Goal: Task Accomplishment & Management: Manage account settings

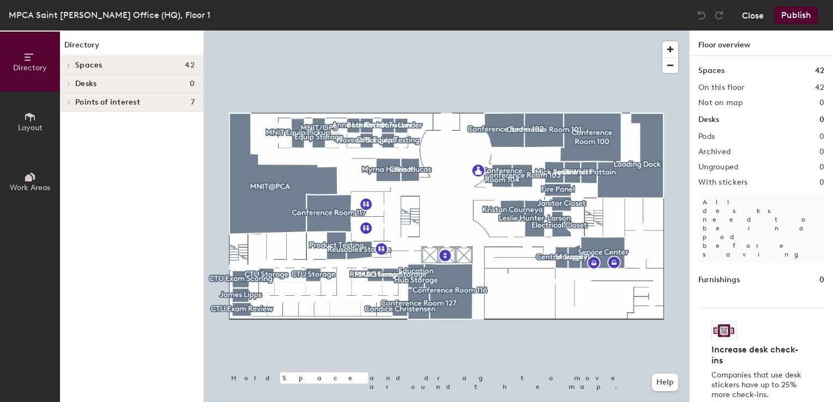
click at [748, 19] on button "Close" at bounding box center [753, 15] width 22 height 17
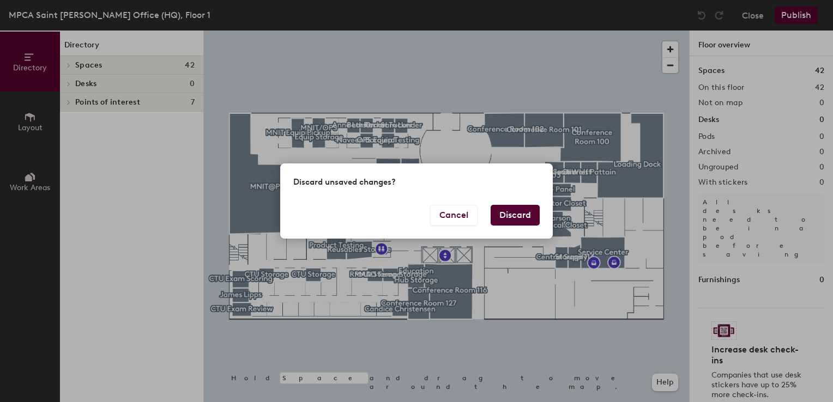
click at [509, 217] on button "Discard" at bounding box center [515, 215] width 49 height 21
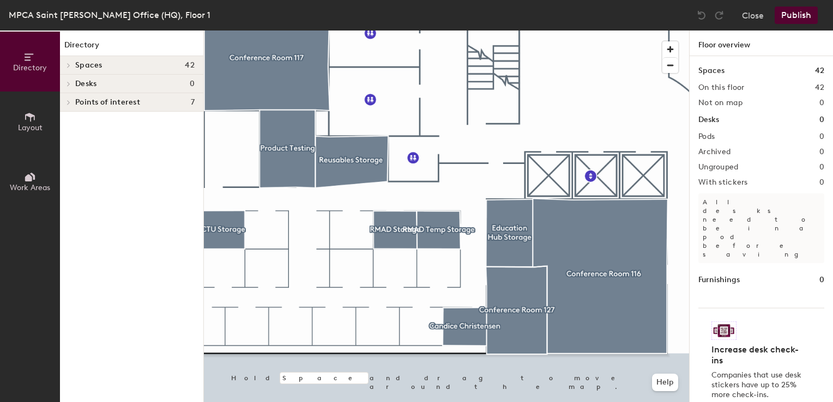
click at [37, 129] on span "Layout" at bounding box center [30, 127] width 25 height 9
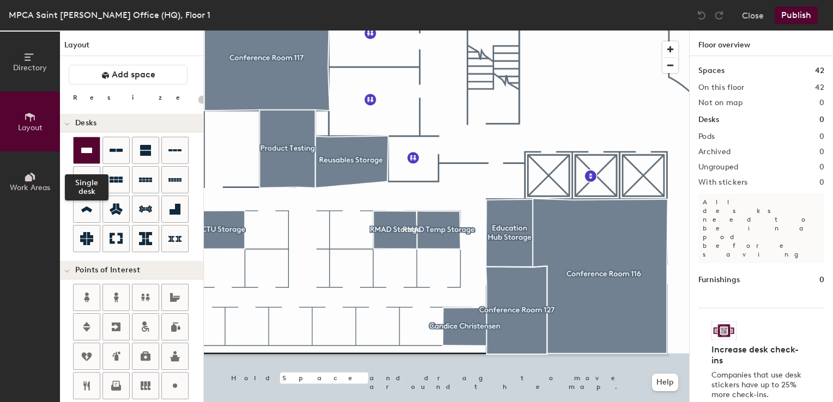
click at [90, 156] on icon at bounding box center [86, 150] width 13 height 13
type input "100"
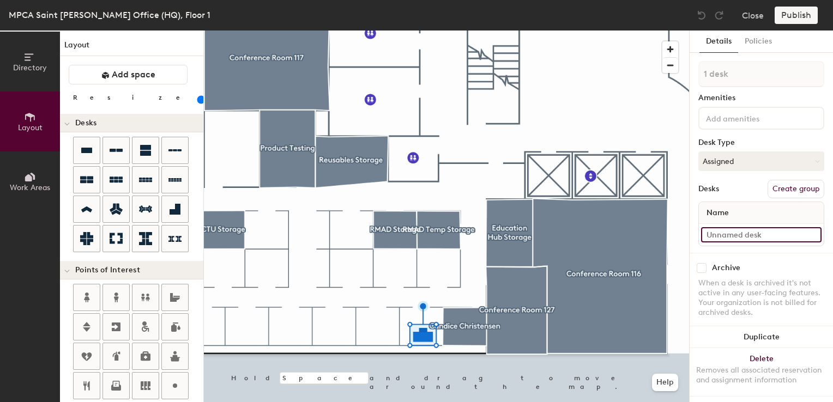
click at [729, 237] on input at bounding box center [761, 234] width 121 height 15
type input "01WS019"
click at [739, 165] on button "Assigned" at bounding box center [762, 162] width 126 height 20
click at [724, 227] on div "Hoteled" at bounding box center [753, 228] width 109 height 16
click at [791, 189] on button "Create group" at bounding box center [796, 189] width 57 height 19
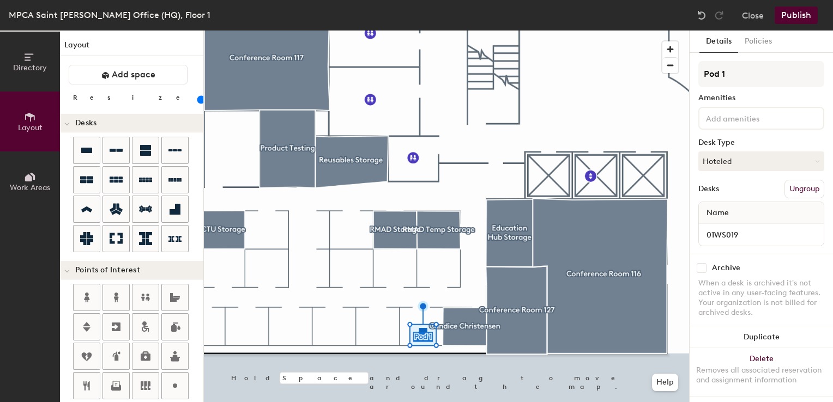
click at [672, 74] on div "Directory Layout Work Areas Layout Add space Resize Desks Points of Interest Fu…" at bounding box center [416, 217] width 833 height 372
type input "DU1019"
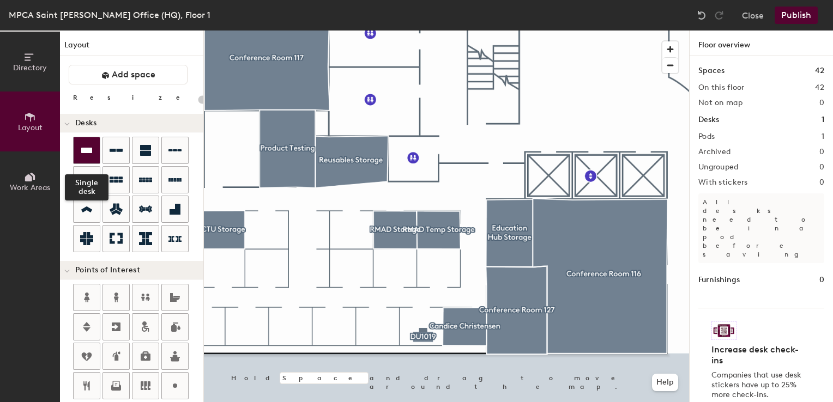
click at [94, 150] on div at bounding box center [87, 150] width 26 height 26
type input "100"
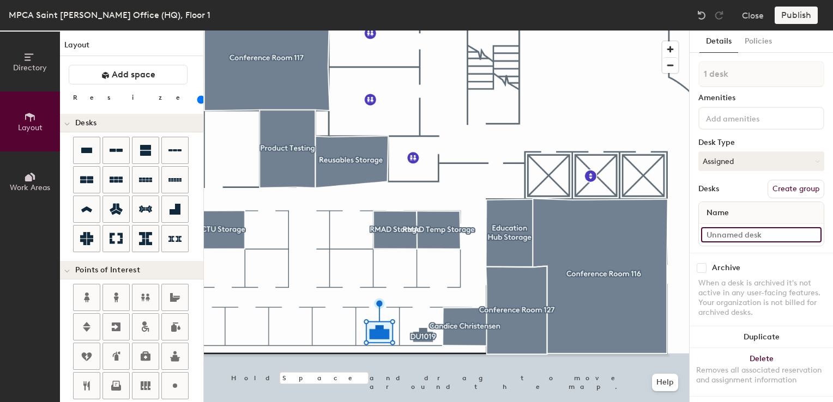
click at [729, 232] on input at bounding box center [761, 234] width 121 height 15
type input "01WS017"
click at [778, 165] on button "Assigned" at bounding box center [762, 162] width 126 height 20
click at [742, 230] on div "Hoteled" at bounding box center [753, 228] width 109 height 16
click at [793, 187] on button "Create group" at bounding box center [796, 189] width 57 height 19
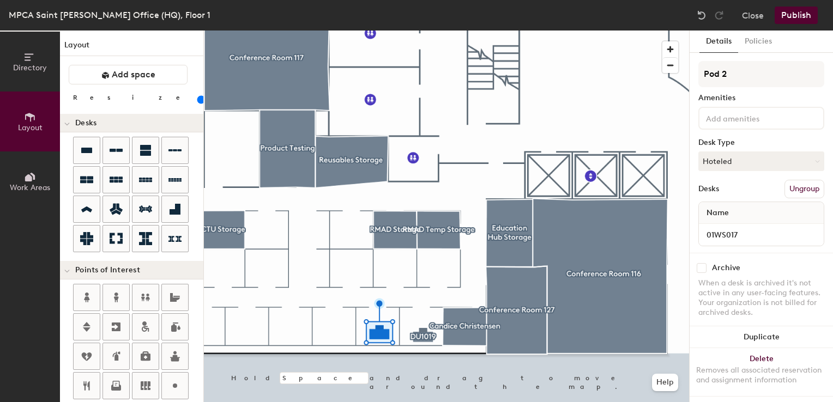
click at [640, 74] on div "Directory Layout Work Areas Layout Add space Resize Desks Points of Interest Fu…" at bounding box center [416, 217] width 833 height 372
type input "DU1017"
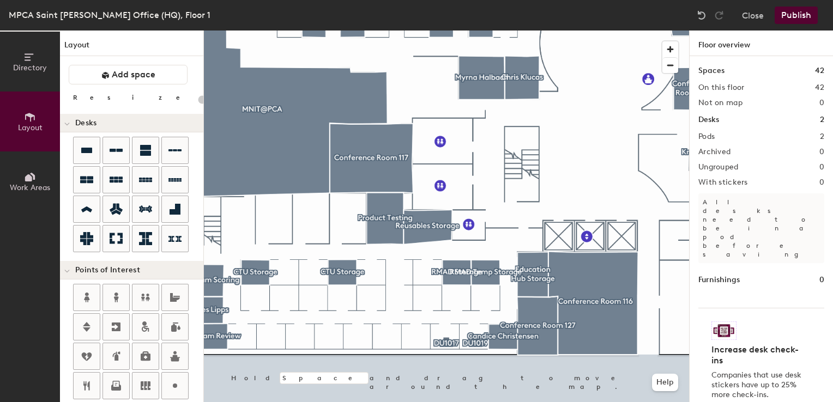
type input "100"
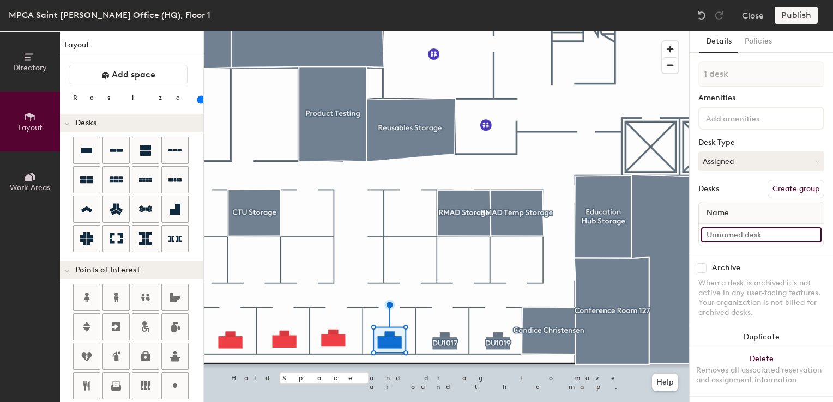
click at [766, 237] on input at bounding box center [761, 234] width 121 height 15
type input "1"
type input "01WS015"
click at [756, 165] on button "Assigned" at bounding box center [762, 162] width 126 height 20
click at [735, 226] on div "Hoteled" at bounding box center [753, 228] width 109 height 16
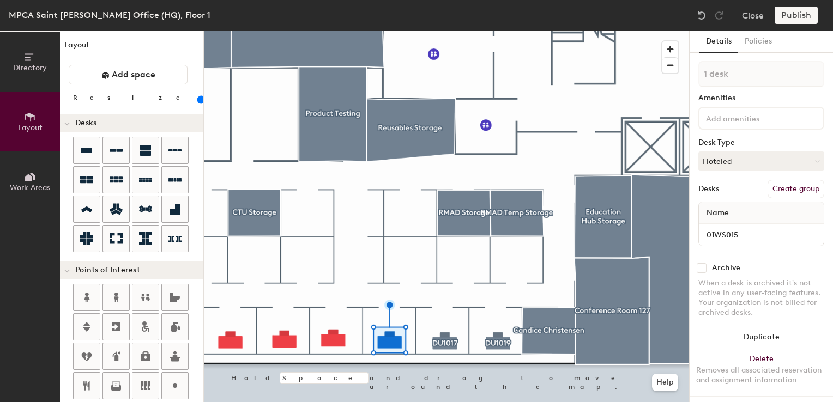
click at [777, 191] on button "Create group" at bounding box center [796, 189] width 57 height 19
click at [668, 82] on div "Directory Layout Work Areas Layout Add space Resize Desks Points of Interest Fu…" at bounding box center [416, 217] width 833 height 372
type input "DU1015"
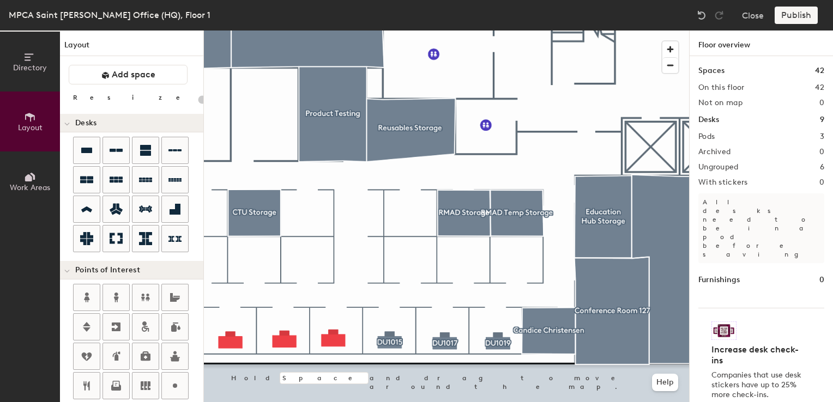
type input "100"
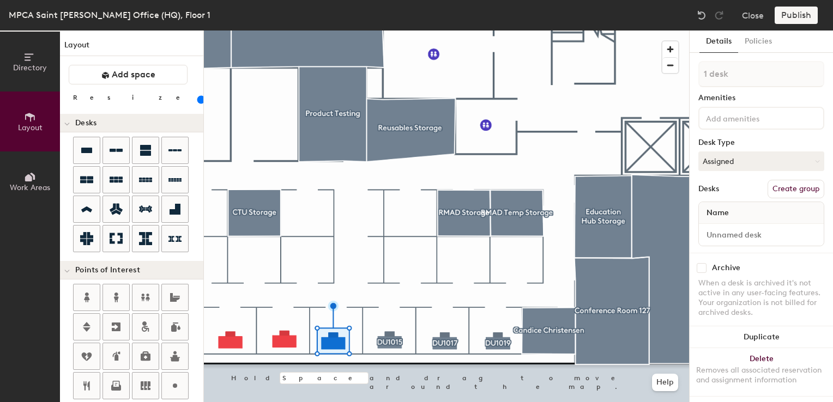
click at [741, 241] on div at bounding box center [761, 235] width 125 height 22
click at [739, 232] on input at bounding box center [761, 234] width 121 height 15
type input "01WS014"
click at [743, 159] on button "Assigned" at bounding box center [762, 162] width 126 height 20
click at [739, 226] on div "Hoteled" at bounding box center [753, 228] width 109 height 16
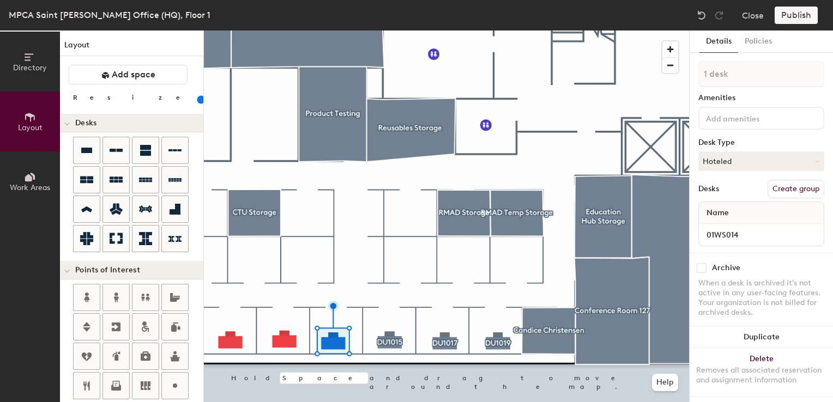
click at [779, 194] on button "Create group" at bounding box center [796, 189] width 57 height 19
click at [642, 74] on div "Directory Layout Work Areas Layout Add space Resize Desks Points of Interest Fu…" at bounding box center [416, 217] width 833 height 372
type input "DU1014"
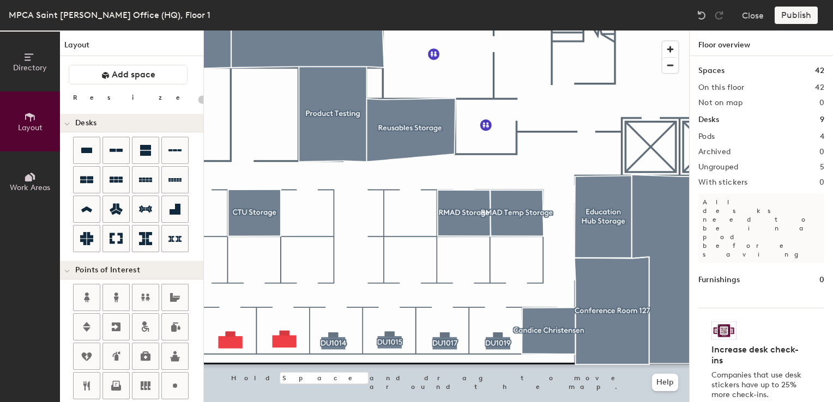
type input "100"
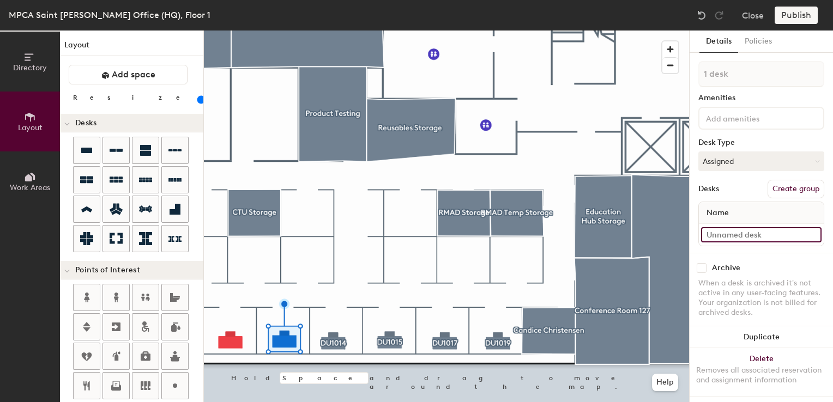
click at [711, 233] on input at bounding box center [761, 234] width 121 height 15
type input "01WS012"
click at [739, 163] on button "Assigned" at bounding box center [762, 162] width 126 height 20
click at [718, 230] on div "Hoteled" at bounding box center [753, 228] width 109 height 16
click at [791, 184] on button "Create group" at bounding box center [796, 189] width 57 height 19
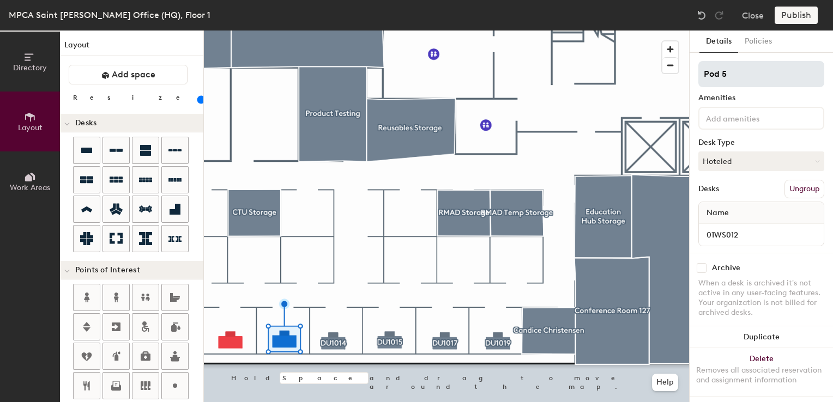
click at [648, 79] on div "Directory Layout Work Areas Layout Add space Resize Desks Points of Interest Fu…" at bounding box center [416, 217] width 833 height 372
type input "DU1012"
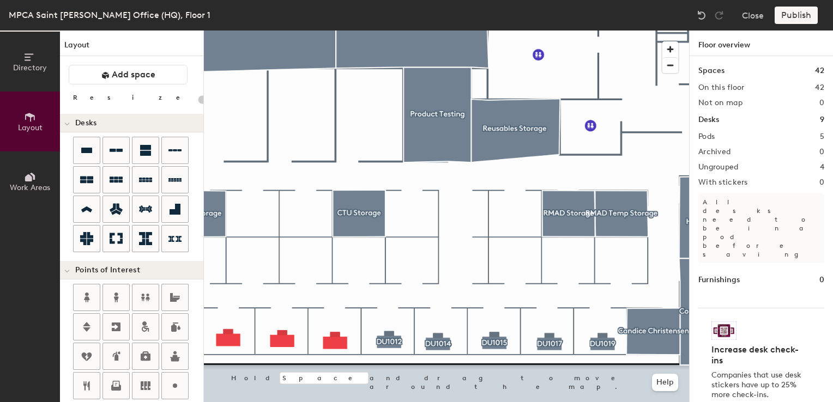
type input "100"
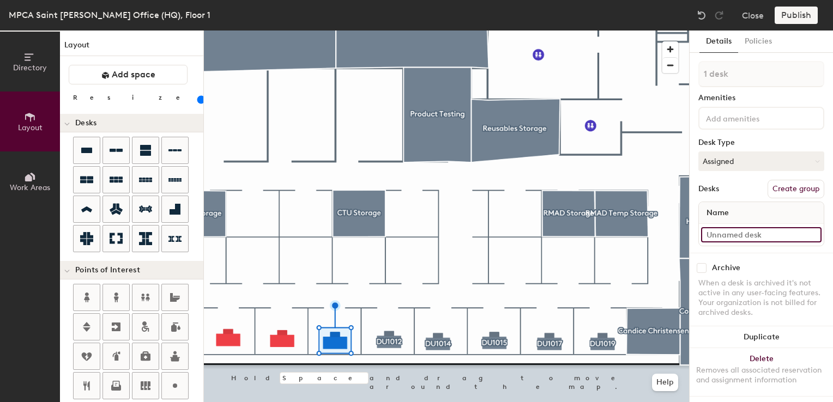
click at [724, 239] on input at bounding box center [761, 234] width 121 height 15
type input "01WS010"
click at [751, 154] on button "Assigned" at bounding box center [762, 162] width 126 height 20
click at [736, 222] on div "Hoteled" at bounding box center [753, 228] width 109 height 16
click at [783, 191] on button "Create group" at bounding box center [796, 189] width 57 height 19
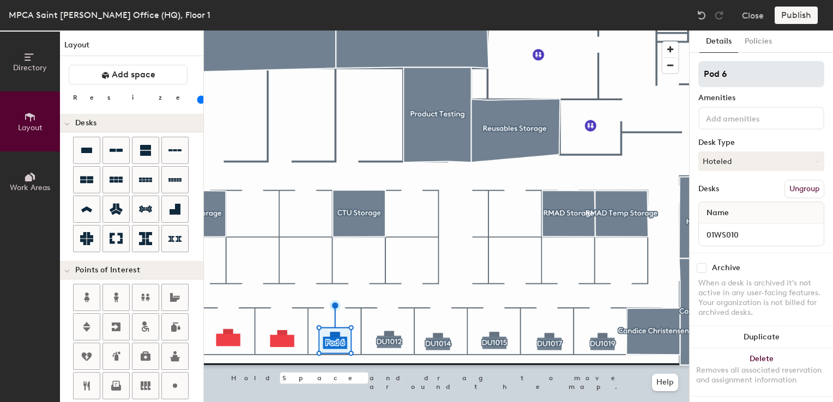
click at [602, 68] on div "Directory Layout Work Areas Layout Add space Resize Desks Points of Interest Fu…" at bounding box center [416, 217] width 833 height 372
type input "DU1010"
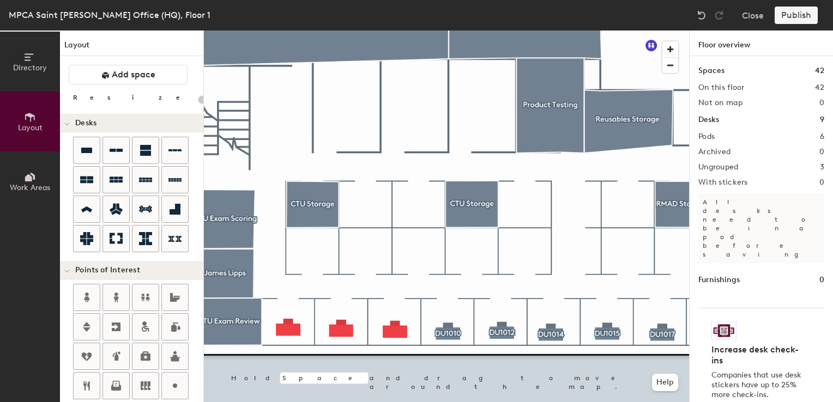
type input "100"
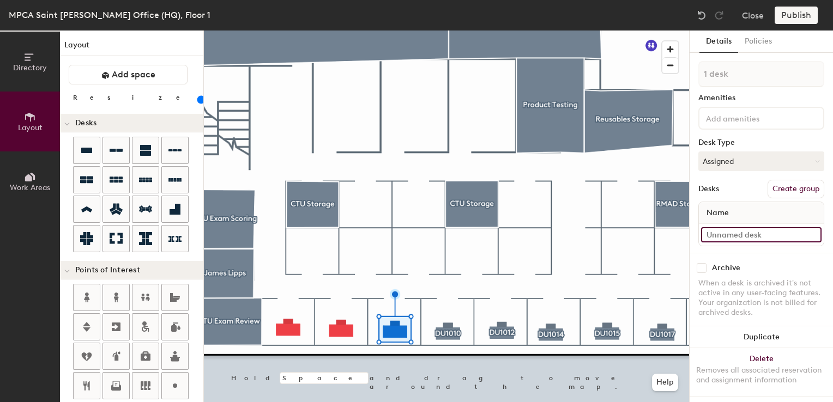
click at [750, 231] on input at bounding box center [761, 234] width 121 height 15
type input "01WS008"
click at [756, 159] on button "Assigned" at bounding box center [762, 162] width 126 height 20
click at [729, 229] on div "Hoteled" at bounding box center [753, 228] width 109 height 16
click at [792, 195] on button "Create group" at bounding box center [796, 189] width 57 height 19
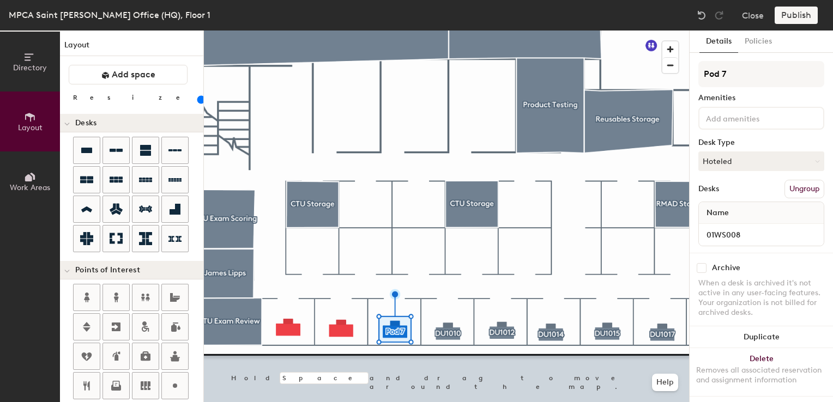
click at [577, 70] on div "Directory Layout Work Areas Layout Add space Resize Desks Points of Interest Fu…" at bounding box center [416, 217] width 833 height 372
type input "DU1008"
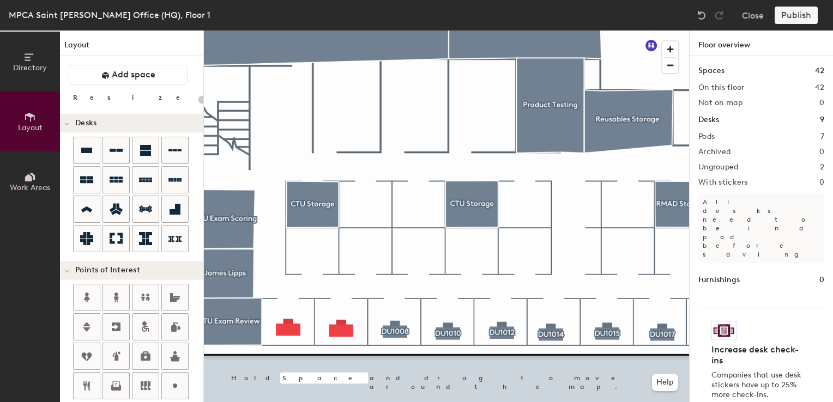
type input "100"
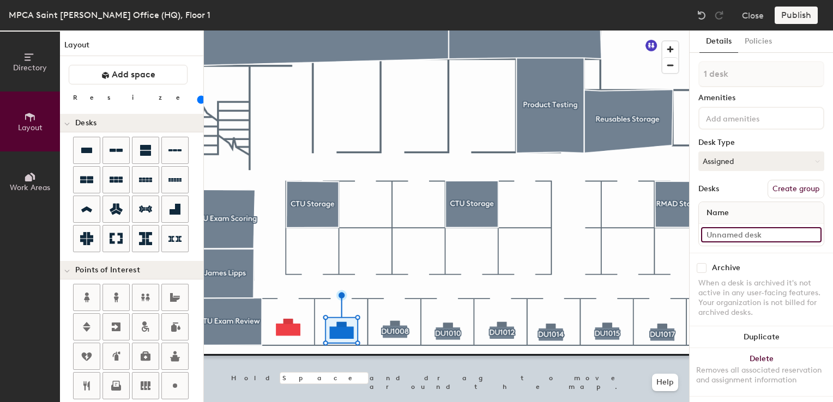
click at [719, 233] on input at bounding box center [761, 234] width 121 height 15
type input "01WS006"
click at [766, 165] on button "Assigned" at bounding box center [762, 162] width 126 height 20
click at [732, 226] on div "Hoteled" at bounding box center [753, 228] width 109 height 16
click at [792, 185] on button "Create group" at bounding box center [796, 189] width 57 height 19
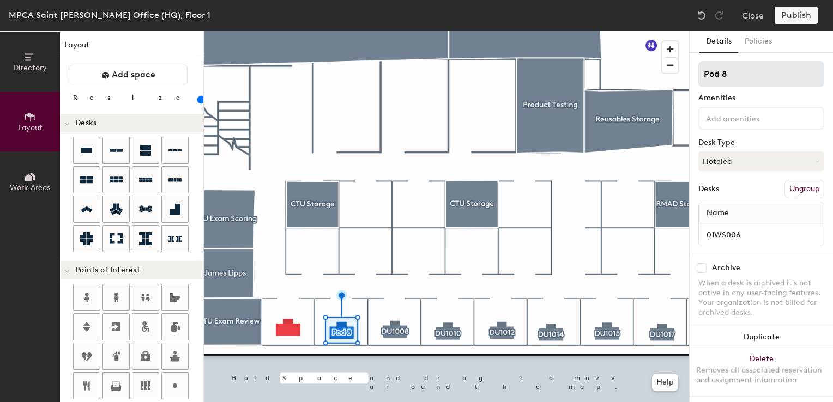
click at [404, 35] on div "Directory Layout Work Areas Layout Add space Resize Desks Points of Interest Fu…" at bounding box center [416, 217] width 833 height 372
type input "DU1006"
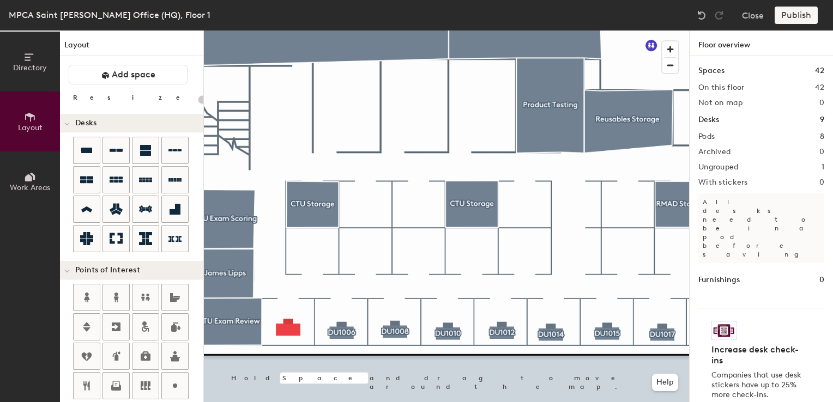
type input "100"
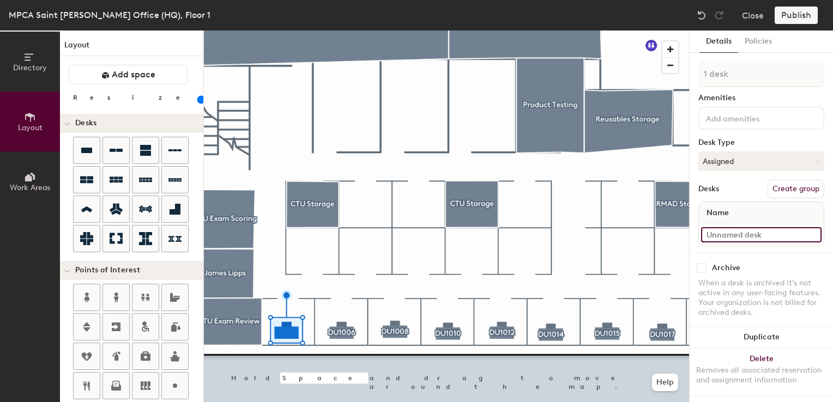
click at [723, 235] on input at bounding box center [761, 234] width 121 height 15
type input "01WS0"
type input "01WS004"
click at [761, 161] on button "Assigned" at bounding box center [762, 162] width 126 height 20
click at [737, 231] on div "Hoteled" at bounding box center [753, 228] width 109 height 16
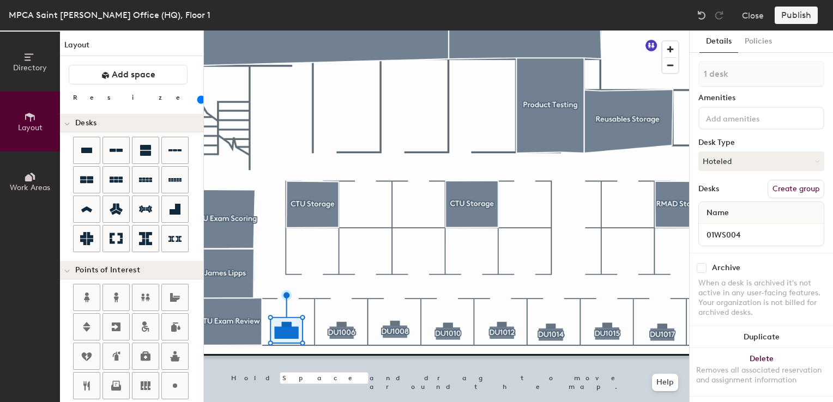
click at [785, 193] on button "Create group" at bounding box center [796, 189] width 57 height 19
click at [653, 76] on div "Directory Layout Work Areas Layout Add space Resize Desks Points of Interest Fu…" at bounding box center [416, 217] width 833 height 372
type input "DU1004"
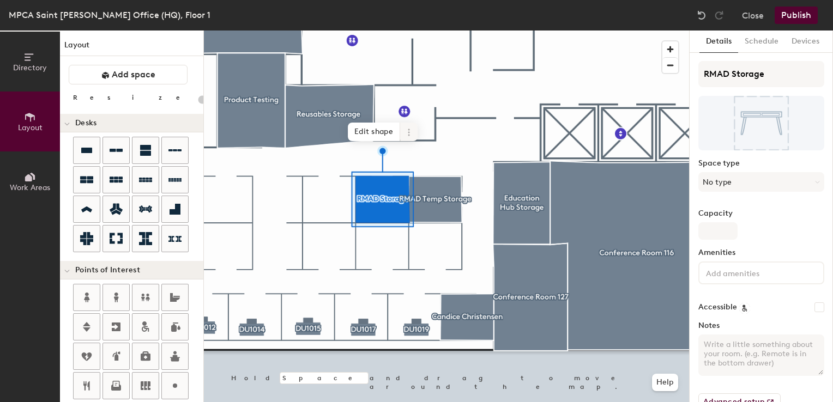
type input "20"
click at [412, 136] on icon at bounding box center [409, 132] width 9 height 9
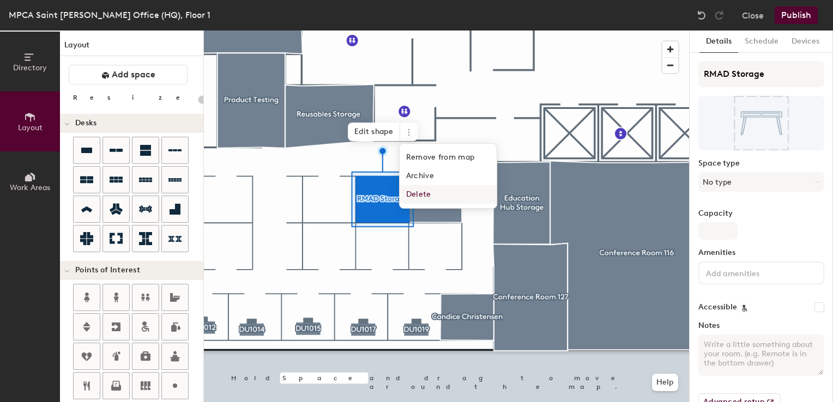
click at [413, 196] on span "Delete" at bounding box center [448, 194] width 97 height 19
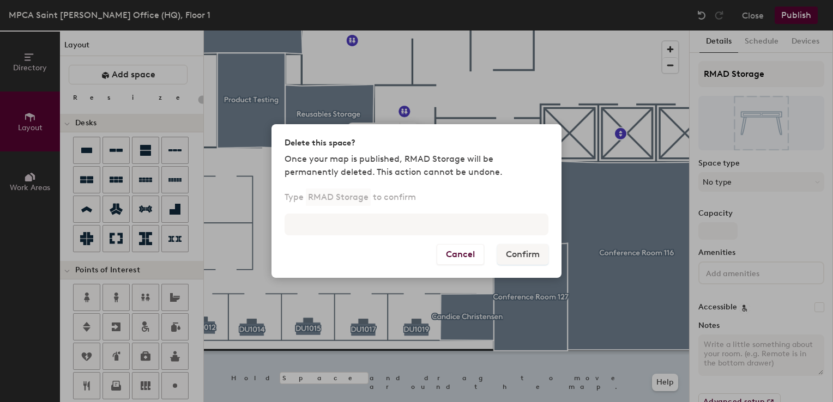
click at [330, 213] on div "Type RMAD Storage to confirm" at bounding box center [417, 218] width 290 height 52
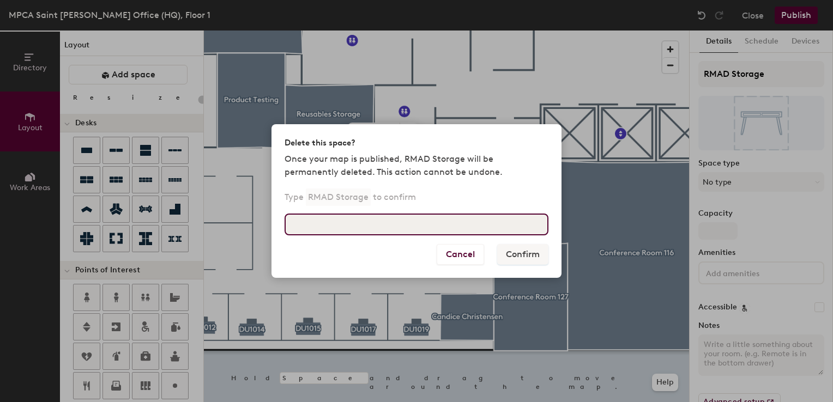
click at [330, 219] on input at bounding box center [417, 225] width 264 height 22
type input "RMAD Storage"
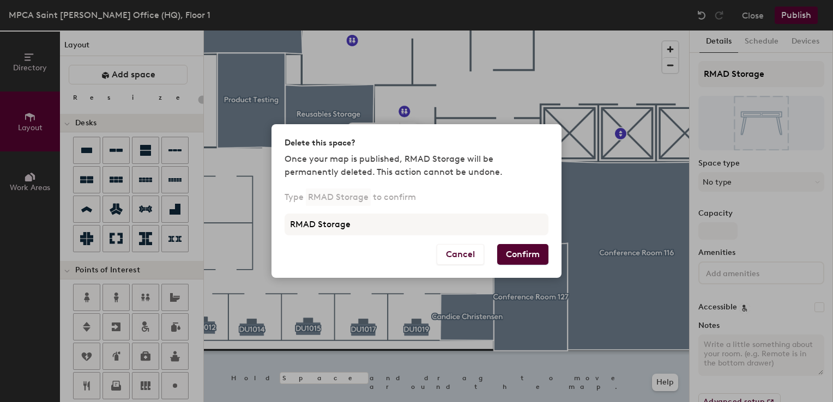
click at [519, 252] on button "Confirm" at bounding box center [522, 254] width 51 height 21
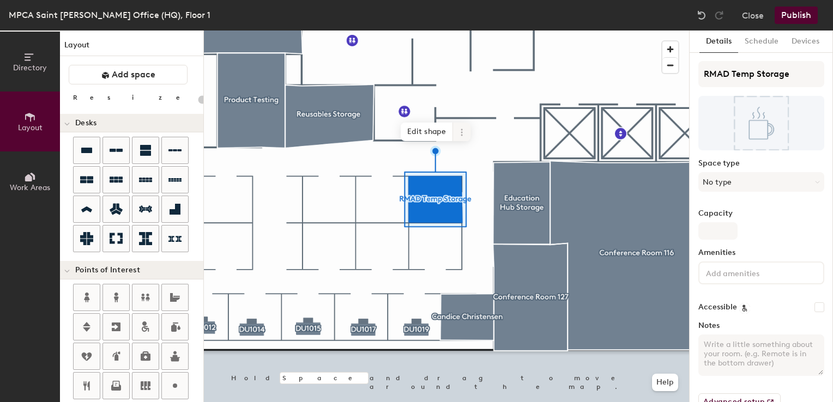
type input "20"
click at [652, 82] on div "Directory Layout Work Areas Layout Add space Resize Desks Points of Interest Fu…" at bounding box center [416, 217] width 833 height 372
type input "Temp Storage"
type input "20"
type input "Temp Storage"
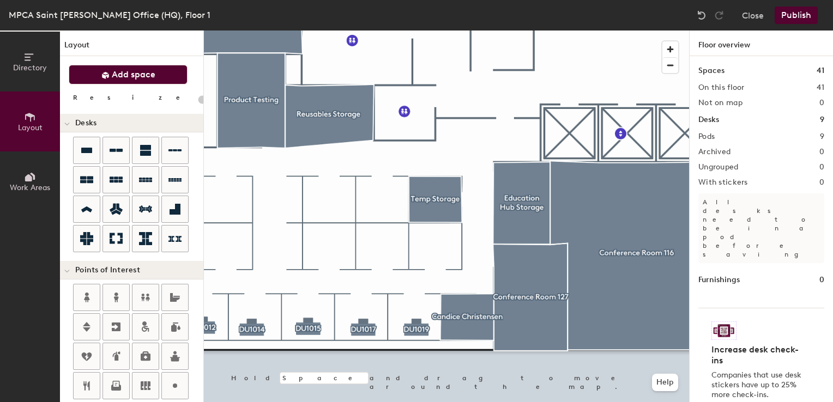
click at [133, 79] on span "Add space" at bounding box center [134, 74] width 44 height 11
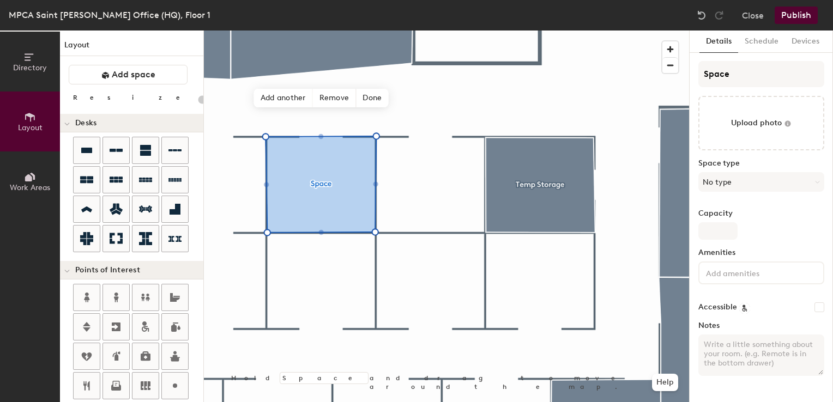
type input "20"
click at [722, 70] on input "Space" at bounding box center [762, 74] width 126 height 26
type input "SpacBWe"
type input "20"
type input "SpacBWSe"
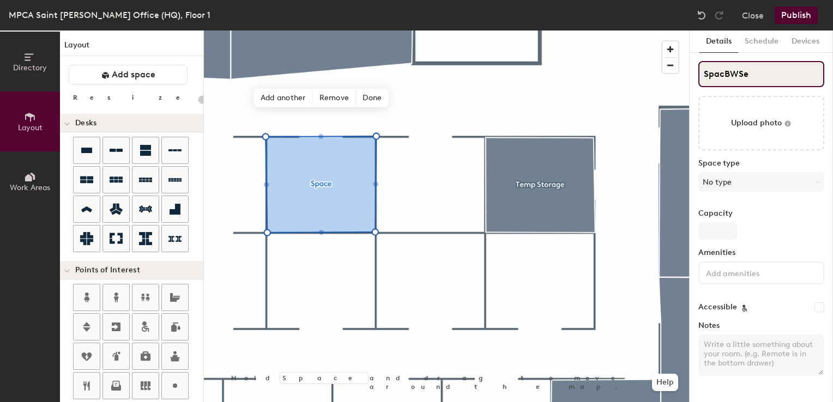
type input "20"
type input "SpacBWe"
type input "20"
type input "Space"
type input "20"
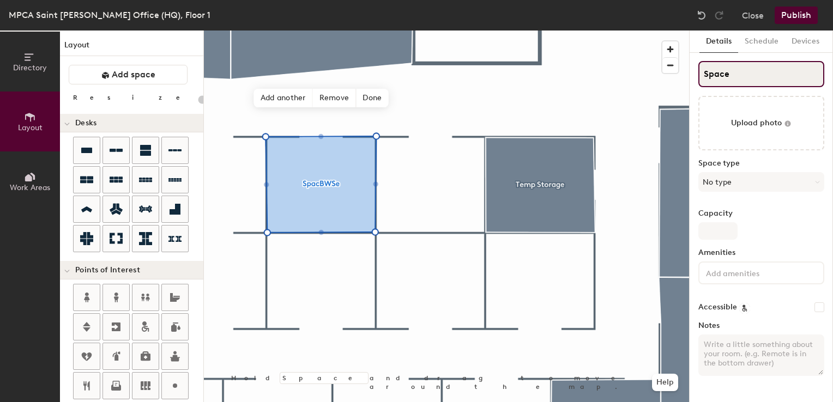
type input "Spac"
type input "20"
type input "S"
type input "20"
type input "S"
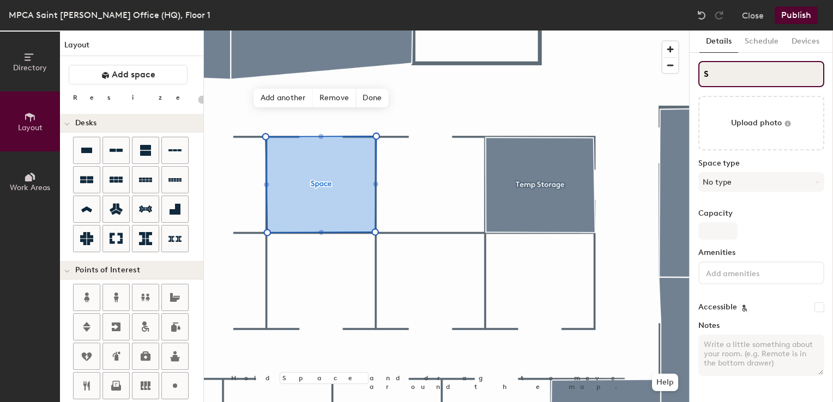
type input "20"
type input "S"
type input "20"
drag, startPoint x: 722, startPoint y: 71, endPoint x: 674, endPoint y: 65, distance: 47.8
click at [674, 65] on div "Directory Layout Work Areas Layout Add space Resize Desks Points of Interest Fu…" at bounding box center [416, 217] width 833 height 372
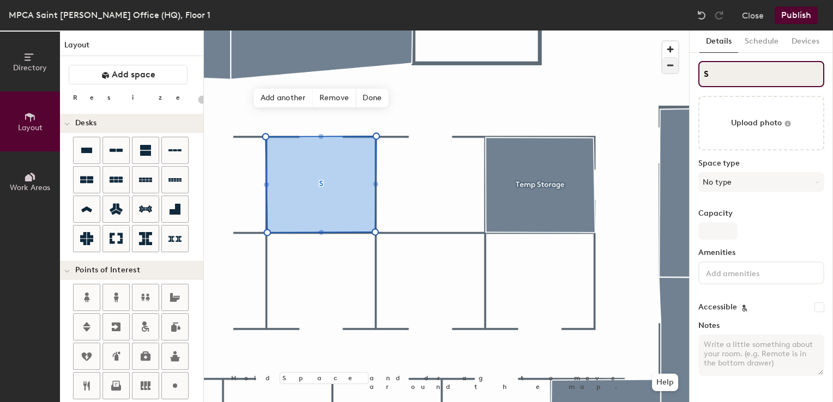
type input "B"
type input "20"
type input "BWS"
type input "20"
type input "BWSR"
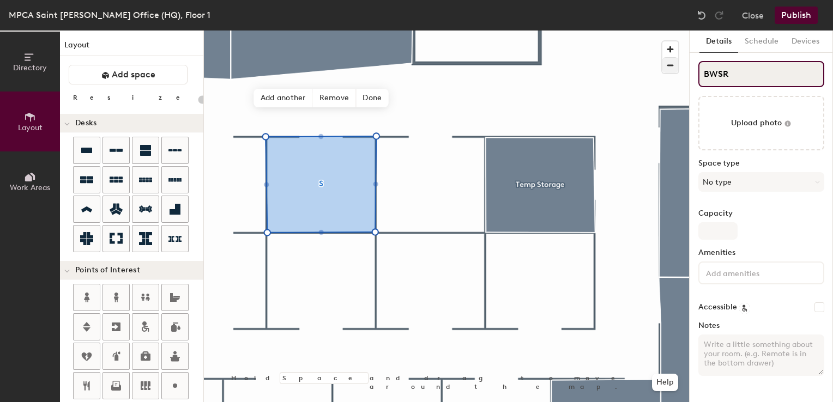
type input "20"
type input "BWSR W"
type input "20"
type input "BWSR Works"
type input "20"
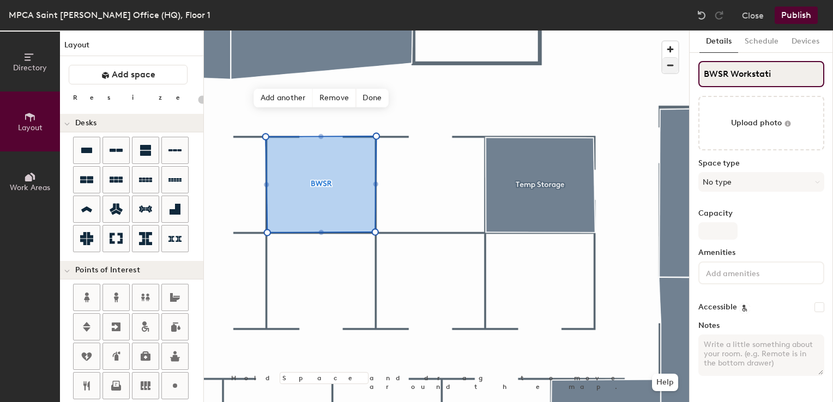
type input "BWSR Workstatio"
type input "20"
type input "BWSR Workstation"
type input "20"
type input "BWSR Workstation"
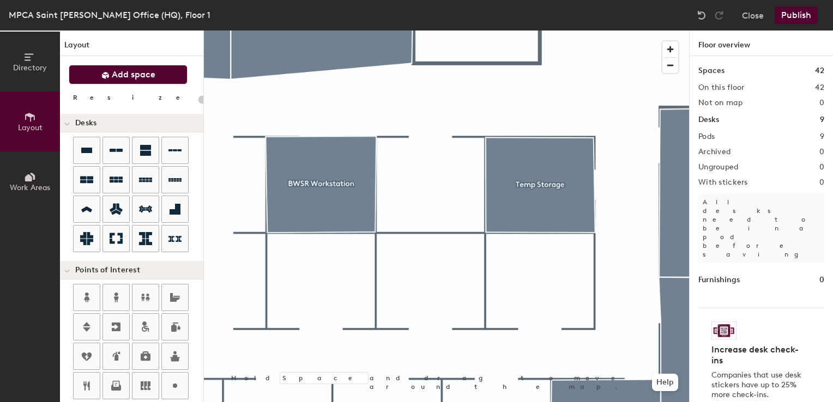
click at [140, 77] on span "Add space" at bounding box center [134, 74] width 44 height 11
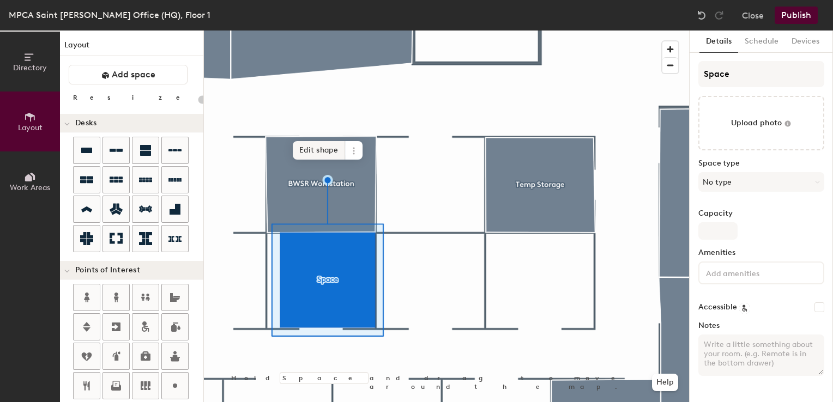
click at [322, 156] on span "Edit shape" at bounding box center [319, 150] width 52 height 19
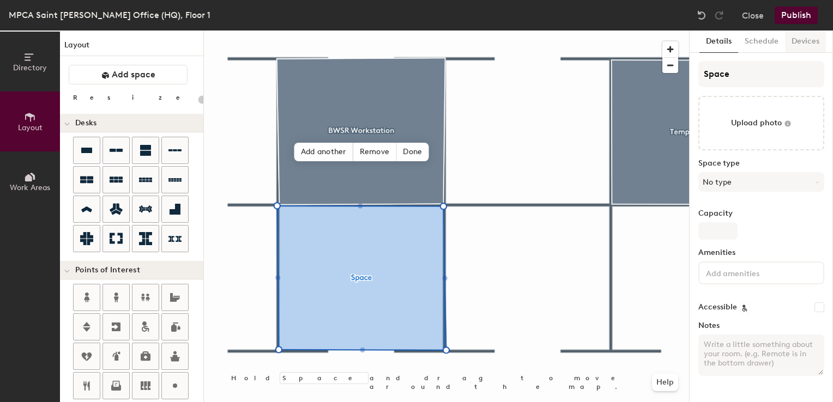
type input "20"
click at [513, 56] on div "Directory Layout Work Areas Layout Add space Resize Desks Points of Interest Fu…" at bounding box center [416, 217] width 833 height 372
type input "B"
type input "20"
type input "BW"
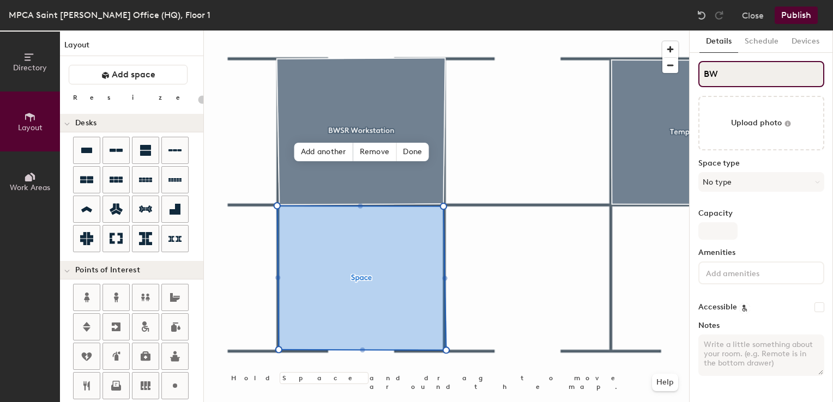
type input "20"
type input "BWS"
type input "20"
type input "BWSR"
type input "20"
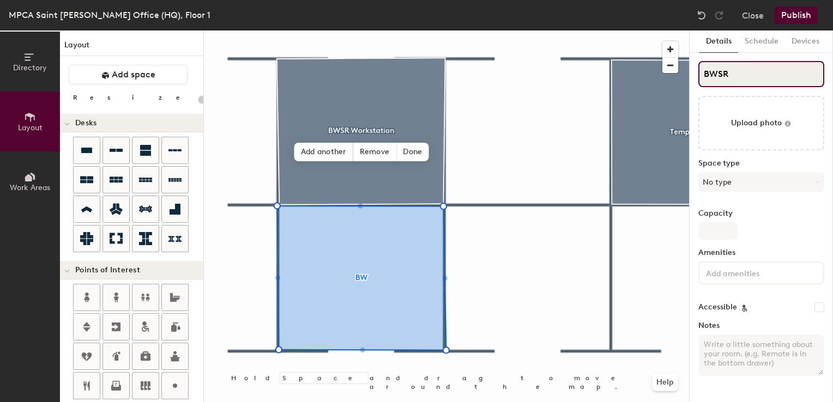
type input "BWSR"
type input "20"
type input "BWSR Work"
type input "20"
type input "BWSR Workst"
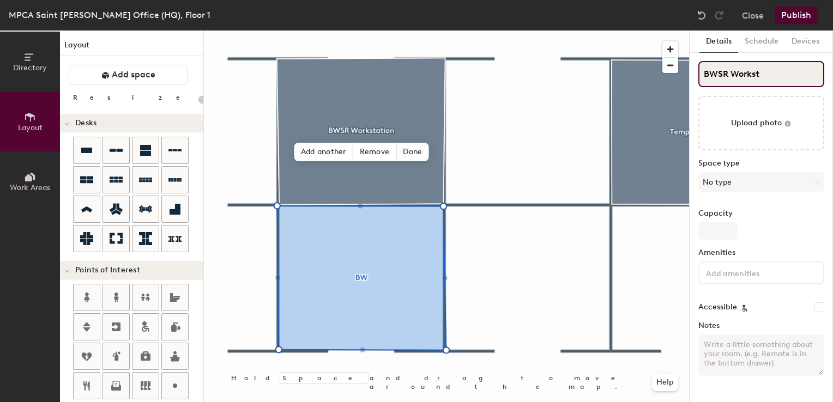
type input "20"
type input "BWSR Workstat"
type input "20"
type input "BWSR Workstation"
type input "20"
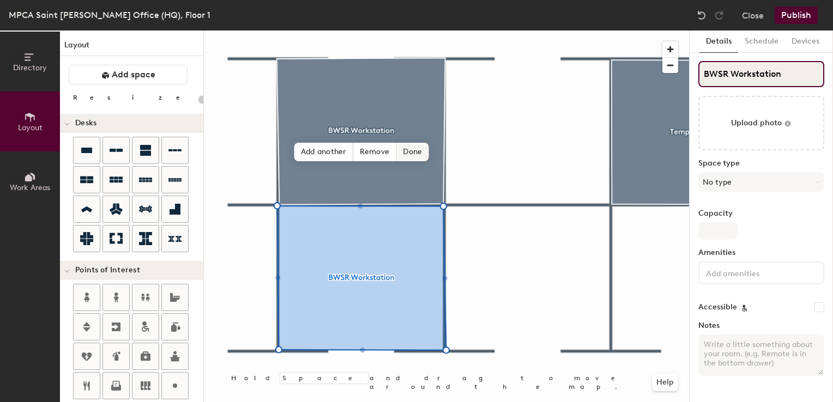
type input "BWSR Workstation"
click at [418, 152] on span "Done" at bounding box center [412, 152] width 32 height 19
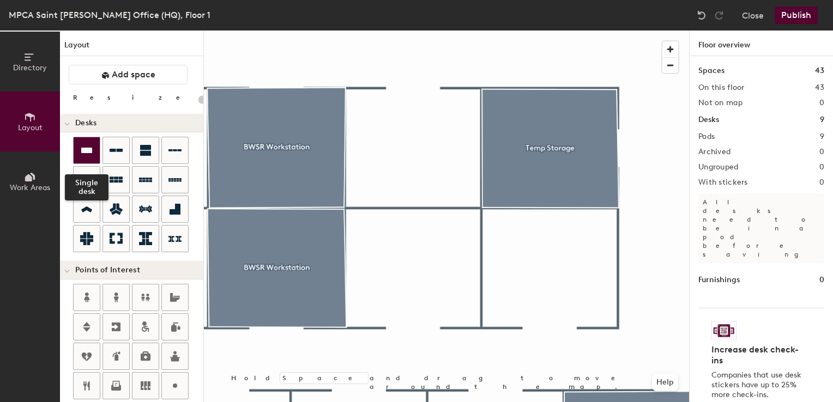
click at [83, 145] on icon at bounding box center [86, 150] width 13 height 13
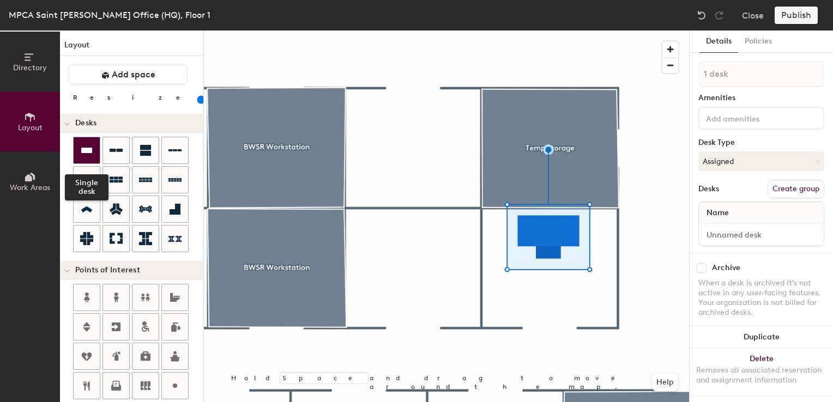
click at [87, 140] on div at bounding box center [87, 150] width 26 height 26
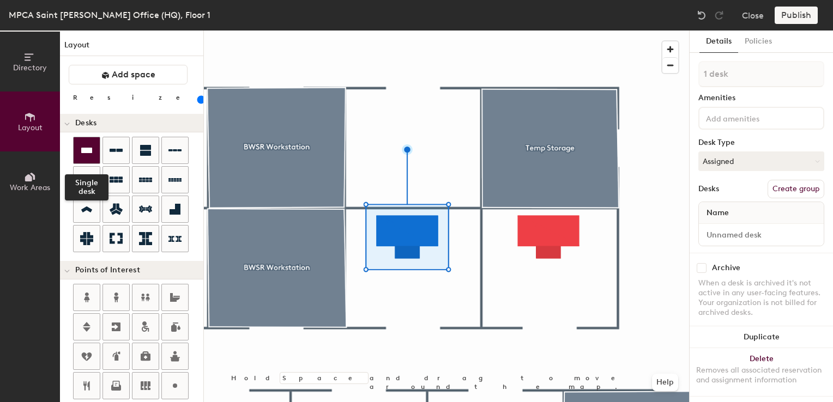
click at [89, 152] on icon at bounding box center [86, 150] width 11 height 5
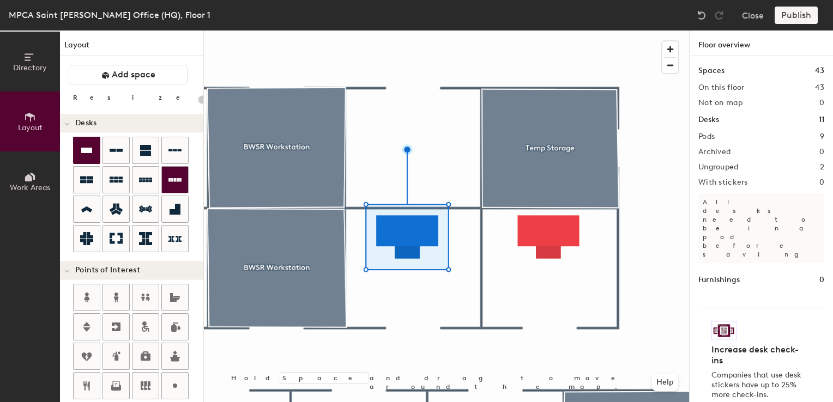
type input "100"
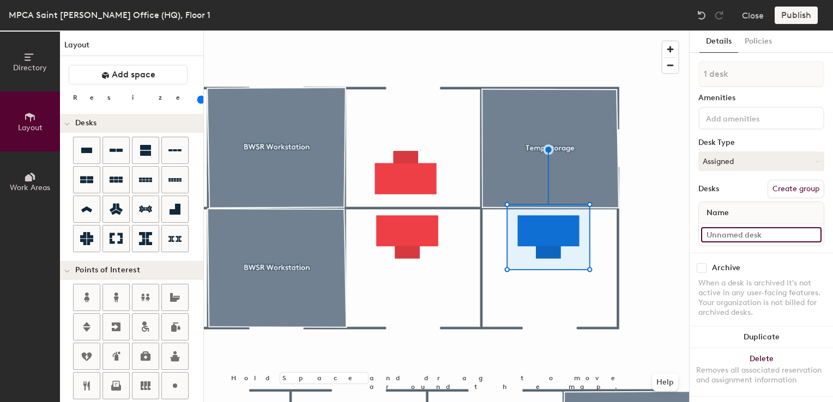
click at [730, 229] on input at bounding box center [761, 234] width 121 height 15
type input "01WS020"
click at [736, 165] on button "Assigned" at bounding box center [762, 162] width 126 height 20
click at [726, 226] on div "Hoteled" at bounding box center [753, 228] width 109 height 16
click at [787, 185] on button "Create group" at bounding box center [796, 189] width 57 height 19
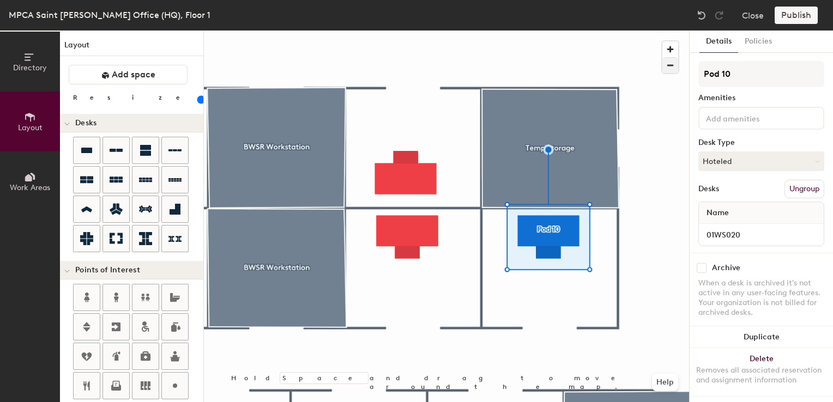
click at [644, 72] on div "Directory Layout Work Areas Layout Add space Resize Desks Points of Interest Fu…" at bounding box center [416, 217] width 833 height 372
type input "DU1020"
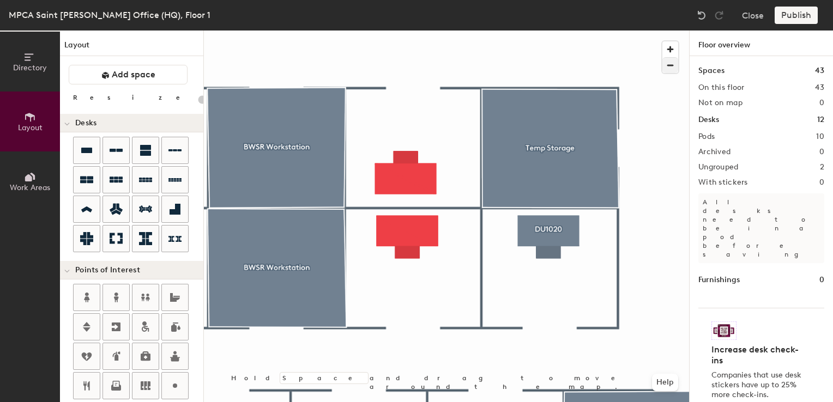
type input "100"
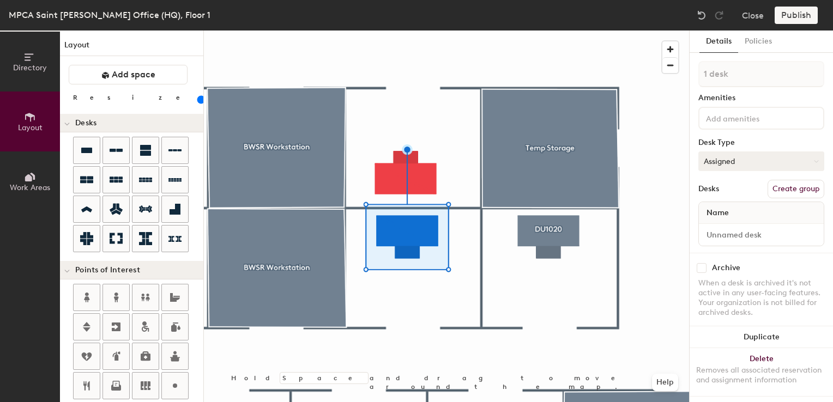
click at [743, 159] on button "Assigned" at bounding box center [762, 162] width 126 height 20
click at [723, 224] on div "Hoteled" at bounding box center [753, 228] width 109 height 16
click at [718, 228] on input at bounding box center [761, 234] width 121 height 15
type input "01WS018"
click at [787, 184] on button "Create group" at bounding box center [796, 189] width 57 height 19
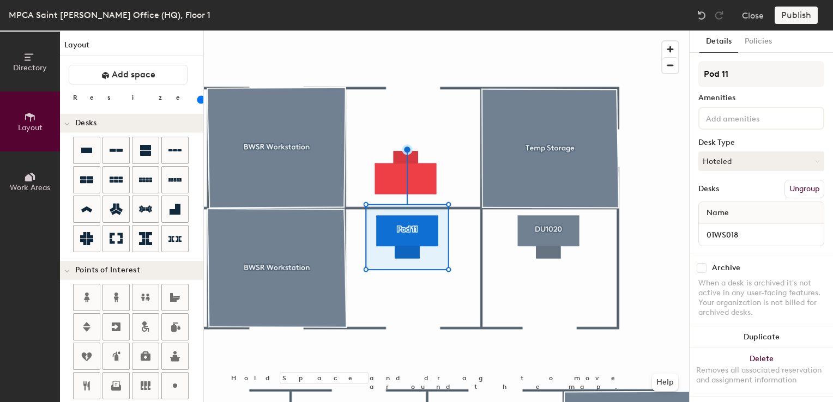
click at [512, 57] on div "Directory Layout Work Areas Layout Add space Resize Desks Points of Interest Fu…" at bounding box center [416, 217] width 833 height 372
type input "DU1018"
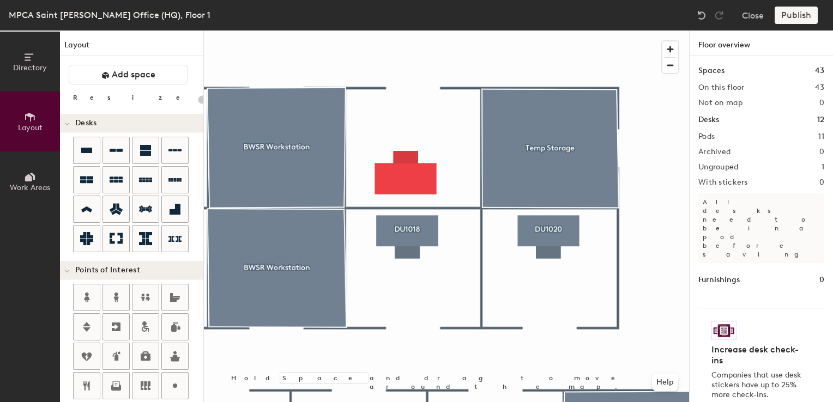
type input "100"
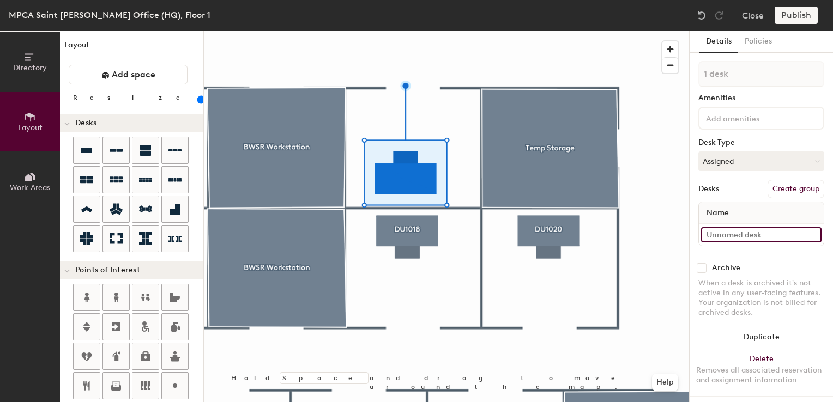
click at [718, 235] on input at bounding box center [761, 234] width 121 height 15
type input "01WS024"
click at [755, 152] on button "Assigned" at bounding box center [762, 162] width 126 height 20
click at [716, 231] on div "Hoteled" at bounding box center [753, 228] width 109 height 16
click at [781, 184] on button "Create group" at bounding box center [796, 189] width 57 height 19
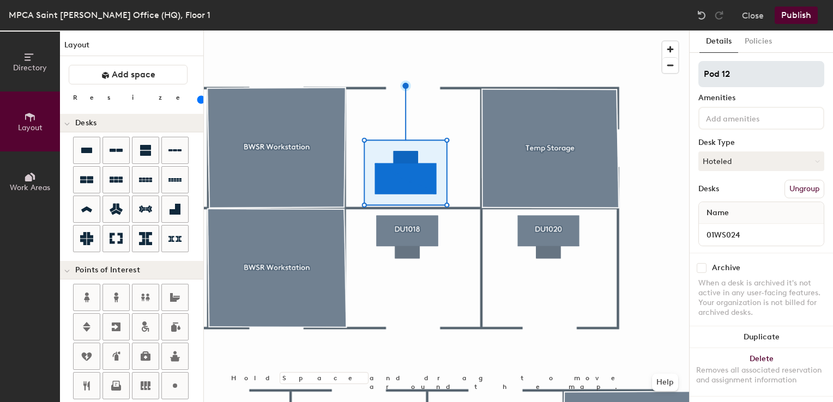
click at [671, 80] on div "Directory Layout Work Areas Layout Add space Resize Desks Points of Interest Fu…" at bounding box center [416, 217] width 833 height 372
type input "DU1024"
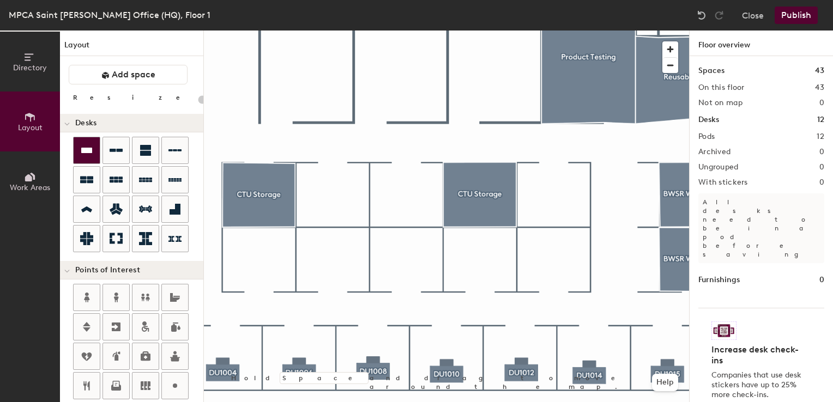
click at [88, 144] on icon at bounding box center [86, 150] width 13 height 13
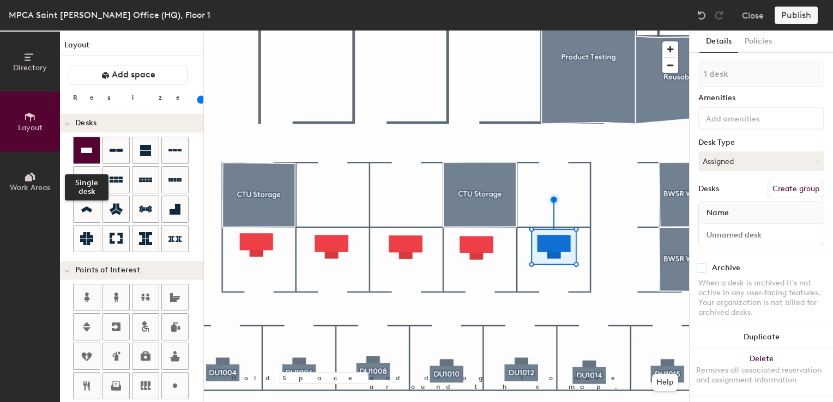
click at [91, 152] on icon at bounding box center [86, 150] width 11 height 5
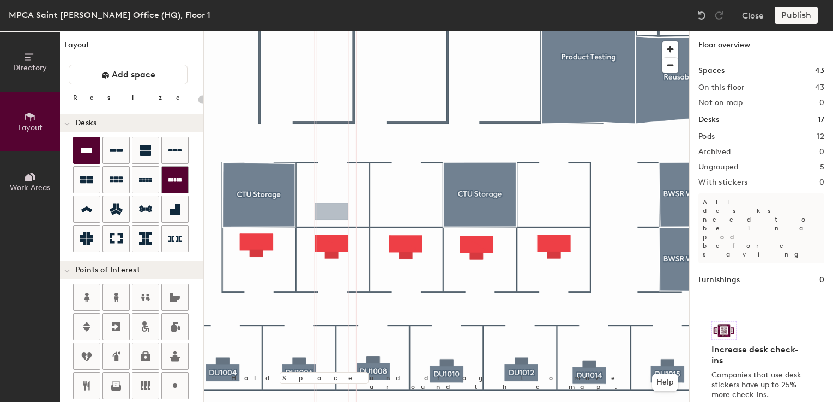
type input "100"
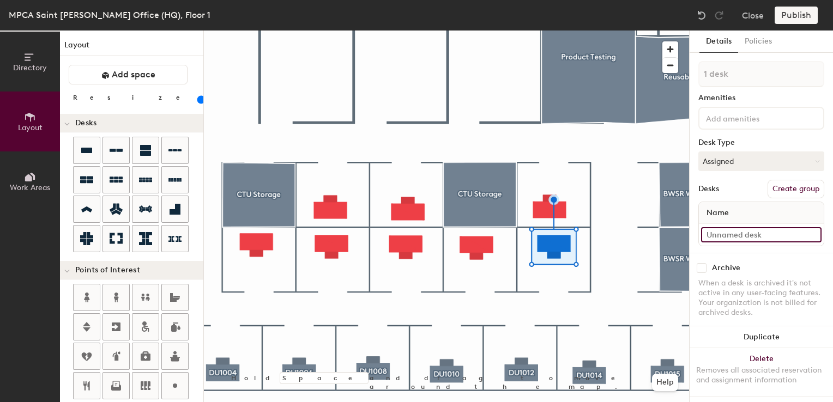
click at [732, 235] on input at bounding box center [761, 234] width 121 height 15
type input "01WS013"
click at [748, 163] on button "Assigned" at bounding box center [762, 162] width 126 height 20
click at [726, 229] on div "Hoteled" at bounding box center [753, 228] width 109 height 16
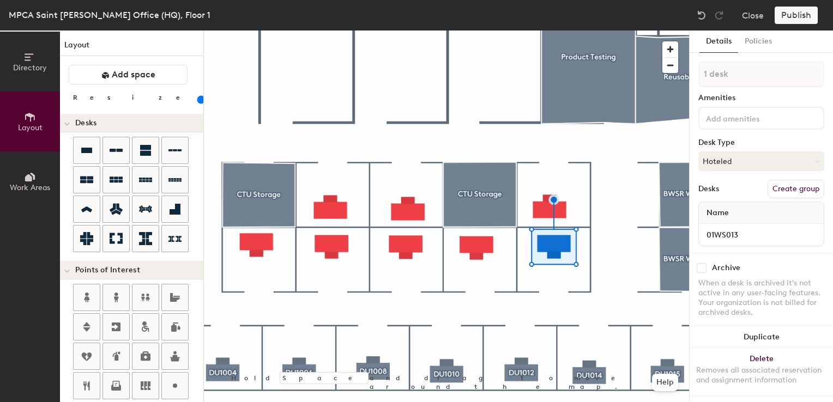
click at [781, 191] on button "Create group" at bounding box center [796, 189] width 57 height 19
click at [576, 85] on div "Directory Layout Work Areas Layout Add space Resize Desks Points of Interest Fu…" at bounding box center [416, 217] width 833 height 372
type input "DU1013"
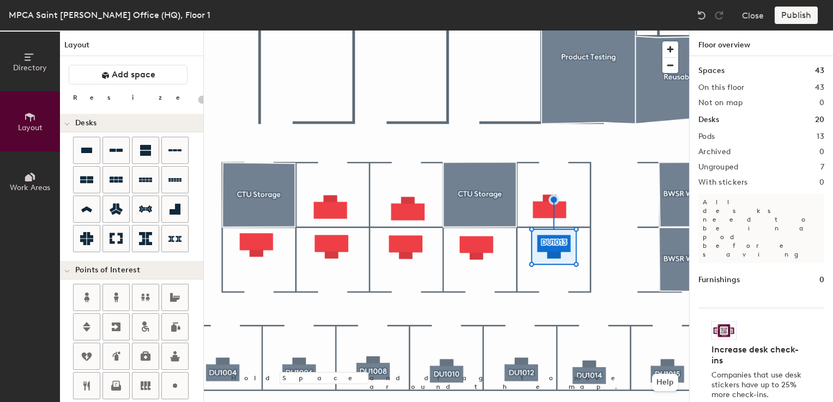
type input "100"
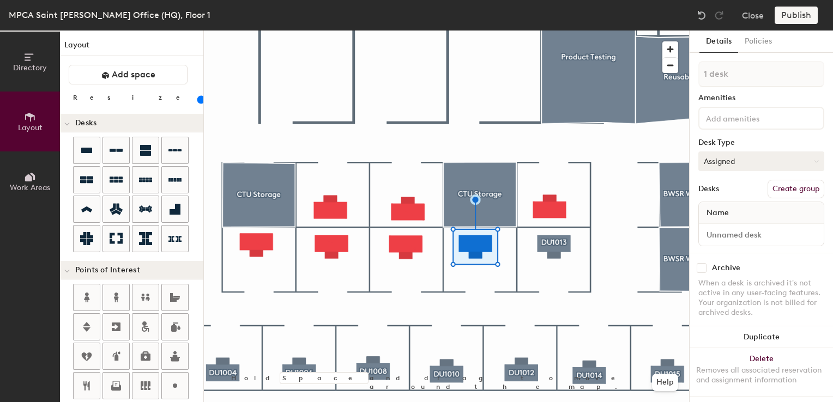
click at [743, 163] on button "Assigned" at bounding box center [762, 162] width 126 height 20
click at [727, 233] on div "Hoteled" at bounding box center [753, 228] width 109 height 16
click at [726, 231] on input at bounding box center [761, 234] width 121 height 15
type input "01WS011"
click at [780, 187] on button "Create group" at bounding box center [796, 189] width 57 height 19
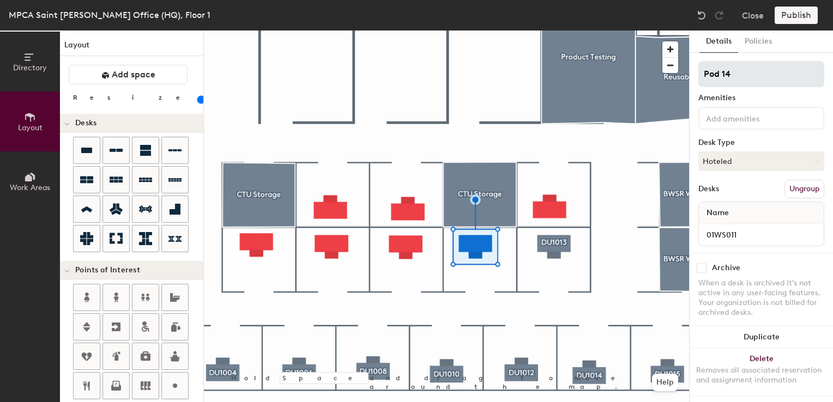
click at [619, 73] on div "Directory Layout Work Areas Layout Add space Resize Desks Points of Interest Fu…" at bounding box center [416, 217] width 833 height 372
type input "DU1011"
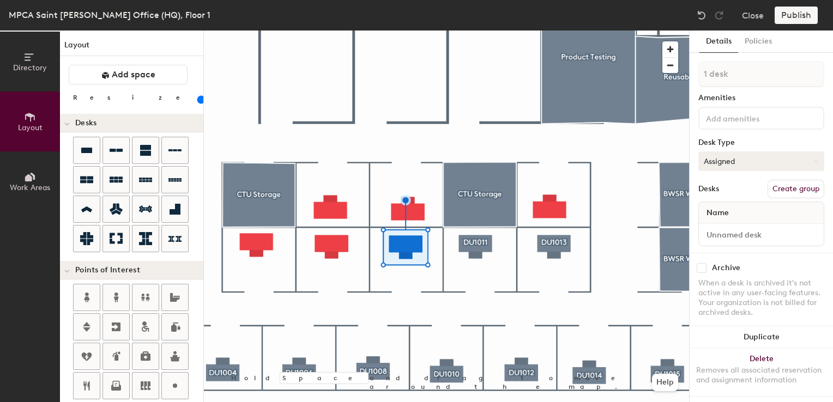
click at [725, 163] on button "Assigned" at bounding box center [762, 162] width 126 height 20
click at [730, 228] on div "Hoteled" at bounding box center [753, 228] width 109 height 16
click at [722, 233] on input at bounding box center [761, 234] width 121 height 15
type input "01W"
type input "01WS009"
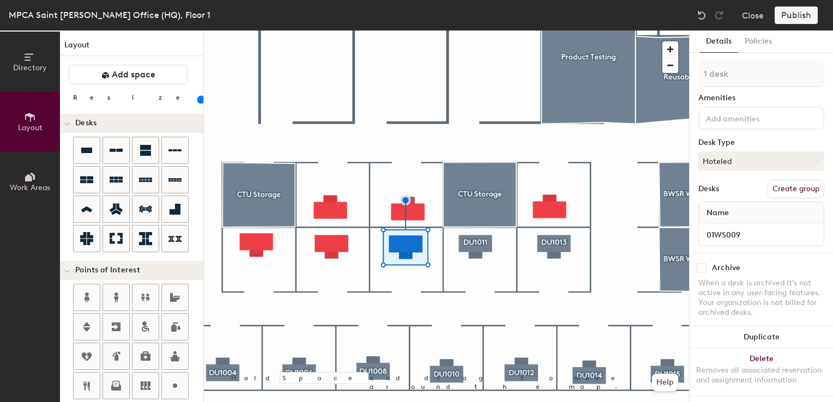
click at [784, 185] on button "Create group" at bounding box center [796, 189] width 57 height 19
click at [645, 80] on div "Directory Layout Work Areas Layout Add space Resize Desks Points of Interest Fu…" at bounding box center [416, 217] width 833 height 372
type input "DU1009"
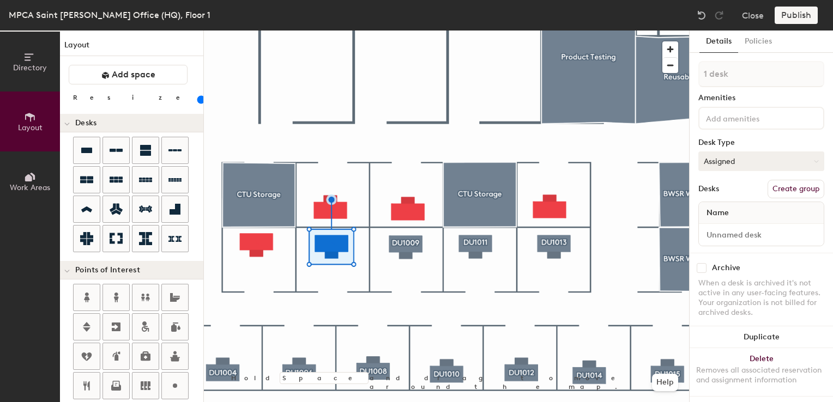
click at [736, 163] on button "Assigned" at bounding box center [762, 162] width 126 height 20
click at [724, 227] on div "Hoteled" at bounding box center [753, 228] width 109 height 16
click at [720, 238] on input at bounding box center [761, 234] width 121 height 15
type input "01WS007"
click at [786, 190] on button "Create group" at bounding box center [796, 189] width 57 height 19
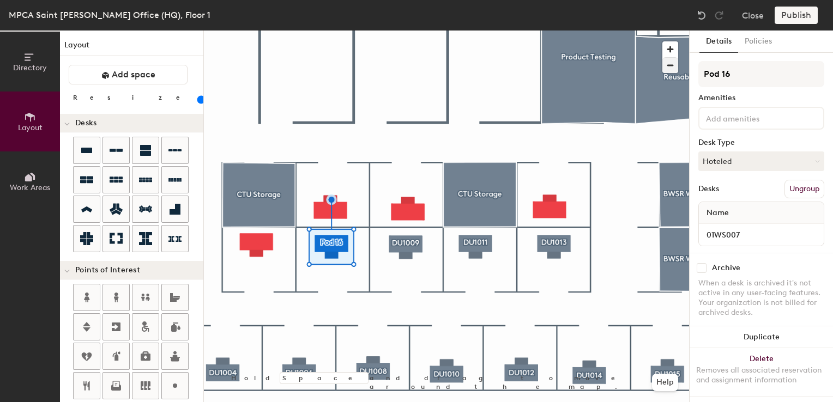
drag, startPoint x: 743, startPoint y: 71, endPoint x: 676, endPoint y: 71, distance: 67.6
click at [676, 71] on div "Directory Layout Work Areas Layout Add space Resize Desks Points of Interest Fu…" at bounding box center [416, 217] width 833 height 372
type input "DU1007"
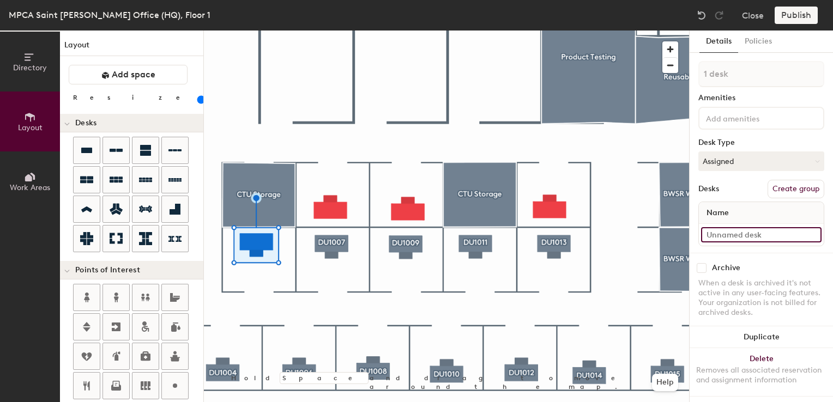
click at [716, 232] on input at bounding box center [761, 234] width 121 height 15
type input "01WS005"
click at [771, 167] on button "Assigned" at bounding box center [762, 162] width 126 height 20
click at [720, 230] on div "Hoteled" at bounding box center [753, 228] width 109 height 16
click at [779, 188] on button "Create group" at bounding box center [796, 189] width 57 height 19
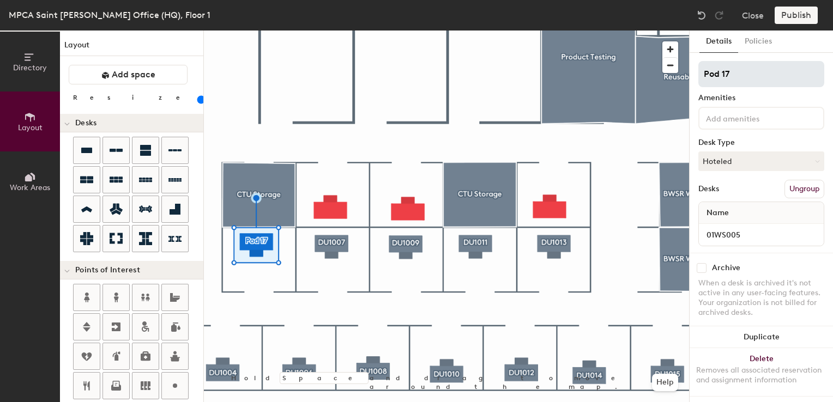
click at [672, 73] on div "Directory Layout Work Areas Layout Add space Resize Desks Points of Interest Fu…" at bounding box center [416, 217] width 833 height 372
type input "DU1005"
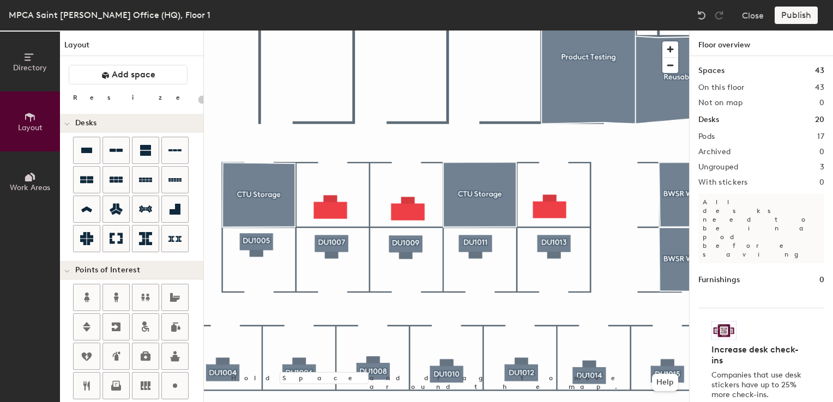
type input "100"
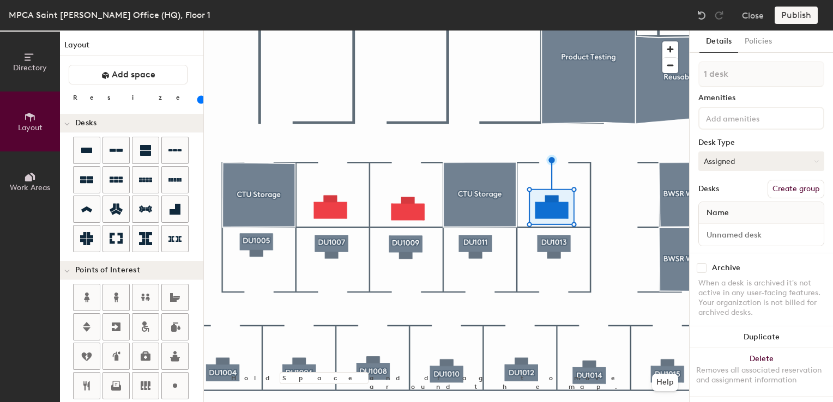
click at [714, 156] on button "Assigned" at bounding box center [762, 162] width 126 height 20
click at [736, 225] on div "Hoteled" at bounding box center [753, 228] width 109 height 16
click at [730, 233] on input at bounding box center [761, 234] width 121 height 15
type input "01WS028"
click at [783, 193] on button "Create group" at bounding box center [796, 189] width 57 height 19
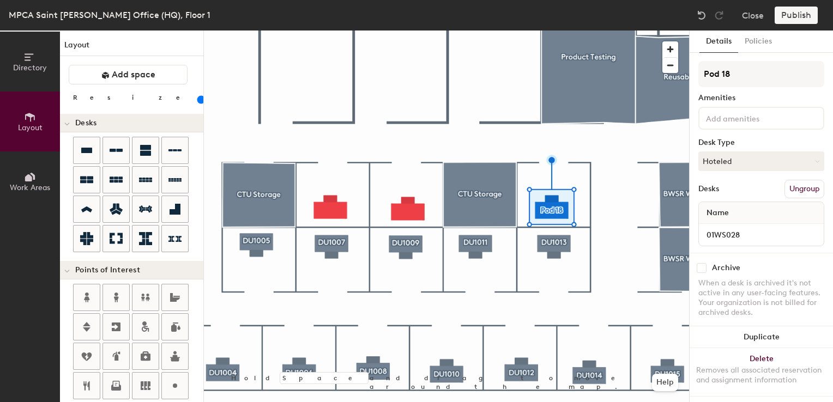
click at [574, 68] on div "Directory Layout Work Areas Layout Add space Resize Desks Points of Interest Fu…" at bounding box center [416, 217] width 833 height 372
type input "DU1028"
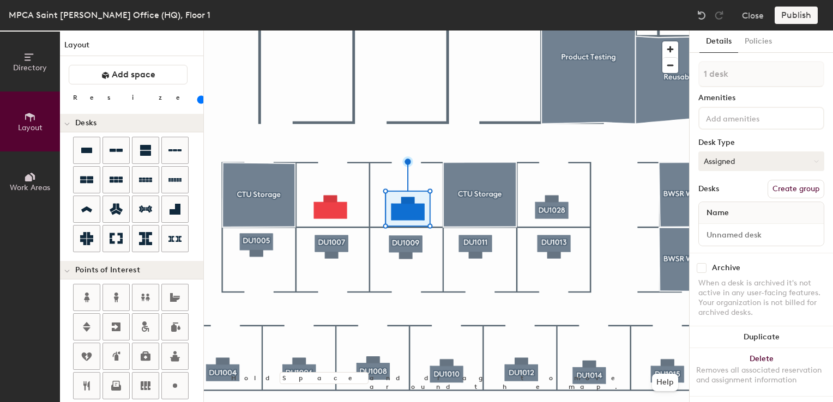
click at [757, 167] on button "Assigned" at bounding box center [762, 162] width 126 height 20
click at [729, 229] on div "Hoteled" at bounding box center [753, 228] width 109 height 16
click at [725, 235] on input at bounding box center [761, 234] width 121 height 15
type input "01WS030"
click at [791, 185] on button "Create group" at bounding box center [796, 189] width 57 height 19
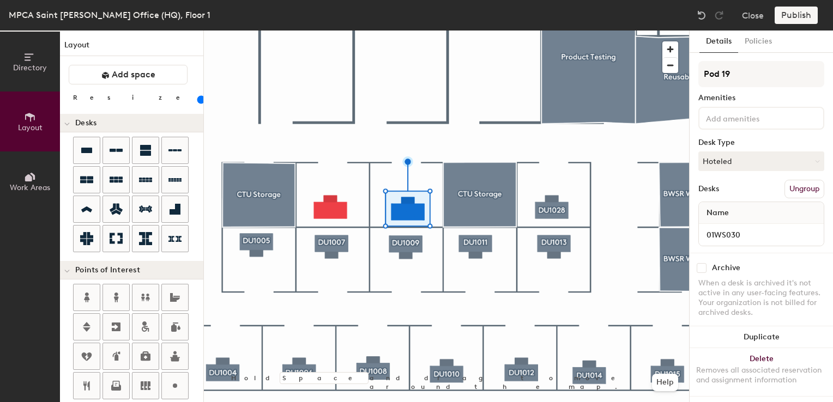
click at [622, 71] on div "Directory Layout Work Areas Layout Add space Resize Desks Points of Interest Fu…" at bounding box center [416, 217] width 833 height 372
type input "DU1030"
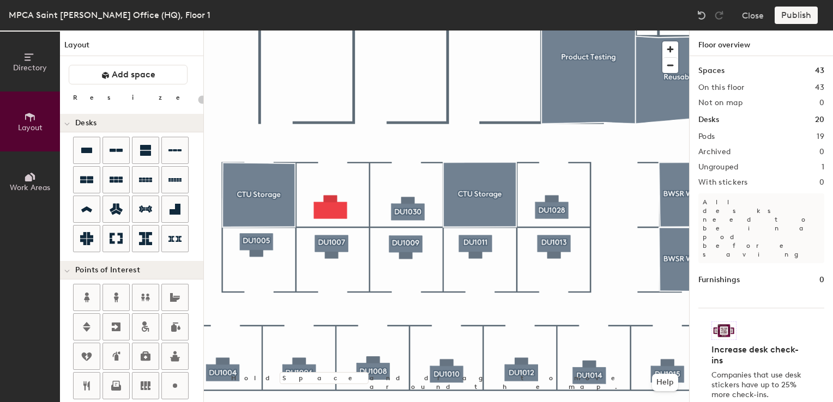
type input "100"
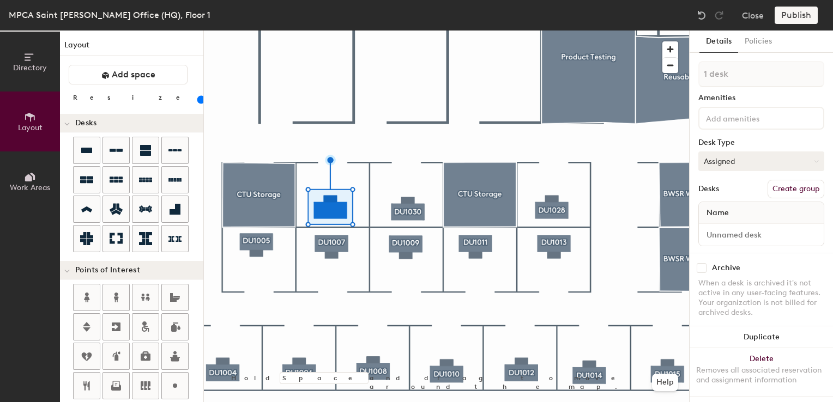
click at [733, 165] on button "Assigned" at bounding box center [762, 162] width 126 height 20
click at [729, 229] on div "Hoteled" at bounding box center [753, 228] width 109 height 16
click at [726, 237] on input at bounding box center [761, 234] width 121 height 15
type input "01WS031"
click at [783, 184] on button "Create group" at bounding box center [796, 189] width 57 height 19
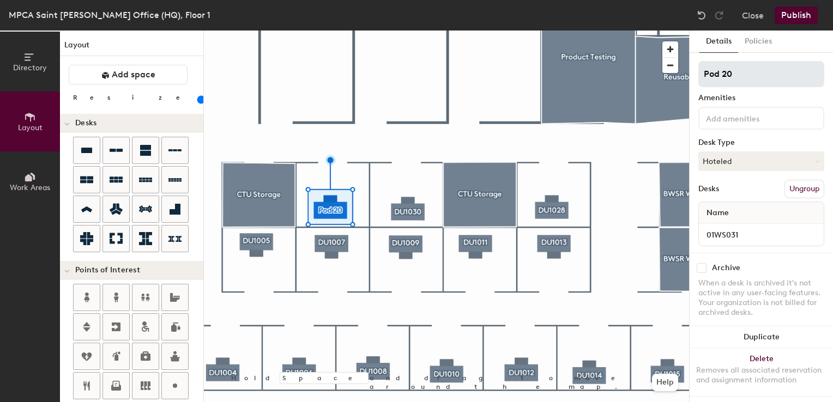
click at [650, 77] on div "Directory Layout Work Areas Layout Add space Resize Desks Points of Interest Fu…" at bounding box center [416, 217] width 833 height 372
type input "DU1031"
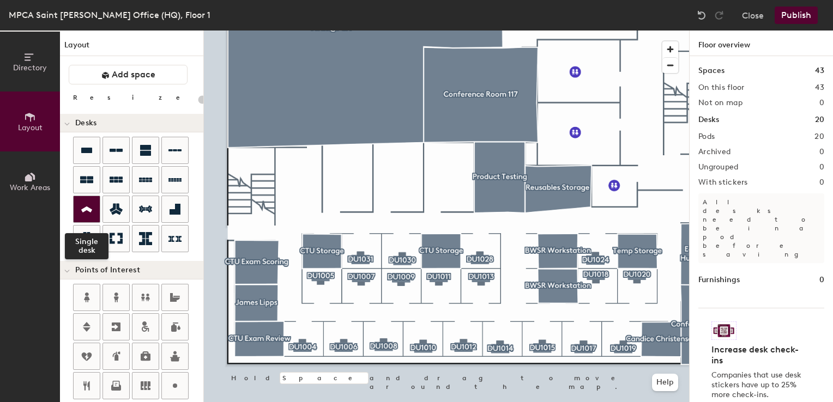
click at [89, 211] on icon at bounding box center [86, 209] width 13 height 13
type input "100"
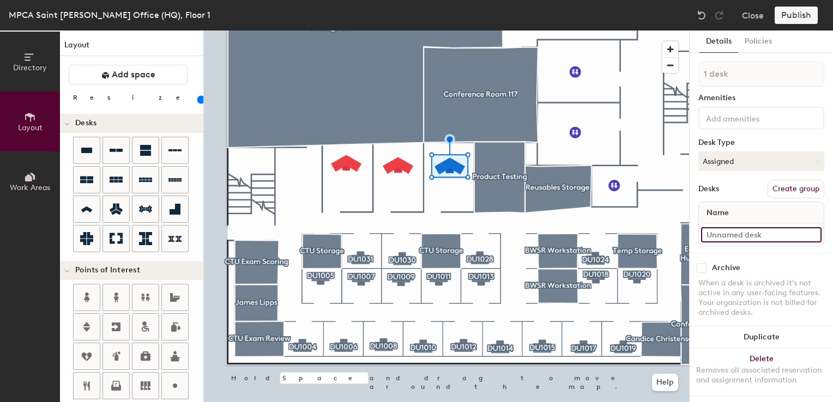
click at [722, 231] on input at bounding box center [761, 234] width 121 height 15
type input "D"
type input "1PO125 Document Review"
click at [770, 162] on button "Assigned" at bounding box center [762, 162] width 126 height 20
click at [715, 227] on div "Hoteled" at bounding box center [753, 228] width 109 height 16
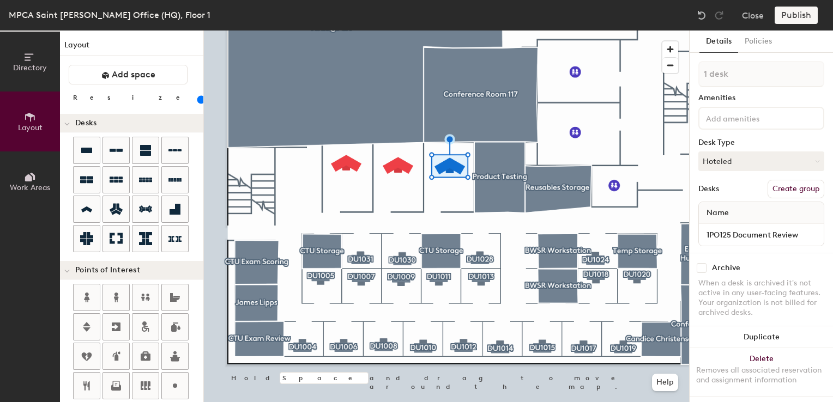
click at [775, 185] on button "Create group" at bounding box center [796, 189] width 57 height 19
click at [630, 71] on div "Directory Layout Work Areas Layout Add space Resize Desks Points of Interest Fu…" at bounding box center [416, 217] width 833 height 372
type input "Office - Flex 1125"
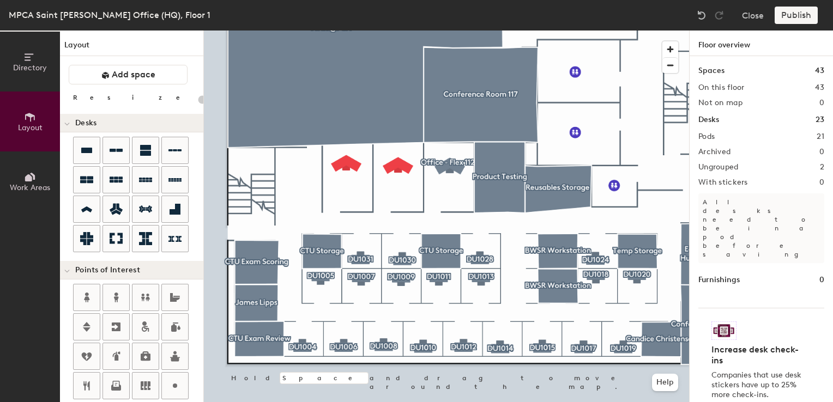
type input "100"
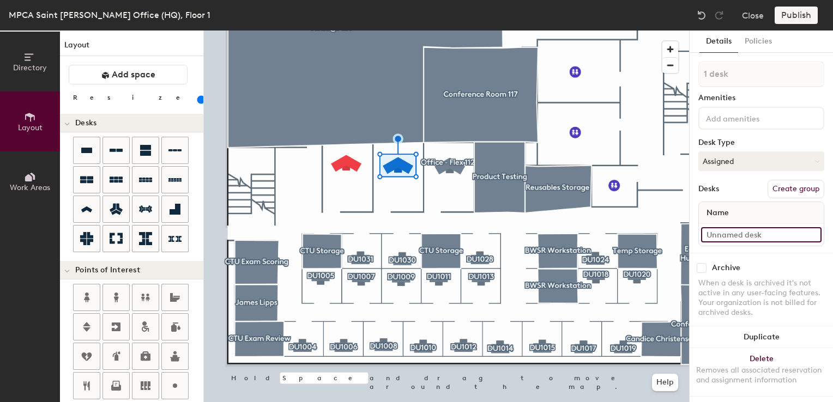
click at [741, 230] on input at bounding box center [761, 234] width 121 height 15
type input "1PO124 Document Review"
click at [745, 161] on button "Assigned" at bounding box center [762, 162] width 126 height 20
click at [713, 226] on div "Hoteled" at bounding box center [753, 228] width 109 height 16
click at [774, 185] on button "Create group" at bounding box center [796, 189] width 57 height 19
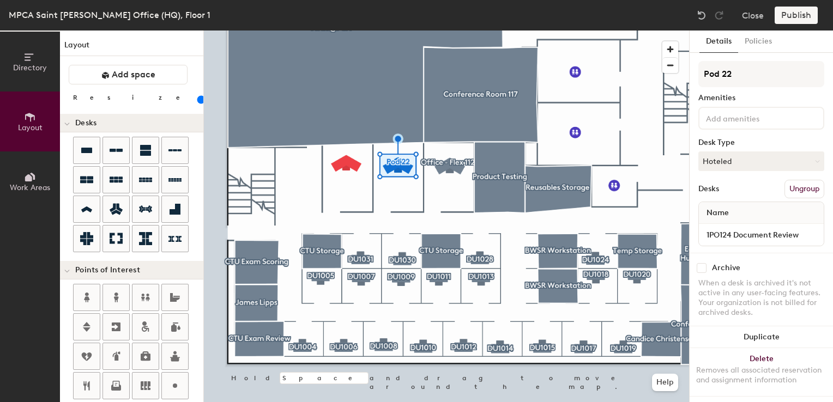
drag, startPoint x: 741, startPoint y: 78, endPoint x: 696, endPoint y: 77, distance: 44.2
click at [696, 77] on div "Details Policies Pod 22 Amenities Desk Type Hoteled Desks Ungroup Name 1PO124 D…" at bounding box center [761, 217] width 143 height 372
type input "D"
type input "Office - Flex 1124"
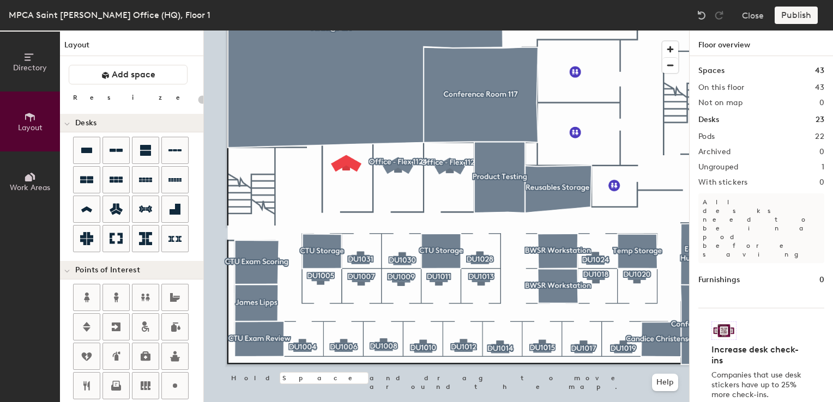
type input "100"
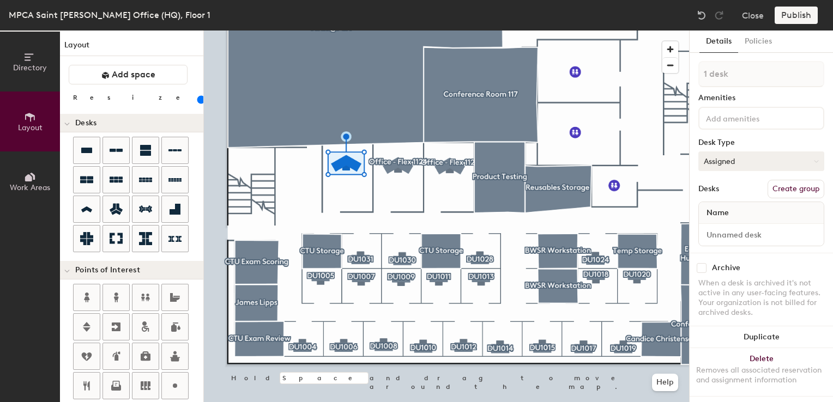
click at [729, 154] on button "Assigned" at bounding box center [762, 162] width 126 height 20
click at [722, 226] on div "Hoteled" at bounding box center [753, 228] width 109 height 16
click at [719, 235] on input at bounding box center [761, 234] width 121 height 15
type input "1PO123 CTU Exam Room"
click at [777, 189] on button "Create group" at bounding box center [796, 189] width 57 height 19
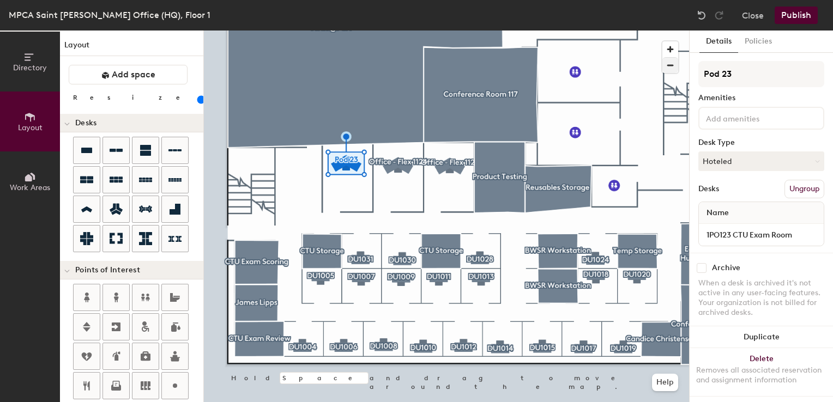
click at [645, 67] on div "Directory Layout Work Areas Layout Add space Resize Desks Points of Interest Fu…" at bounding box center [416, 217] width 833 height 372
type input "Office - Flex 1123"
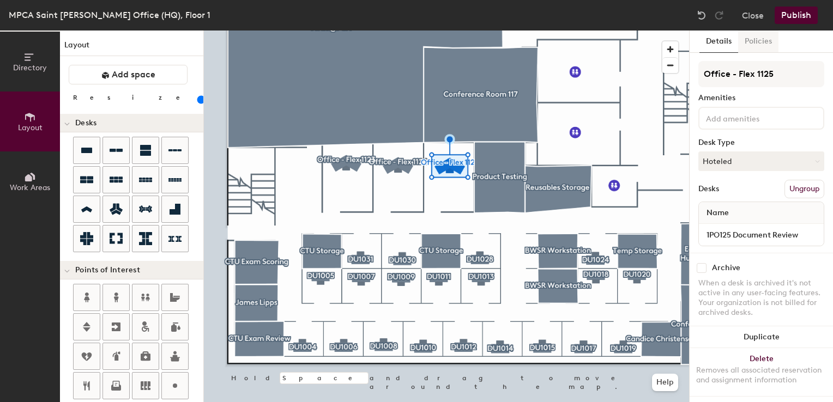
click at [757, 44] on button "Policies" at bounding box center [758, 42] width 40 height 22
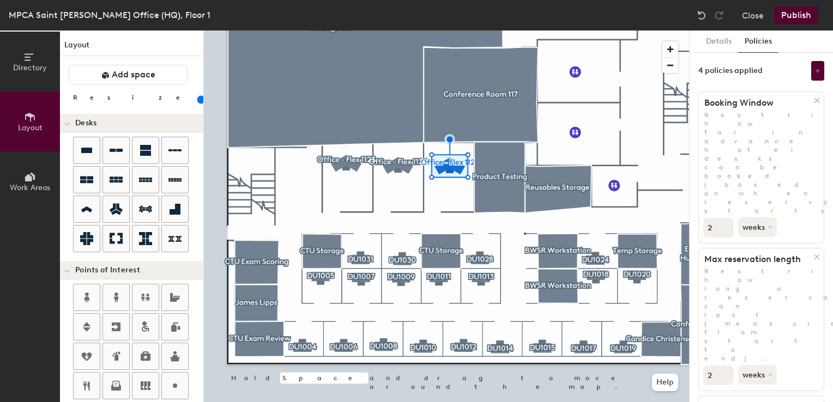
click at [524, 31] on div at bounding box center [446, 31] width 485 height 0
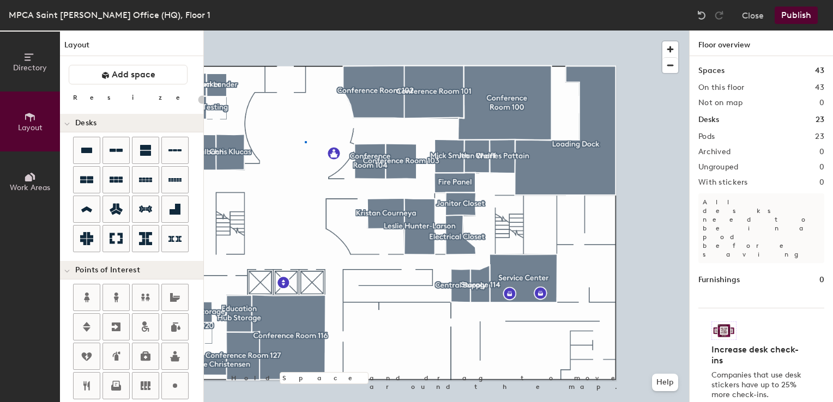
click at [305, 31] on div at bounding box center [446, 31] width 485 height 0
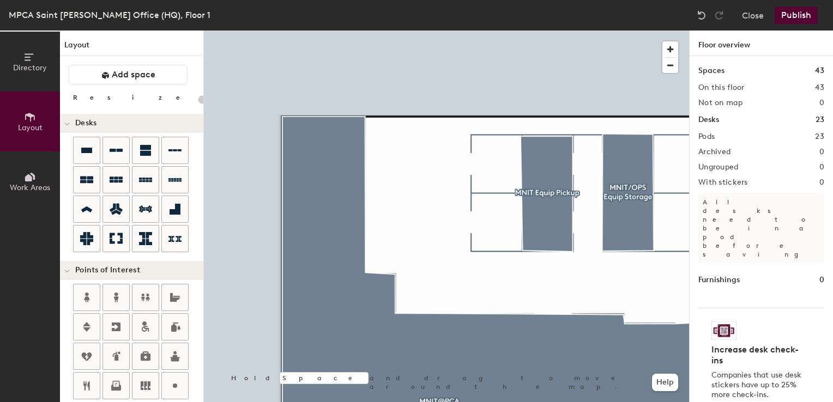
type input "20"
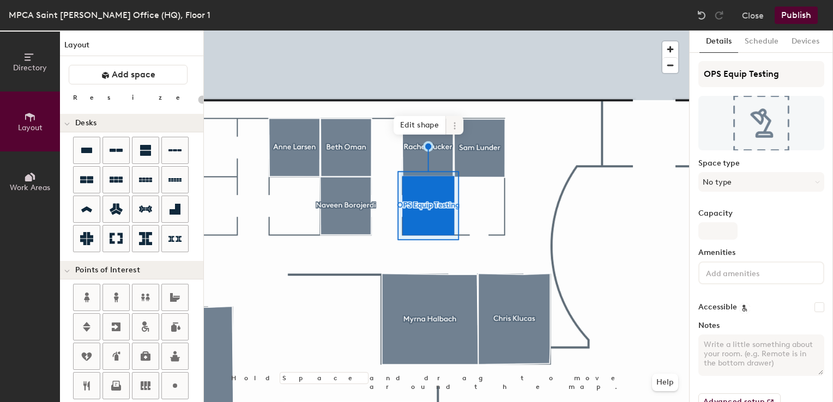
type input "20"
click at [453, 122] on icon at bounding box center [454, 126] width 9 height 9
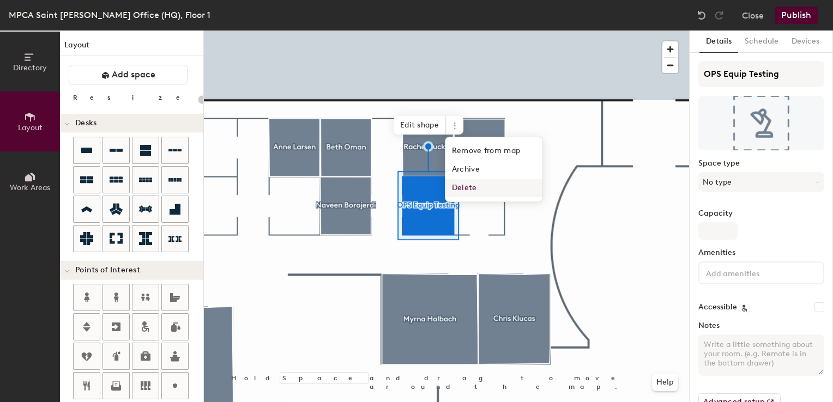
click at [459, 189] on span "Delete" at bounding box center [494, 188] width 97 height 19
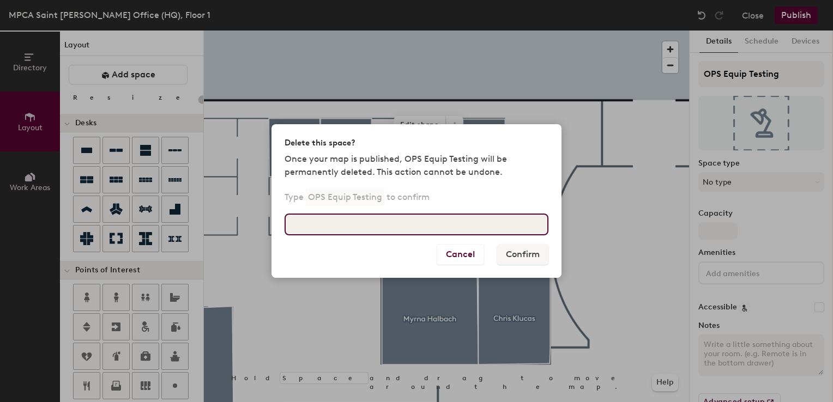
click at [380, 215] on input at bounding box center [417, 225] width 264 height 22
type input "OPS Equip Testing"
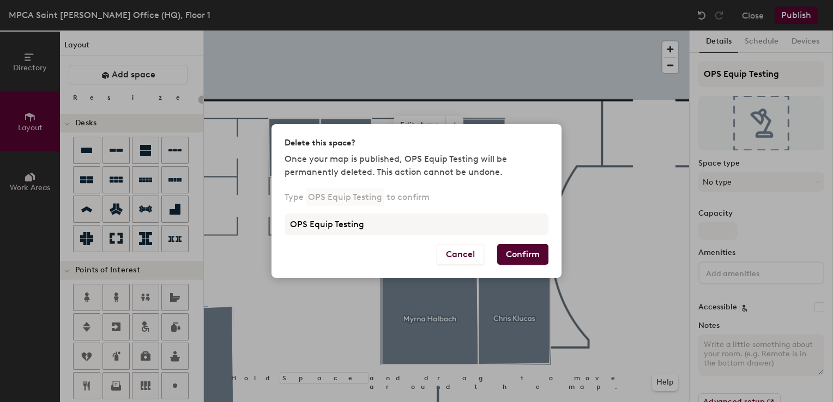
click at [510, 258] on button "Confirm" at bounding box center [522, 254] width 51 height 21
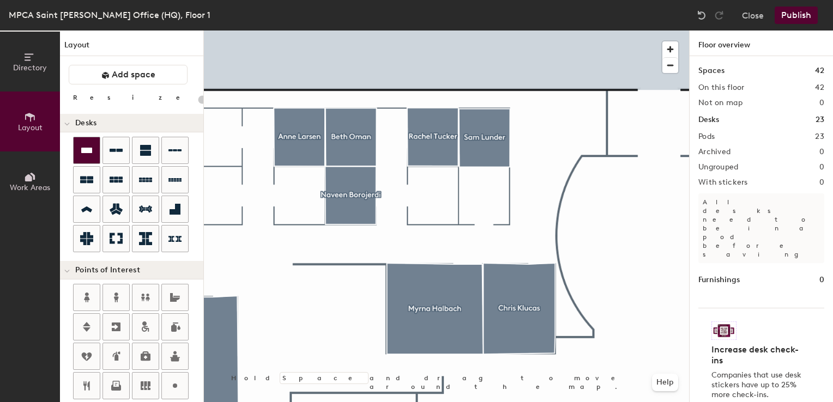
click at [81, 154] on icon at bounding box center [86, 150] width 13 height 13
type input "100"
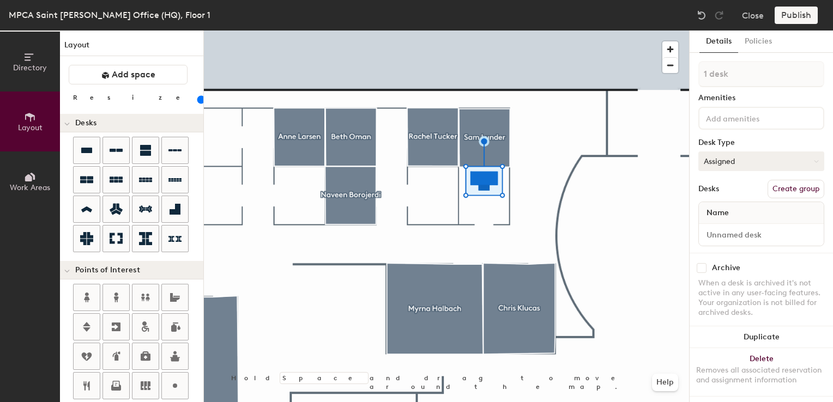
click at [723, 157] on button "Assigned" at bounding box center [762, 162] width 126 height 20
click at [724, 227] on div "Hoteled" at bounding box center [753, 228] width 109 height 16
click at [718, 232] on input at bounding box center [761, 234] width 121 height 15
type input "01WS075"
click at [784, 188] on button "Create group" at bounding box center [796, 189] width 57 height 19
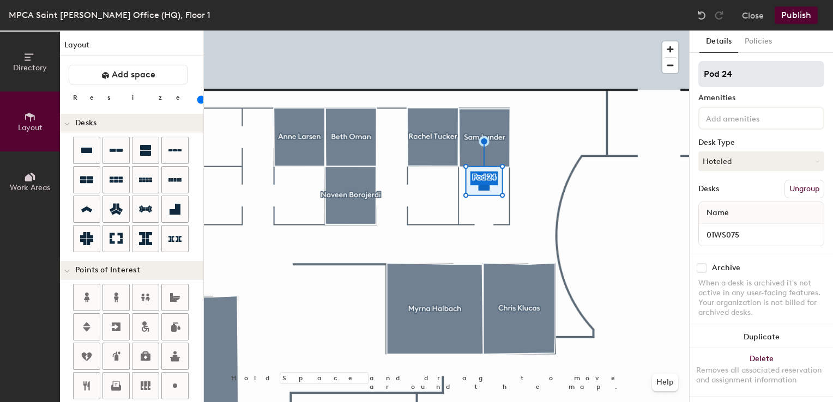
click at [582, 61] on div "Directory Layout Work Areas Layout Add space Resize Desks Points of Interest Fu…" at bounding box center [416, 217] width 833 height 372
type input "Flex"
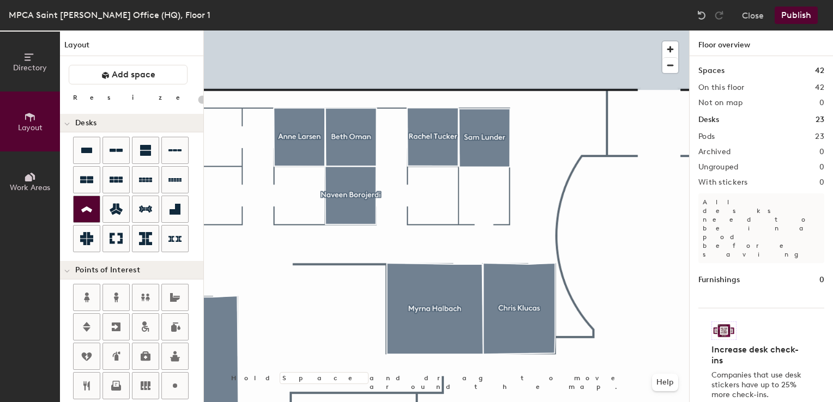
click at [93, 212] on icon at bounding box center [86, 209] width 13 height 13
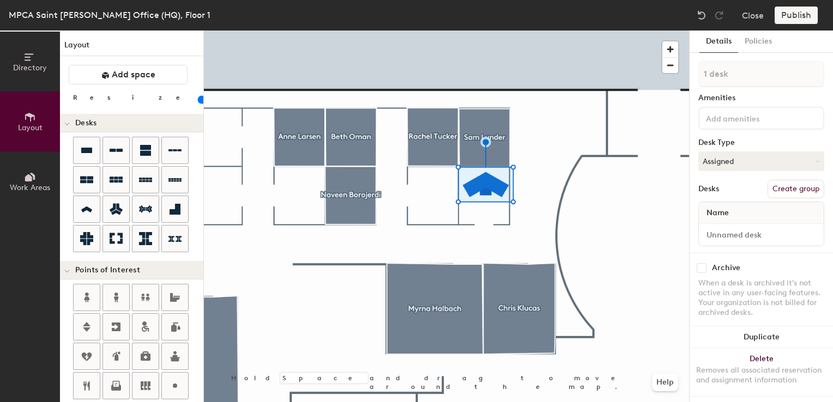
drag, startPoint x: 112, startPoint y: 102, endPoint x: 105, endPoint y: 99, distance: 7.6
type input "40"
click at [198, 99] on input "range" at bounding box center [198, 99] width 0 height 9
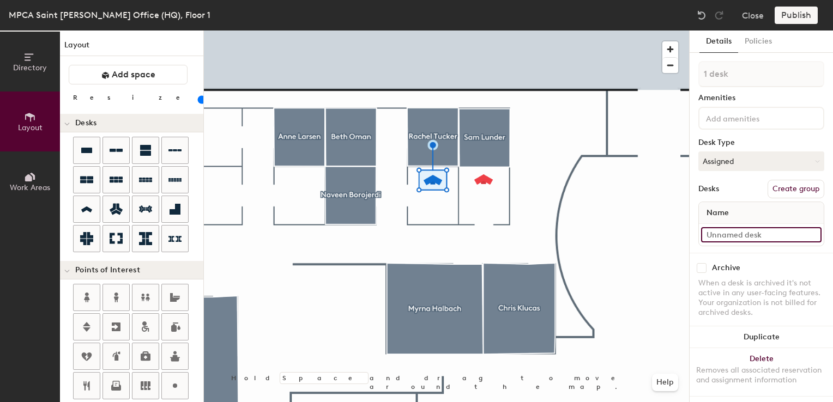
click at [728, 236] on input at bounding box center [761, 234] width 121 height 15
type input "01WS074"
click at [755, 158] on button "Assigned" at bounding box center [762, 162] width 126 height 20
click at [716, 213] on div "Hot" at bounding box center [753, 211] width 109 height 16
click at [795, 184] on button "Create group" at bounding box center [796, 189] width 57 height 19
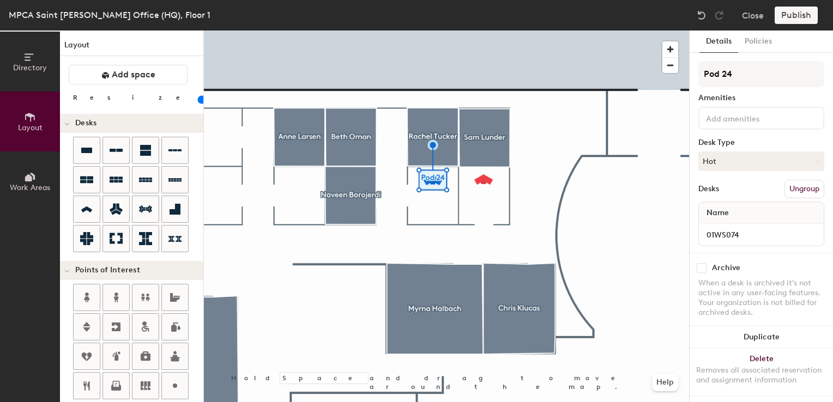
drag, startPoint x: 710, startPoint y: 75, endPoint x: 681, endPoint y: 71, distance: 29.2
click at [681, 71] on div "Directory Layout Work Areas Layout Add space Resize Desks Points of Interest Fu…" at bounding box center [416, 217] width 833 height 372
type input "Flex1074"
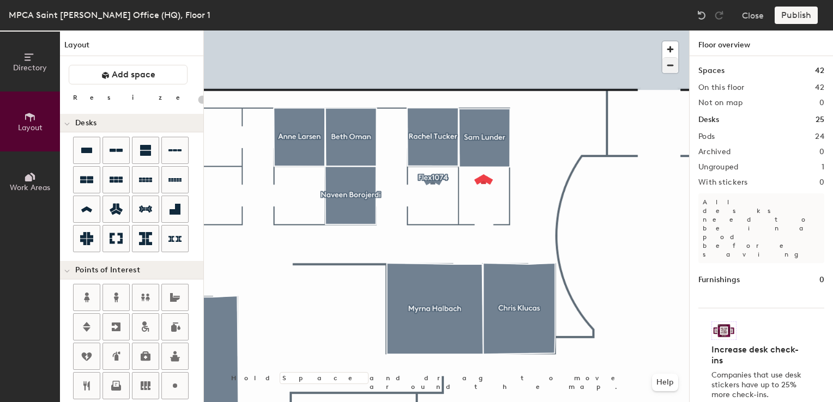
type input "40"
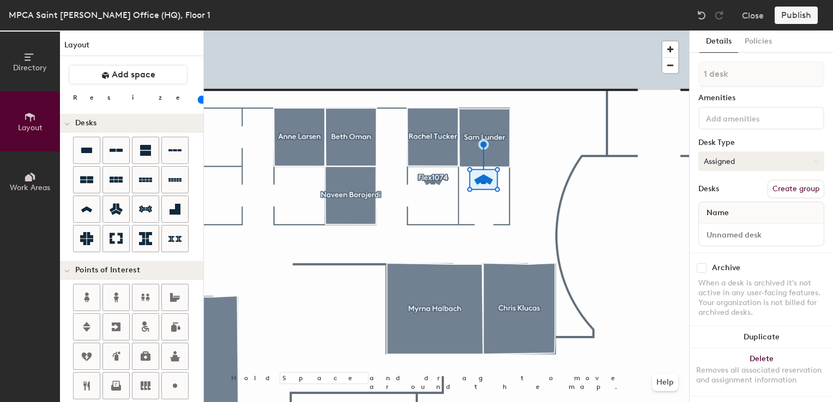
click at [747, 162] on button "Assigned" at bounding box center [762, 162] width 126 height 20
click at [720, 209] on div "Hot" at bounding box center [753, 211] width 109 height 16
click at [718, 230] on input at bounding box center [761, 234] width 121 height 15
type input "01WS075"
click at [779, 184] on button "Create group" at bounding box center [796, 189] width 57 height 19
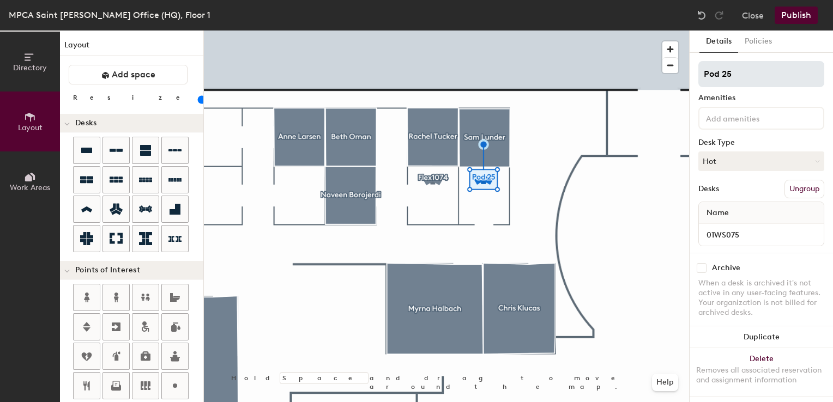
click at [596, 69] on div "Directory Layout Work Areas Layout Add space Resize Desks Points of Interest Fu…" at bounding box center [416, 217] width 833 height 372
type input "Flex1075"
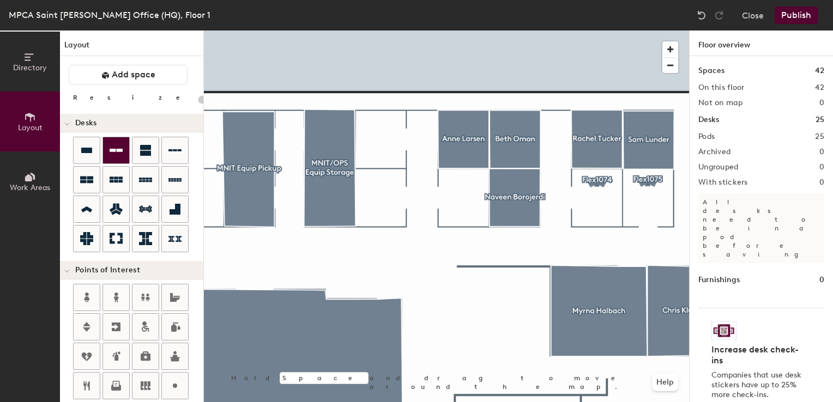
drag, startPoint x: 87, startPoint y: 152, endPoint x: 113, endPoint y: 152, distance: 26.2
click at [87, 152] on icon at bounding box center [86, 150] width 11 height 5
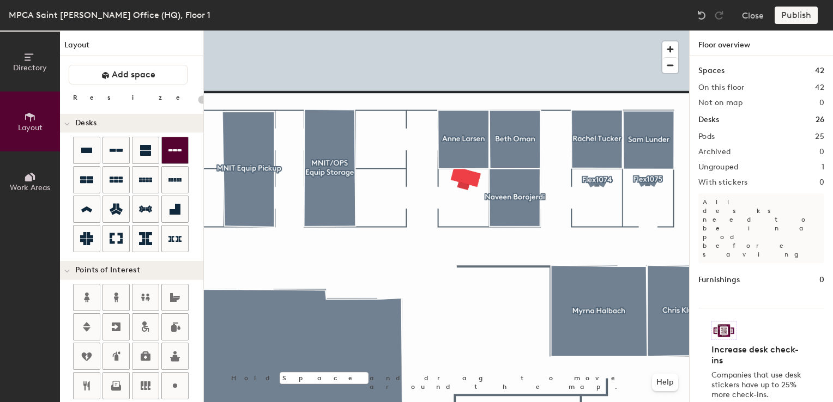
type input "100"
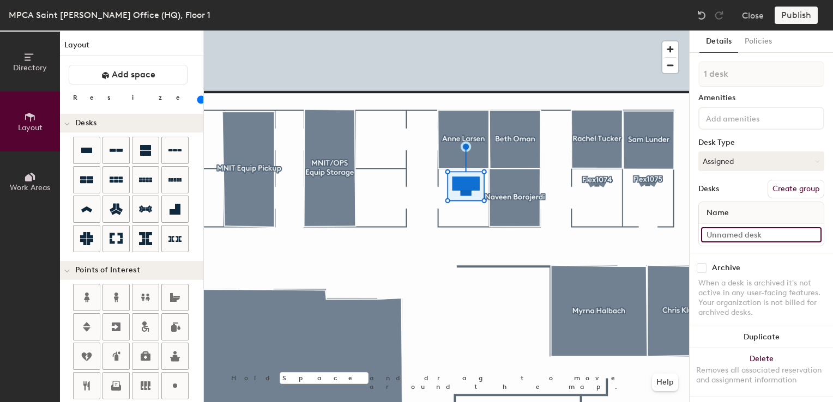
click at [717, 239] on input at bounding box center [761, 234] width 121 height 15
type input "01WS057"
click at [753, 159] on button "Assigned" at bounding box center [762, 162] width 126 height 20
click at [724, 229] on div "Hoteled" at bounding box center [753, 228] width 109 height 16
click at [793, 189] on button "Create group" at bounding box center [796, 189] width 57 height 19
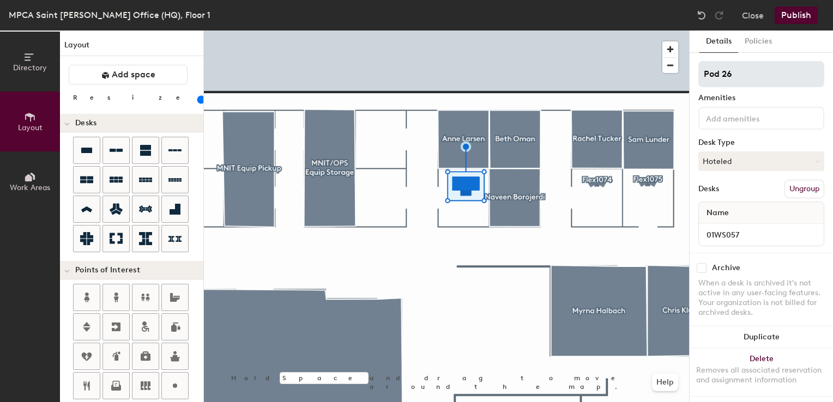
click at [578, 79] on div "Directory Layout Work Areas Layout Add space Resize Desks Points of Interest Fu…" at bounding box center [416, 217] width 833 height 372
type input "DU1057"
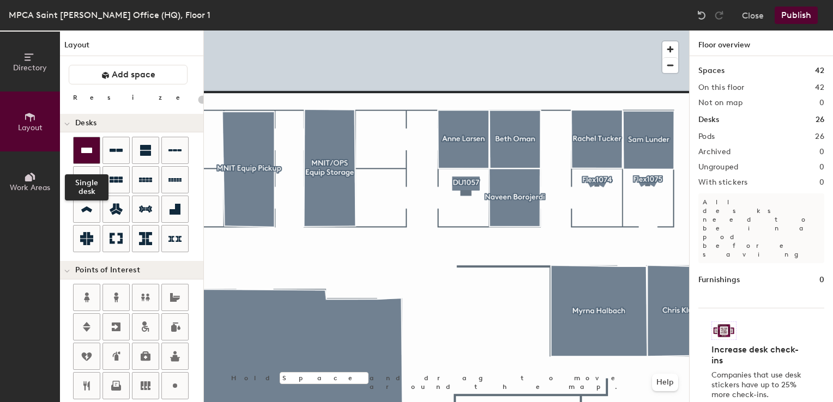
click at [85, 155] on icon at bounding box center [86, 150] width 13 height 13
type input "100"
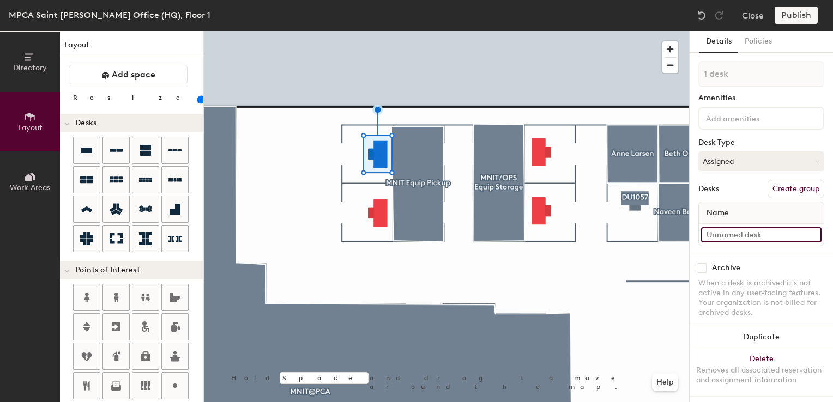
click at [729, 231] on input at bounding box center [761, 234] width 121 height 15
type input "01WS047"
click at [730, 167] on button "Assigned" at bounding box center [762, 162] width 126 height 20
click at [722, 226] on div "Hoteled" at bounding box center [753, 228] width 109 height 16
click at [803, 191] on button "Create group" at bounding box center [796, 189] width 57 height 19
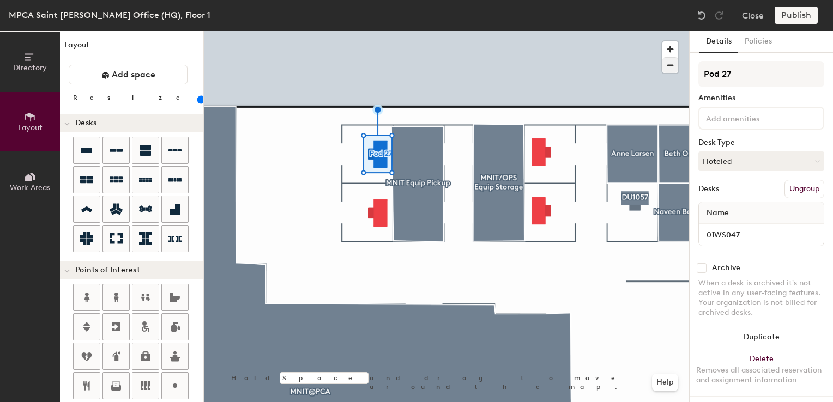
click at [660, 70] on div "Directory Layout Work Areas Layout Add space Resize Desks Points of Interest Fu…" at bounding box center [416, 217] width 833 height 372
type input "DU1047"
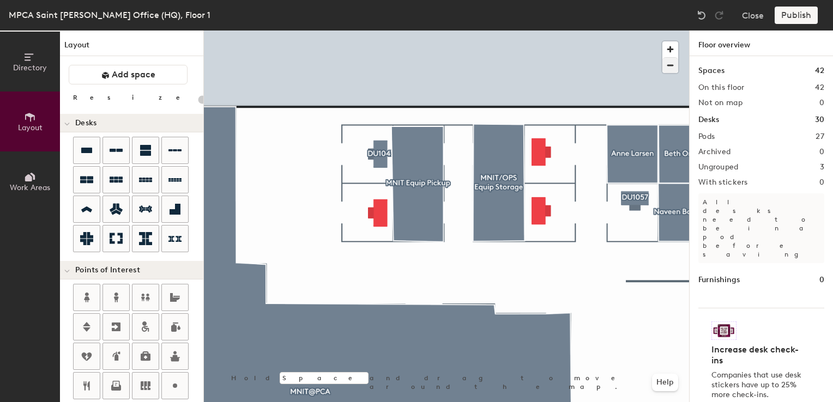
type input "100"
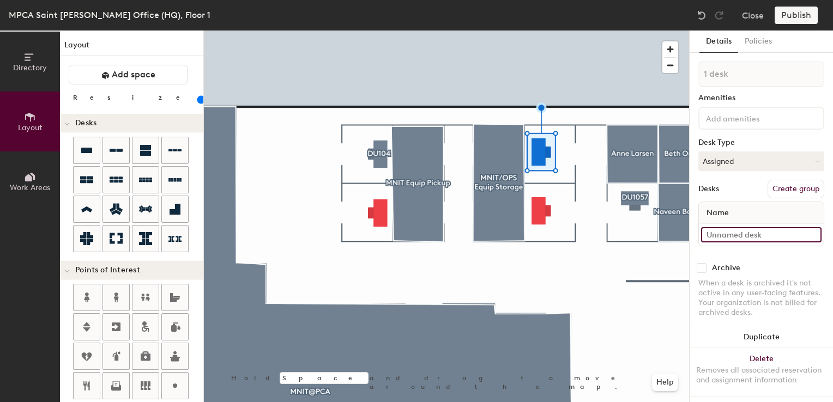
click at [731, 232] on input at bounding box center [761, 234] width 121 height 15
type input "01WS055"
click at [750, 163] on button "Assigned" at bounding box center [762, 162] width 126 height 20
click at [718, 231] on div "Hoteled" at bounding box center [753, 228] width 109 height 16
click at [777, 190] on button "Create group" at bounding box center [796, 189] width 57 height 19
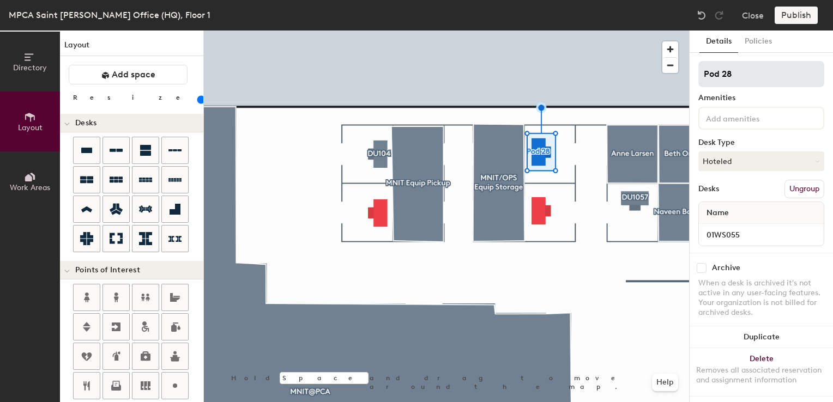
click at [678, 77] on div "Directory Layout Work Areas Layout Add space Resize Desks Points of Interest Fu…" at bounding box center [416, 217] width 833 height 372
type input "DU1055"
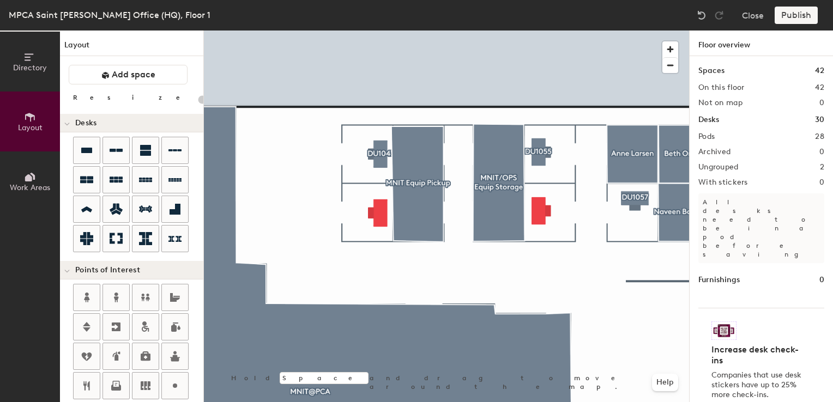
type input "100"
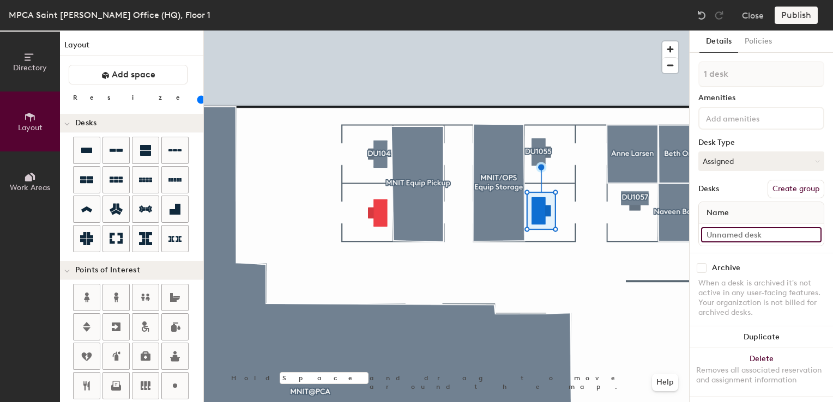
click at [741, 232] on input at bounding box center [761, 234] width 121 height 15
type input "01WS054"
click at [744, 161] on button "Assigned" at bounding box center [762, 162] width 126 height 20
click at [713, 226] on div "Hoteled" at bounding box center [753, 228] width 109 height 16
click at [779, 191] on button "Create group" at bounding box center [796, 189] width 57 height 19
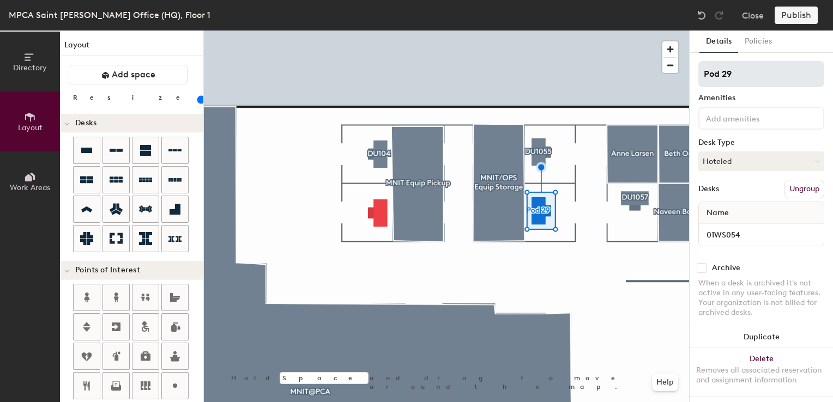
click at [615, 69] on div "Directory Layout Work Areas Layout Add space Resize Desks Points of Interest Fu…" at bounding box center [416, 217] width 833 height 372
type input "DU1054"
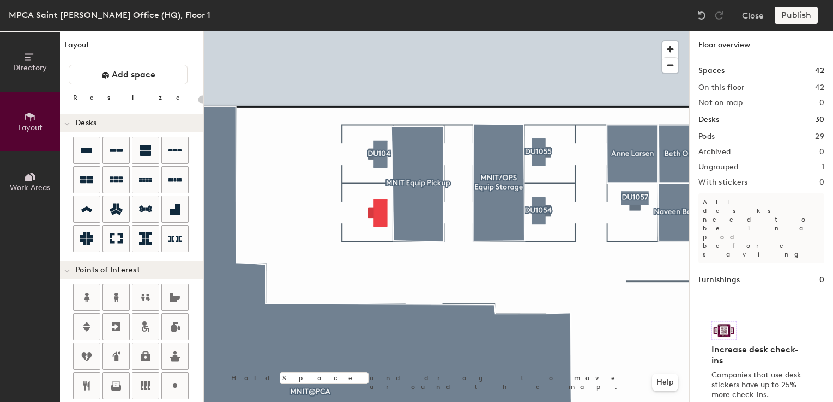
type input "100"
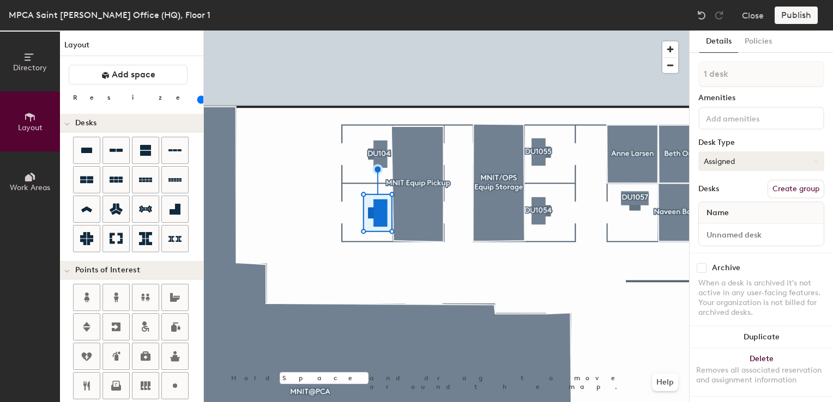
click at [737, 159] on button "Assigned" at bounding box center [762, 162] width 126 height 20
click at [717, 226] on div "Hoteled" at bounding box center [753, 228] width 109 height 16
click at [718, 235] on input at bounding box center [761, 234] width 121 height 15
type input "01WS046"
click at [784, 189] on button "Create group" at bounding box center [796, 189] width 57 height 19
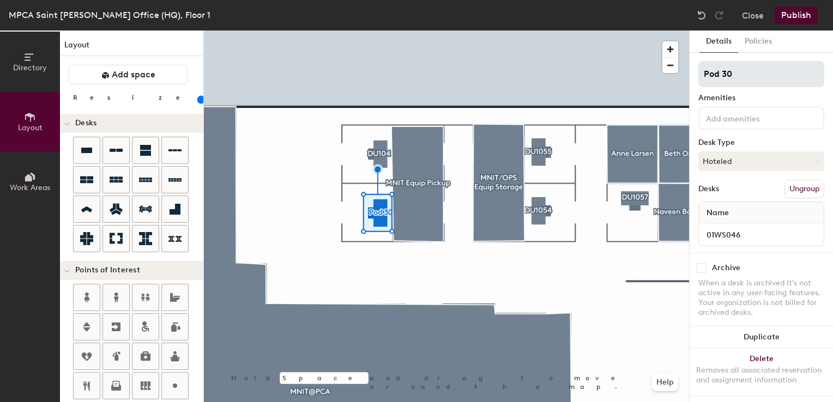
click at [636, 69] on div "Directory Layout Work Areas Layout Add space Resize Desks Points of Interest Fu…" at bounding box center [416, 217] width 833 height 372
type input "DU1046"
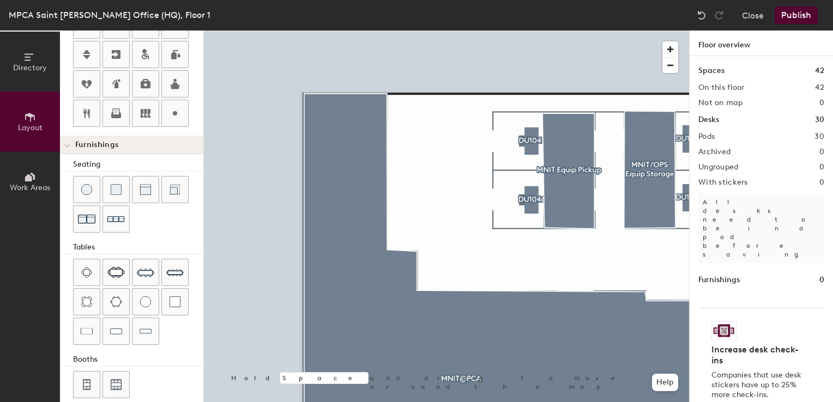
scroll to position [282, 0]
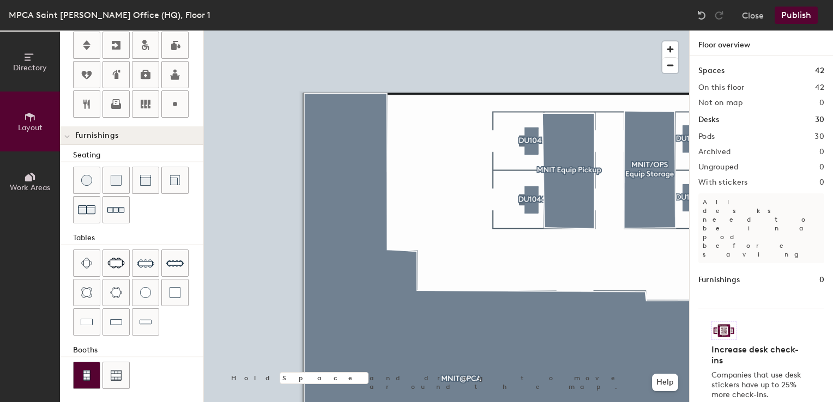
click at [91, 374] on img at bounding box center [87, 375] width 10 height 11
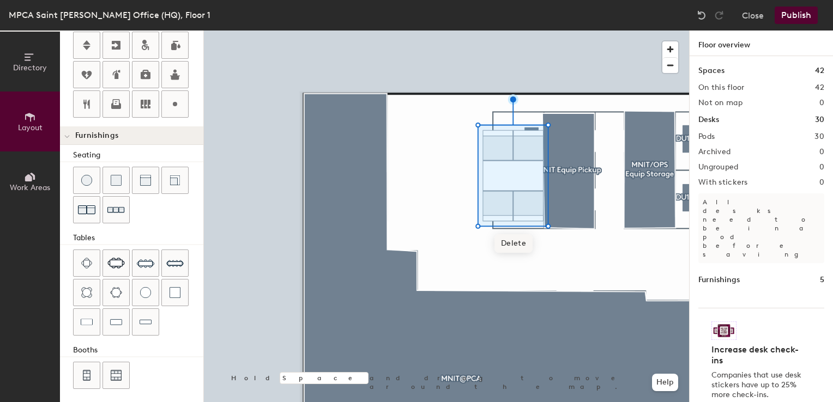
click at [510, 241] on span "Delete" at bounding box center [514, 244] width 38 height 19
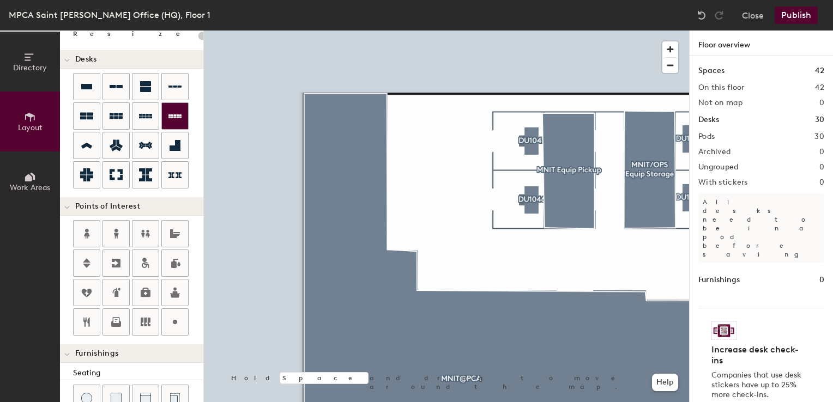
scroll to position [0, 0]
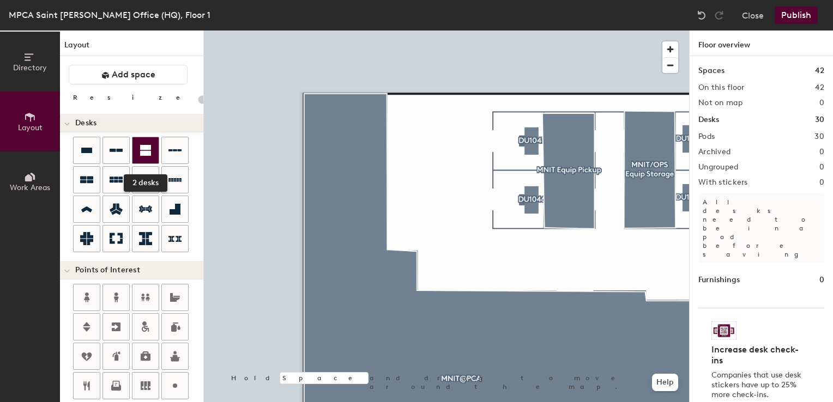
click at [141, 147] on icon at bounding box center [145, 150] width 11 height 11
click at [88, 150] on icon at bounding box center [86, 150] width 11 height 5
type input "100"
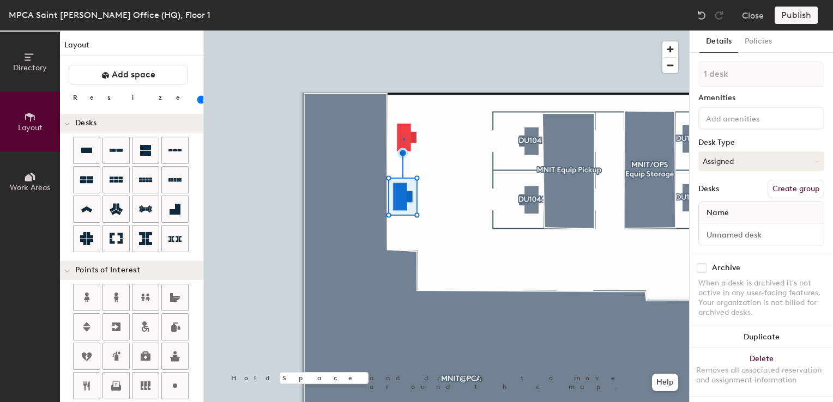
click at [403, 31] on div at bounding box center [446, 31] width 485 height 0
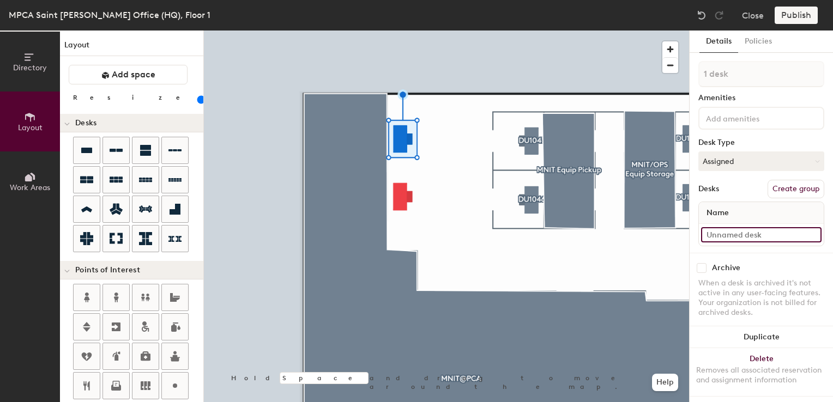
click at [731, 232] on input at bounding box center [761, 234] width 121 height 15
type input "01WS063"
click at [754, 160] on button "Assigned" at bounding box center [762, 162] width 126 height 20
click at [722, 226] on div "Hoteled" at bounding box center [753, 228] width 109 height 16
click at [794, 186] on button "Create group" at bounding box center [796, 189] width 57 height 19
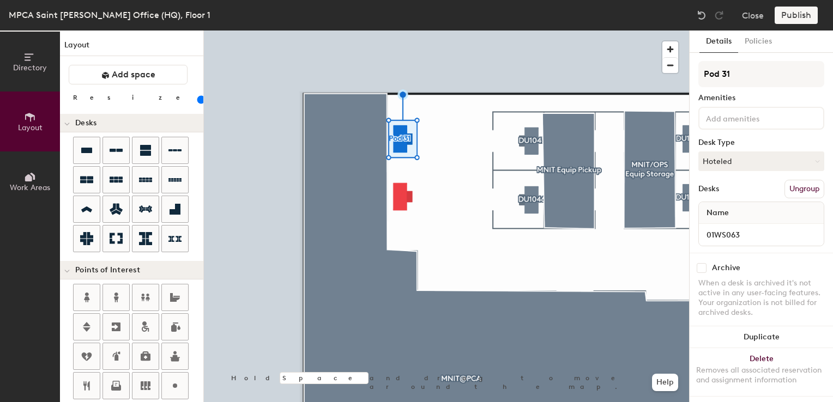
click at [543, 38] on div "Directory Layout Work Areas Layout Add space Resize Desks Points of Interest Fu…" at bounding box center [416, 217] width 833 height 372
type input "DU1063"
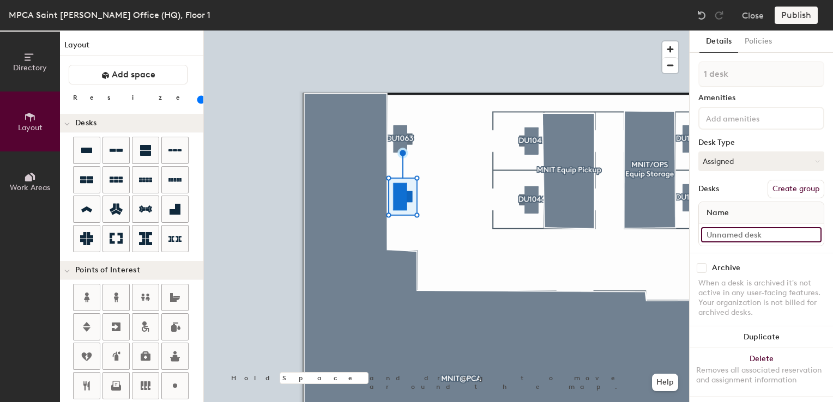
click at [761, 235] on input at bounding box center [761, 234] width 121 height 15
type input "01WS043"
click at [738, 160] on button "Assigned" at bounding box center [762, 162] width 126 height 20
click at [718, 227] on div "Hoteled" at bounding box center [753, 228] width 109 height 16
click at [787, 185] on button "Create group" at bounding box center [796, 189] width 57 height 19
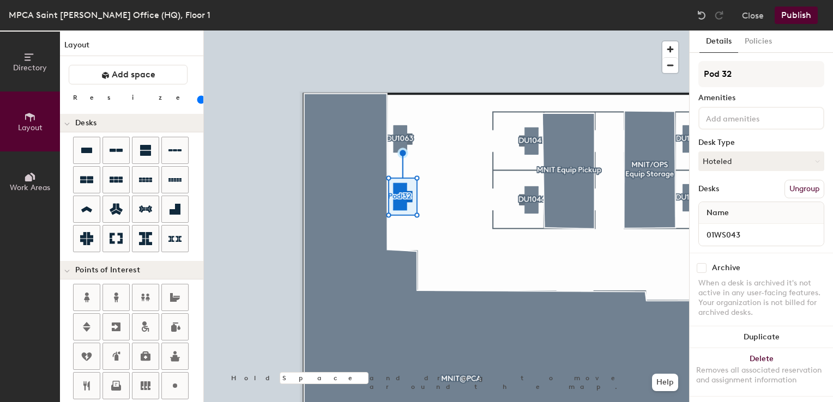
click at [565, 43] on div "Directory Layout Work Areas Layout Add space Resize Desks Points of Interest Fu…" at bounding box center [416, 217] width 833 height 372
type input "DU1043"
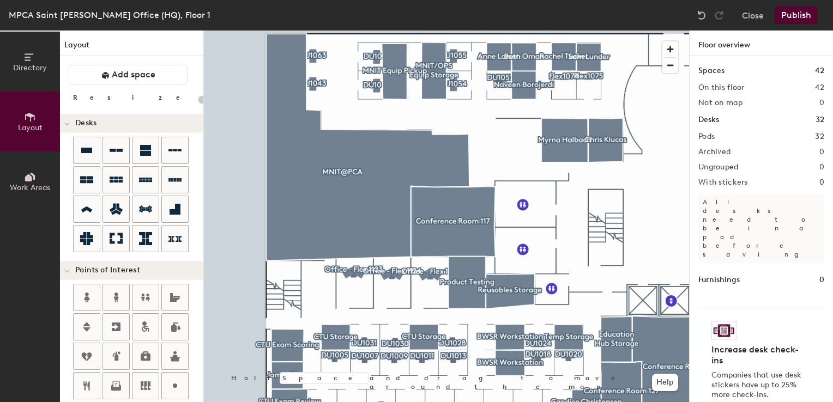
click at [798, 19] on button "Publish" at bounding box center [796, 15] width 43 height 17
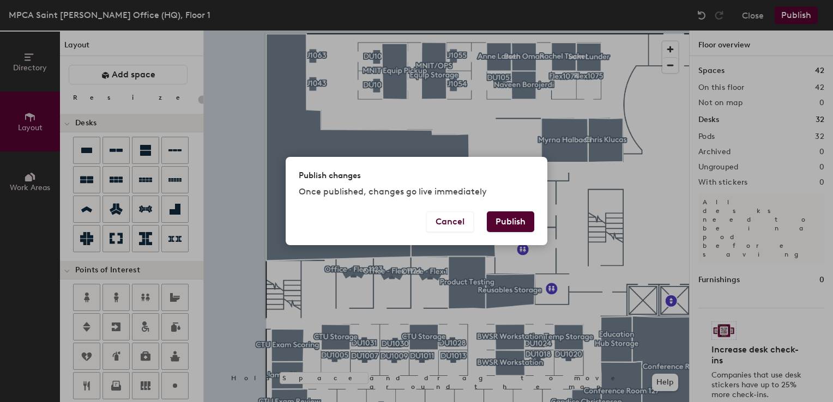
click at [512, 225] on button "Publish" at bounding box center [510, 222] width 47 height 21
type input "20"
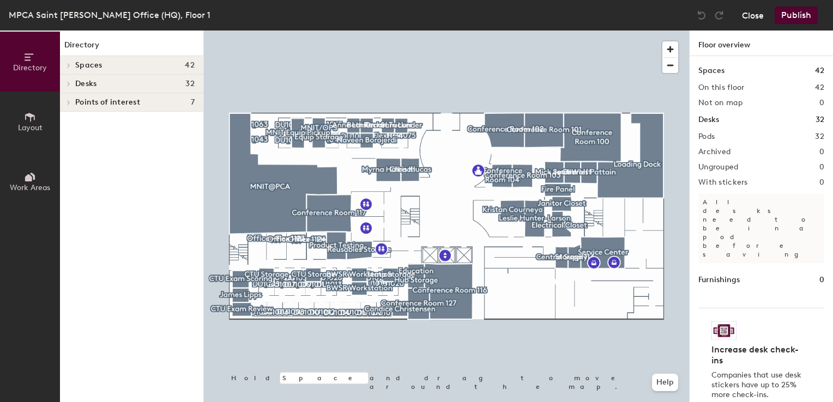
click at [751, 15] on button "Close" at bounding box center [753, 15] width 22 height 17
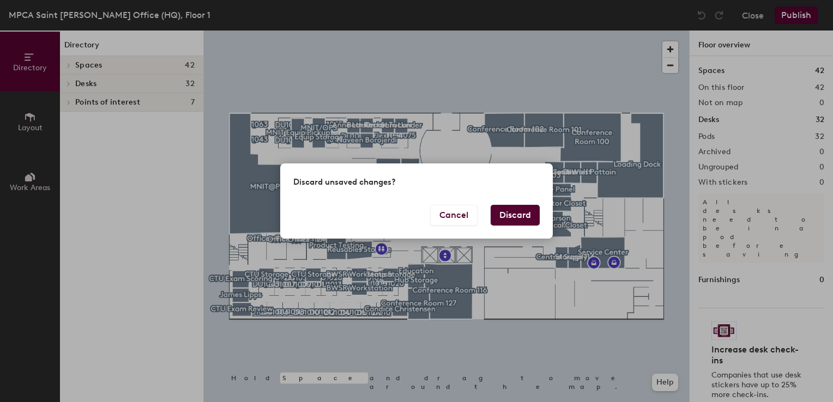
click at [522, 211] on button "Discard" at bounding box center [515, 215] width 49 height 21
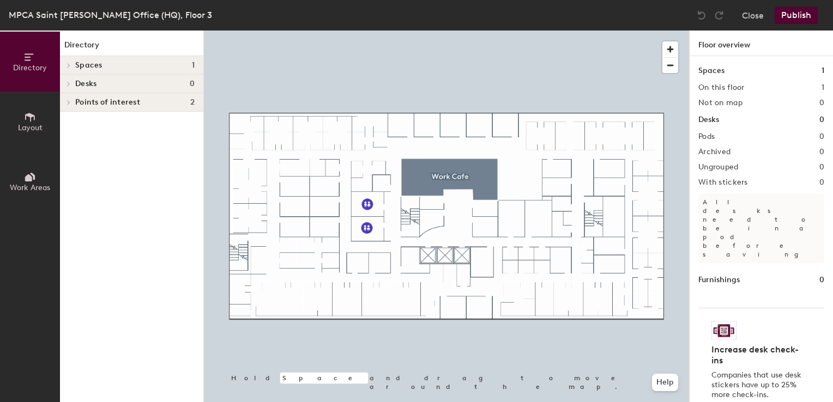
click at [45, 117] on button "Layout" at bounding box center [30, 122] width 60 height 60
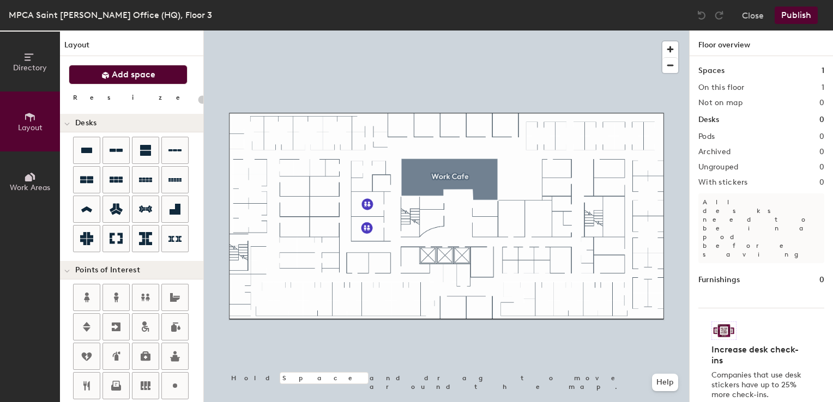
click at [113, 73] on span "Add space" at bounding box center [134, 74] width 44 height 11
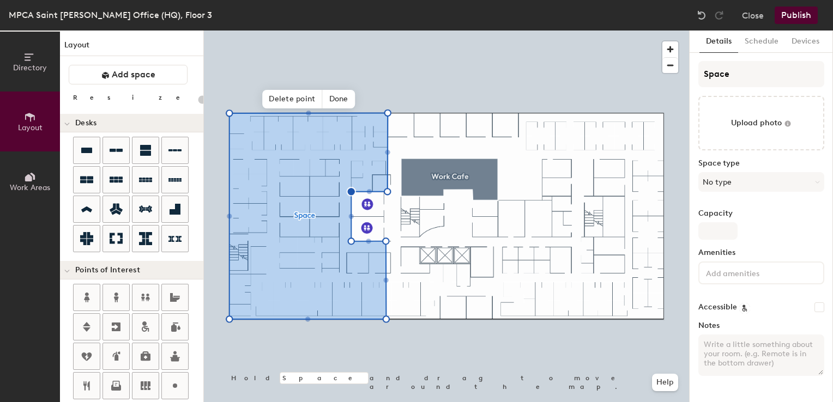
type input "20"
click at [338, 97] on span "Done" at bounding box center [339, 99] width 32 height 19
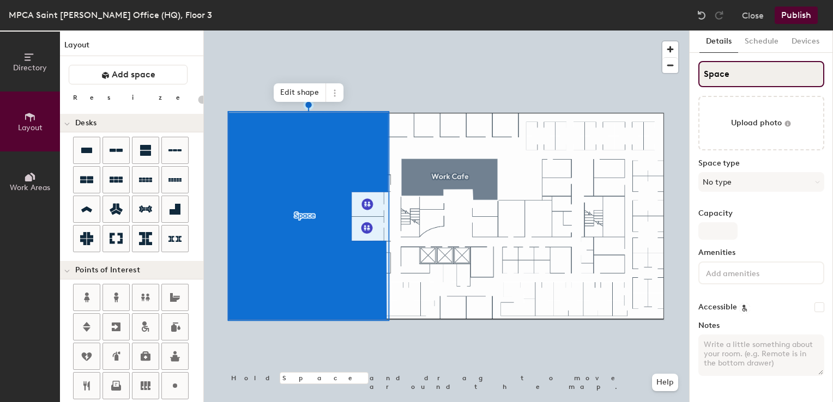
click at [732, 71] on input "Space" at bounding box center [762, 74] width 126 height 26
type input "D"
type input "20"
type input "DEE"
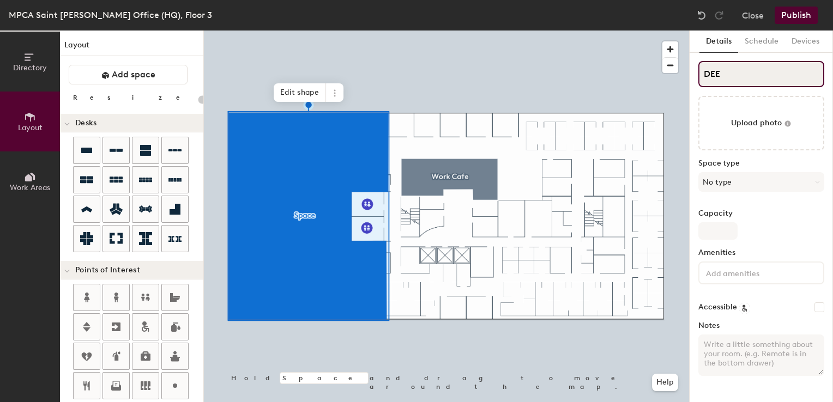
type input "20"
type input "DEED"
type input "20"
type input "DEED P"
type input "20"
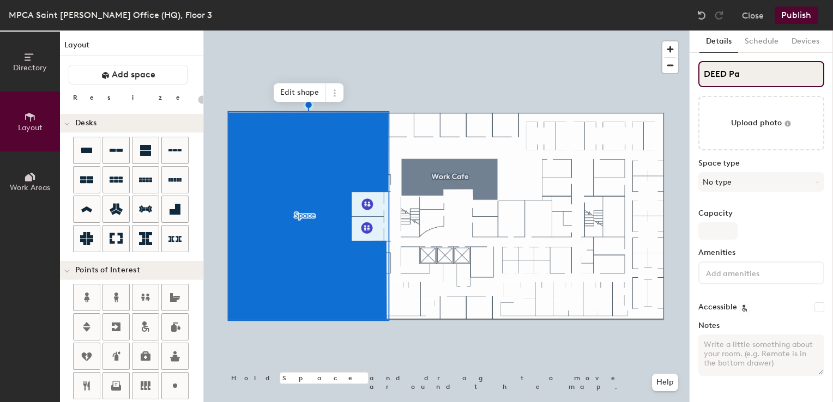
type input "DEED Pai"
type input "20"
type input "DEED Pail"
type input "20"
type input "DEED Paid"
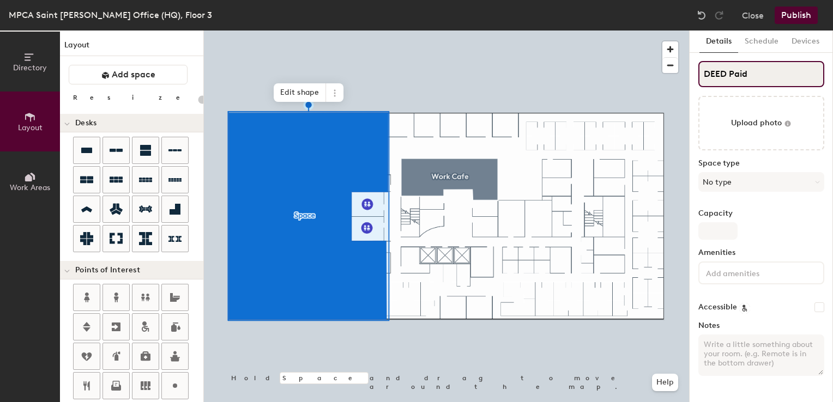
type input "20"
type input "DEED Paid Leave"
type input "20"
type input "DEED Paid Leave"
type input "20"
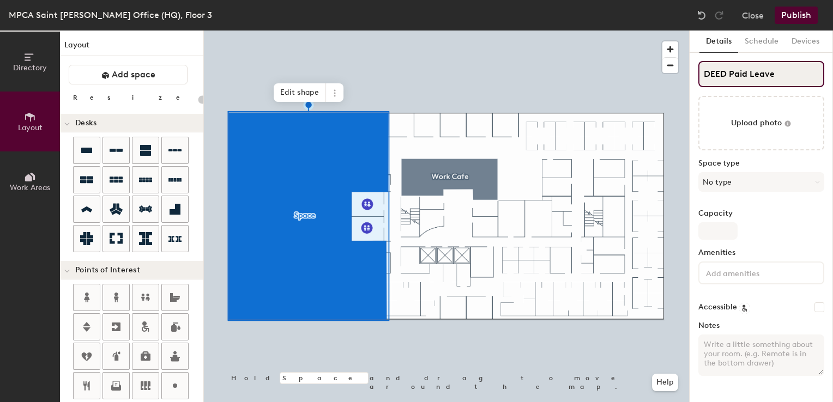
type input "DEED Paid Leave E"
type input "20"
type input "DEED Paid Leave Ea"
type input "20"
type input "DEED Paid Leave East"
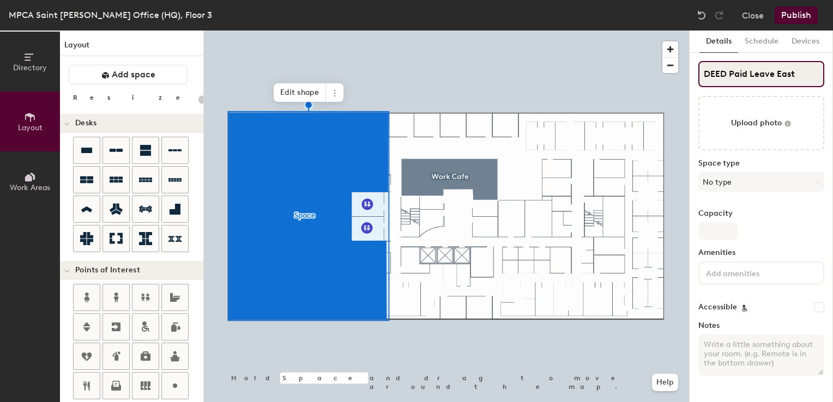
type input "20"
type input "DEED Paid Leave East"
type input "20"
drag, startPoint x: 774, startPoint y: 73, endPoint x: 823, endPoint y: 74, distance: 49.6
click at [823, 74] on input "DEED Paid Leave East" at bounding box center [762, 74] width 126 height 26
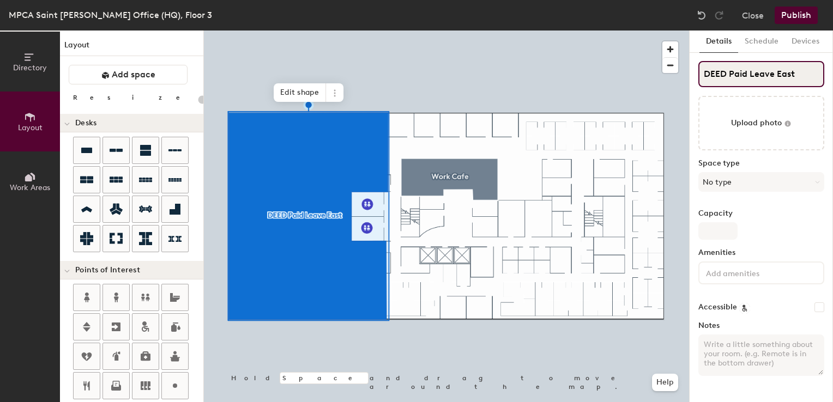
type input "DEED Paid Leave W"
type input "20"
type input "DEED Paid Leave West"
type input "20"
type input "DEED Paid Leave West"
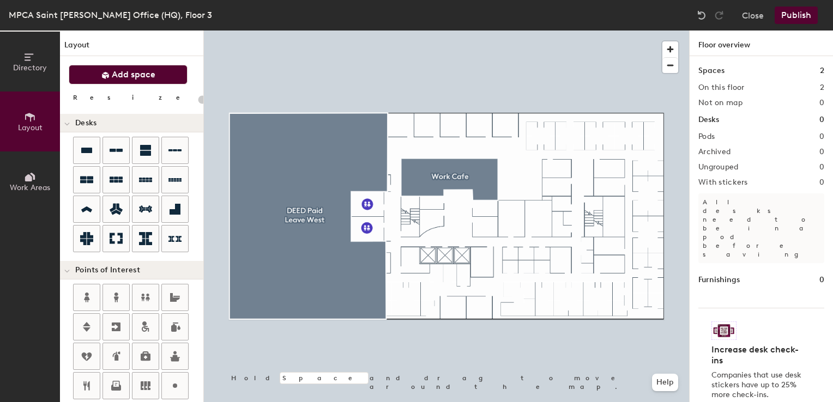
click at [148, 78] on span "Add space" at bounding box center [134, 74] width 44 height 11
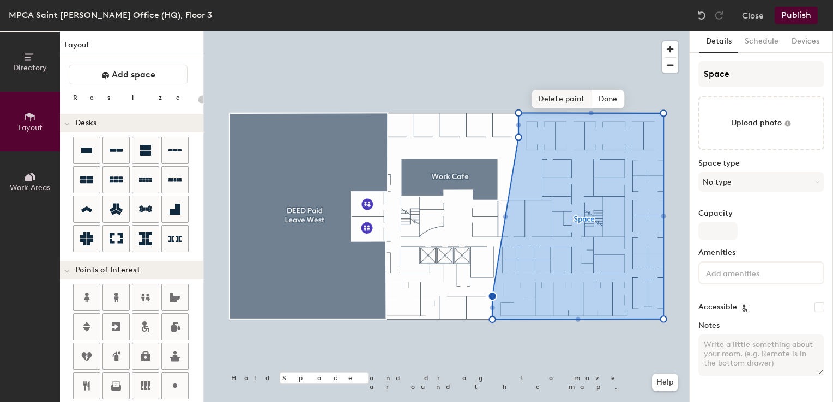
click at [561, 97] on span "Delete point" at bounding box center [562, 99] width 60 height 19
click at [553, 99] on span "Delete point" at bounding box center [562, 99] width 60 height 19
type input "20"
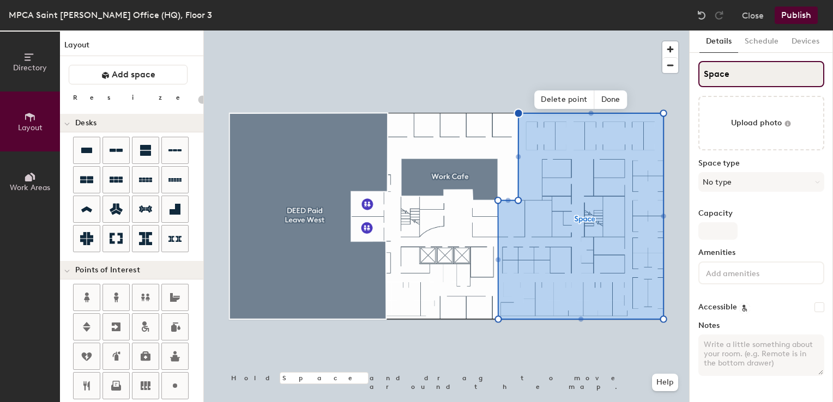
click at [651, 76] on div "Directory Layout Work Areas Layout Add space Resize Desks Points of Interest Fu…" at bounding box center [416, 217] width 833 height 372
type input "D"
type input "20"
type input "De"
type input "20"
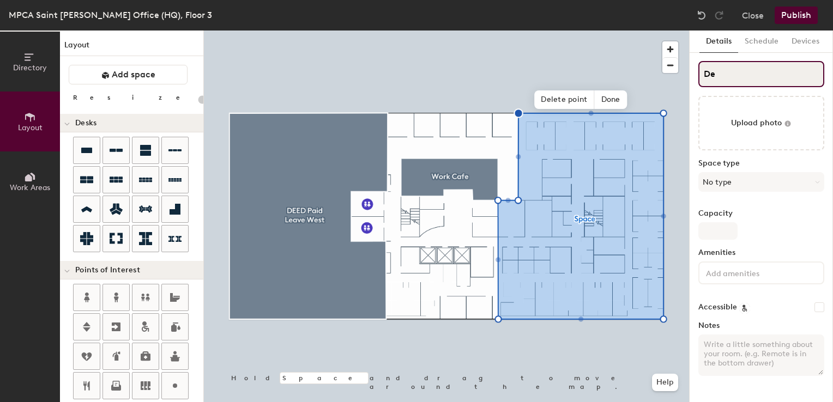
type input "[PERSON_NAME]"
type input "20"
type input "D"
type input "20"
type input "DEE"
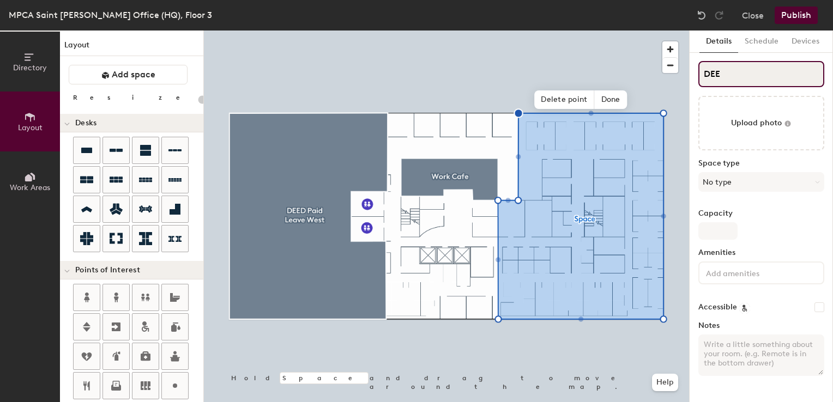
type input "20"
type input "DEED"
type input "20"
type input "DEED P"
type input "20"
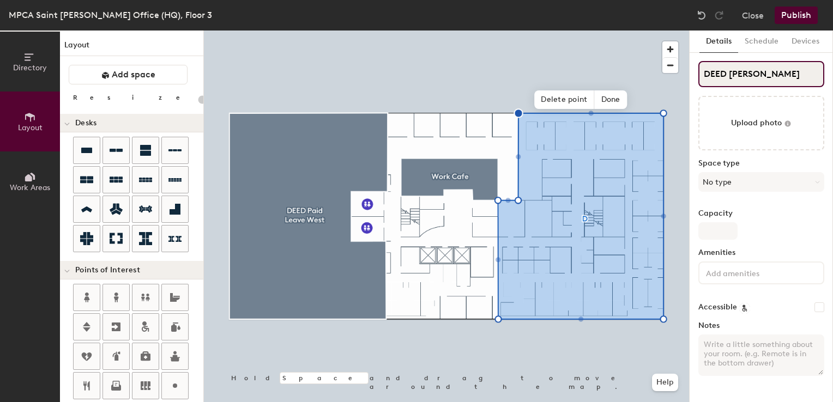
type input "DEED Paid"
type input "20"
type input "DEED Paid"
type input "20"
type input "DEED Paid L"
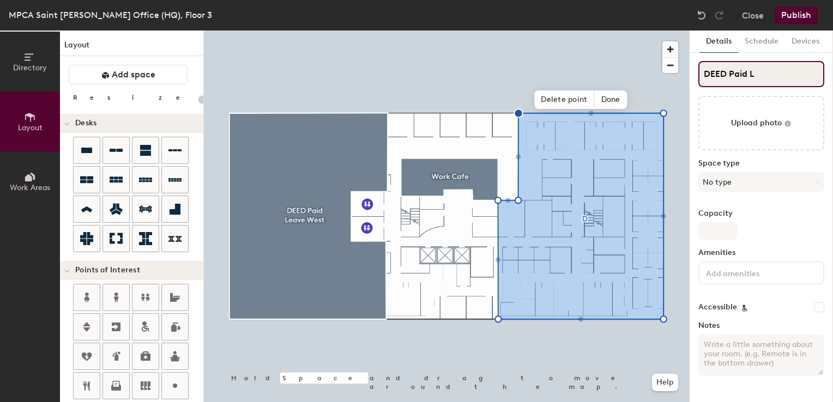
type input "20"
type input "DEED Paid Leave"
type input "20"
type input "DEED Paid Leave W"
type input "20"
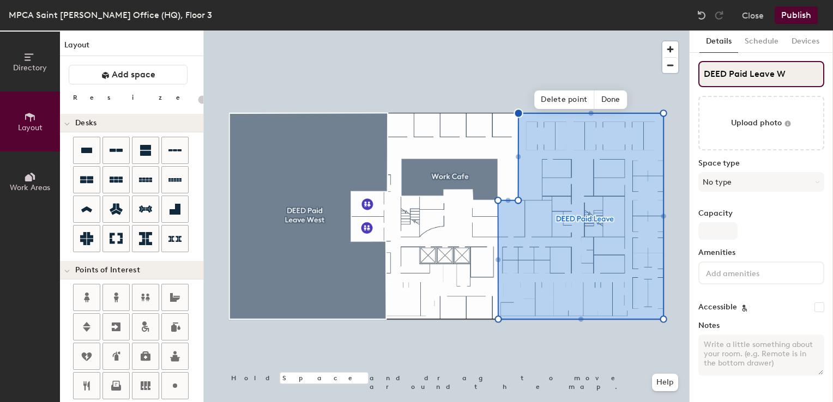
type input "DEED Paid Leave"
type input "20"
type input "DEED Paid Leave E"
type input "20"
type input "DEED Paid Leave East"
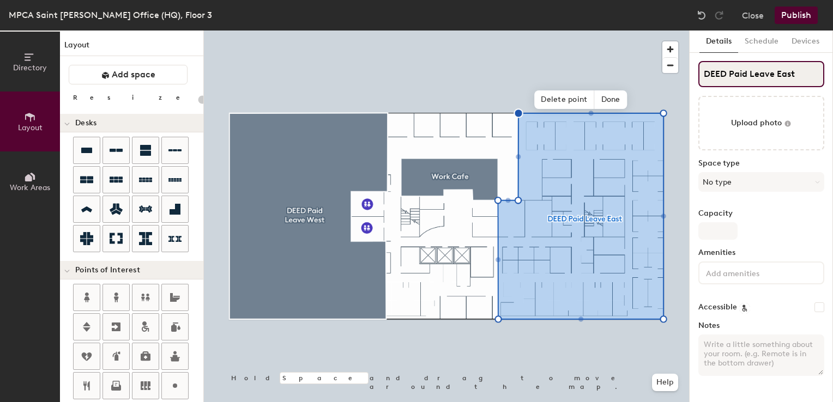
type input "20"
type input "DEED Paid Leave East"
click at [616, 94] on span "Done" at bounding box center [611, 100] width 32 height 19
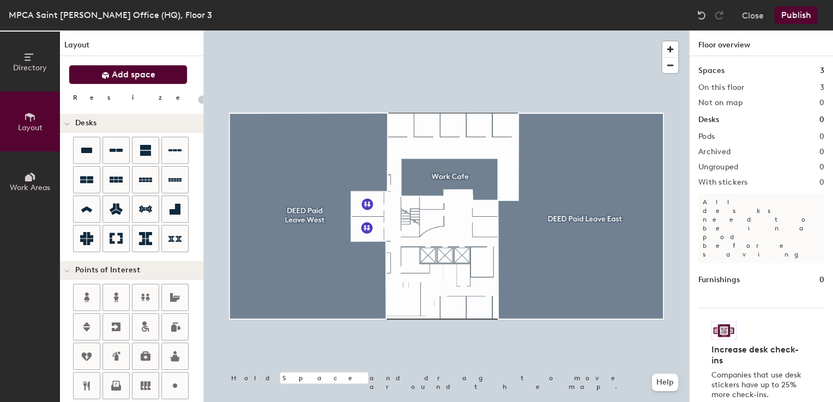
click at [124, 80] on button "Add space" at bounding box center [128, 75] width 119 height 20
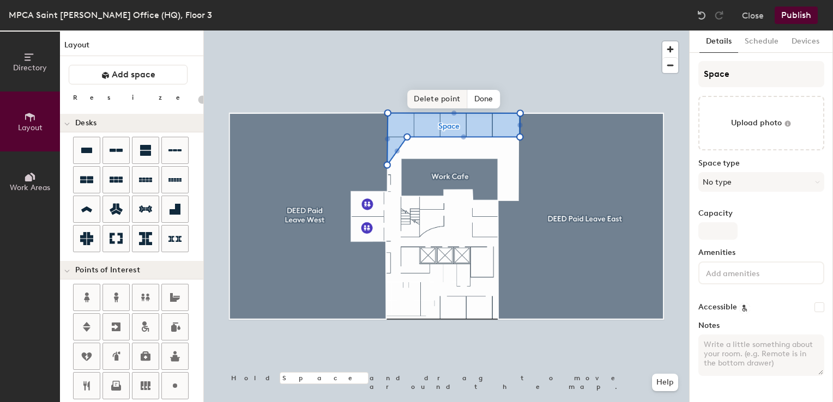
click at [428, 98] on span "Delete point" at bounding box center [437, 99] width 60 height 19
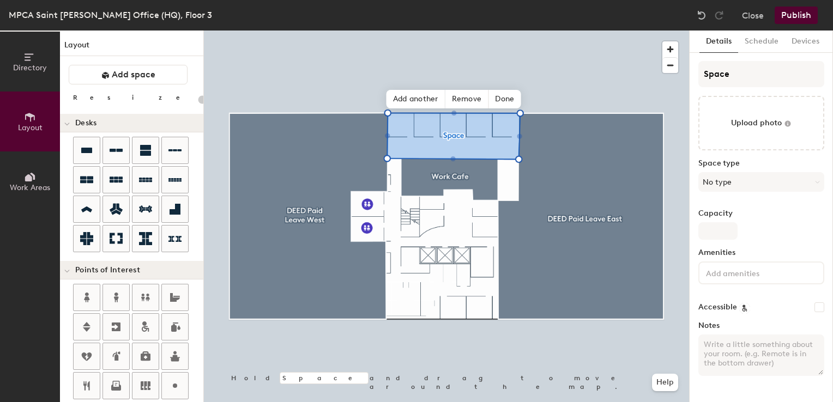
type input "20"
click at [668, 78] on div "Directory Layout Work Areas Layout Add space Resize Desks Points of Interest Fu…" at bounding box center [416, 217] width 833 height 372
type input "D"
type input "20"
type input "DE"
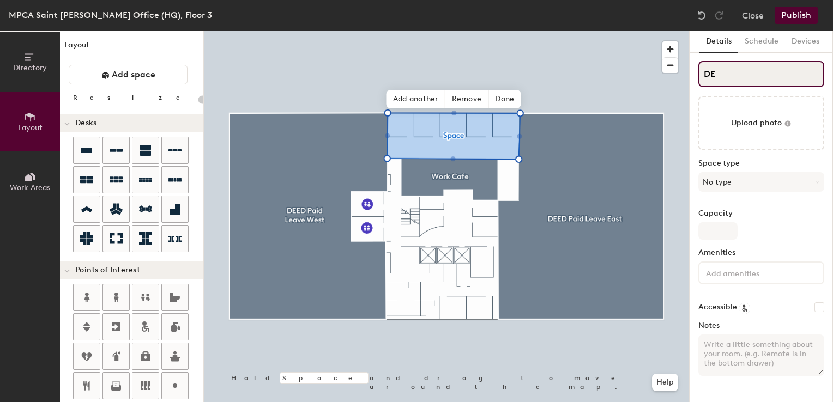
type input "20"
type input "DEED"
type input "20"
type input "DEED Pai"
type input "20"
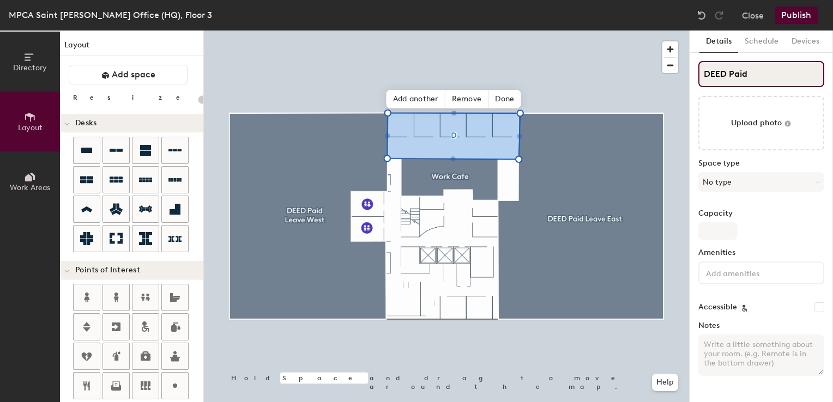
type input "DEED Paid"
type input "20"
type input "DEED Paid LEave"
type input "20"
type input "DEED Paid LEave"
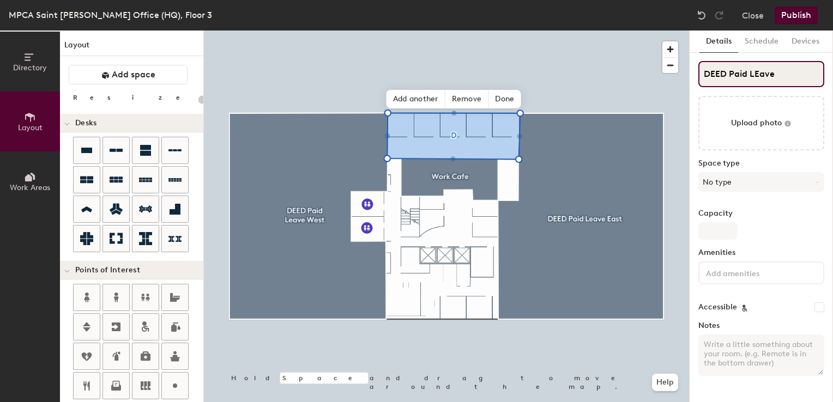
type input "20"
type input "DEED Paid LEave"
type input "20"
type input "DEED Paid L"
type input "20"
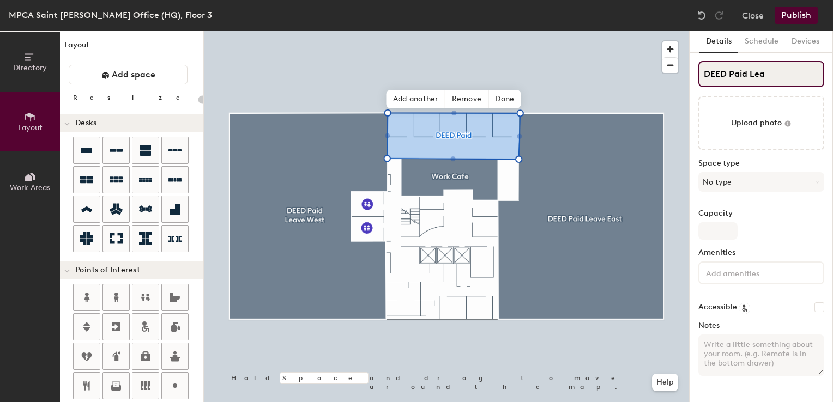
type input "DEED Paid Leav"
type input "20"
type input "DEED Paid Leave"
type input "20"
type input "DEED Paid Leave N"
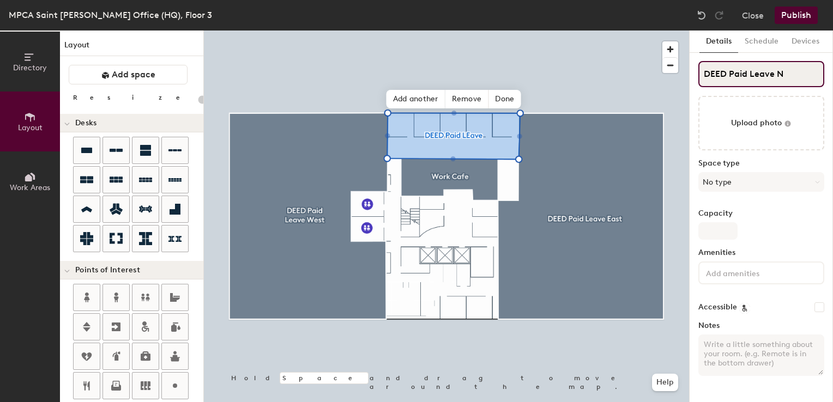
type input "20"
type input "DEED Paid Leave Nor"
type input "20"
type input "DEED Paid Leave North"
type input "20"
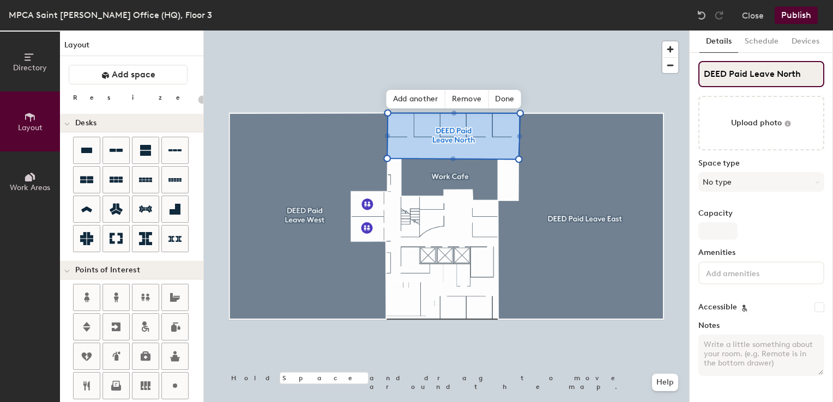
type input "DEED Paid Leave North"
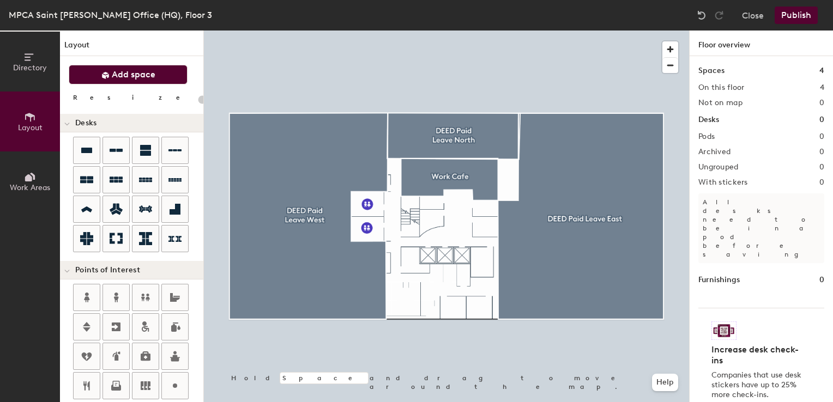
click at [121, 75] on span "Add space" at bounding box center [134, 74] width 44 height 11
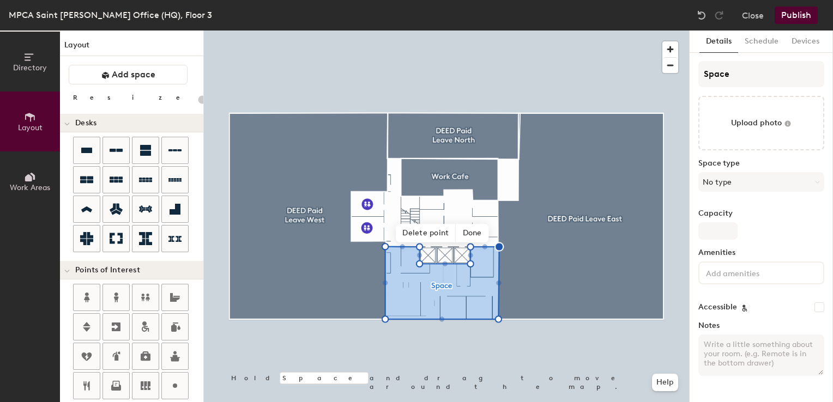
type input "20"
drag, startPoint x: 737, startPoint y: 77, endPoint x: 552, endPoint y: 23, distance: 193.3
click at [552, 23] on div "MPCA Saint Paul Office (HQ), Floor 3 Close Publish Directory Layout Work Areas …" at bounding box center [416, 201] width 833 height 402
type input "D"
type input "20"
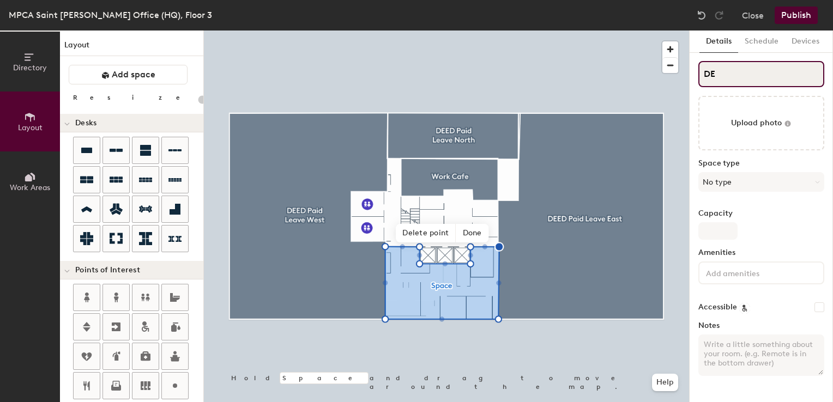
type input "DEE"
type input "20"
type input "DEED"
type input "20"
type input "DEED P"
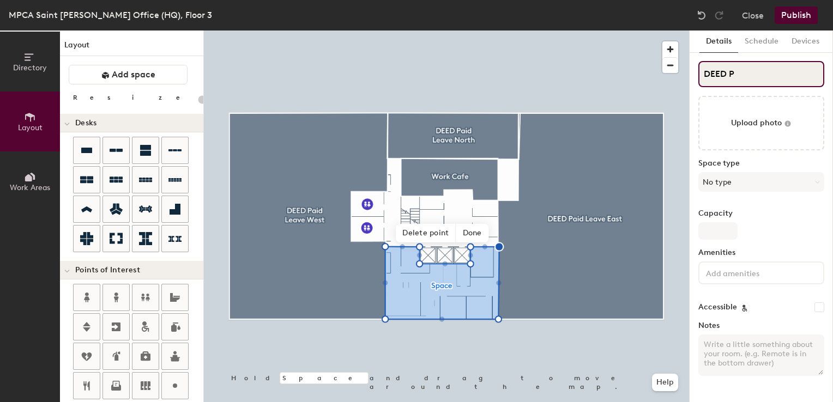
type input "20"
type input "DEED Paid"
type input "20"
type input "DEED Paid L"
type input "20"
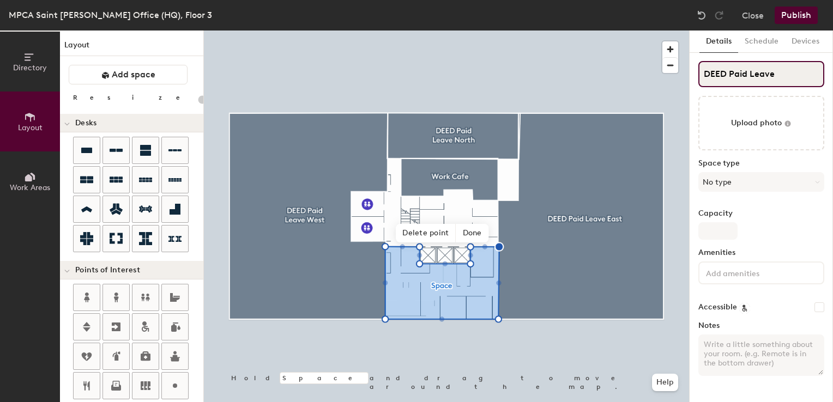
type input "DEED Paid Leave"
type input "20"
type input "DEED Paid Leave So"
type input "20"
type input "DEED Paid Leave South"
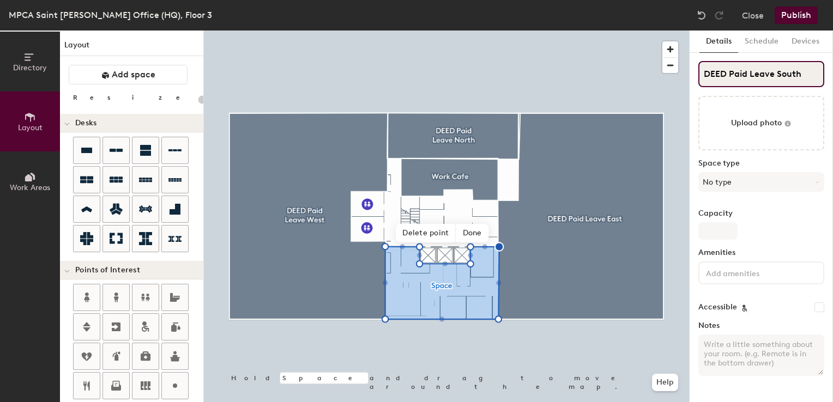
type input "20"
type input "DEED Paid Leave South"
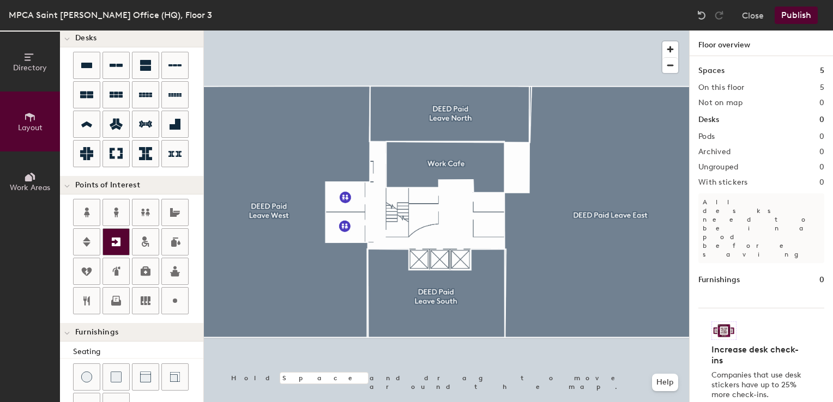
scroll to position [109, 0]
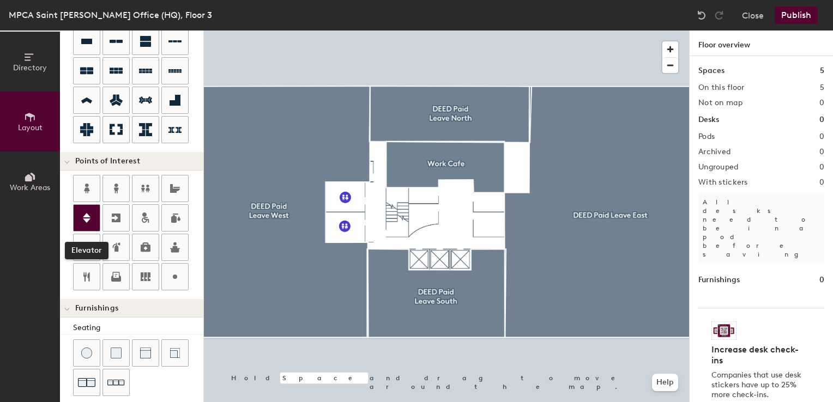
click at [80, 219] on icon at bounding box center [86, 218] width 13 height 13
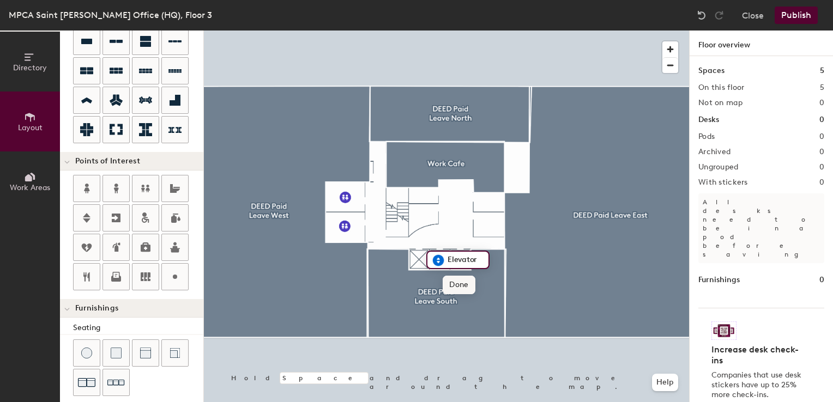
click at [457, 284] on span "Done" at bounding box center [459, 285] width 32 height 19
click at [453, 31] on div at bounding box center [446, 31] width 485 height 0
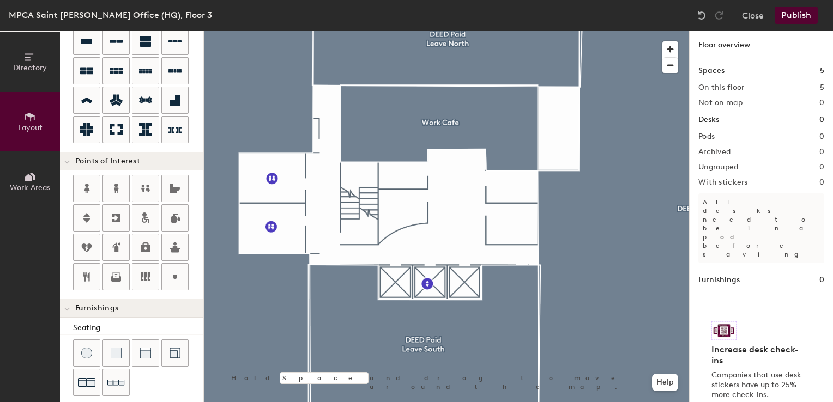
scroll to position [0, 0]
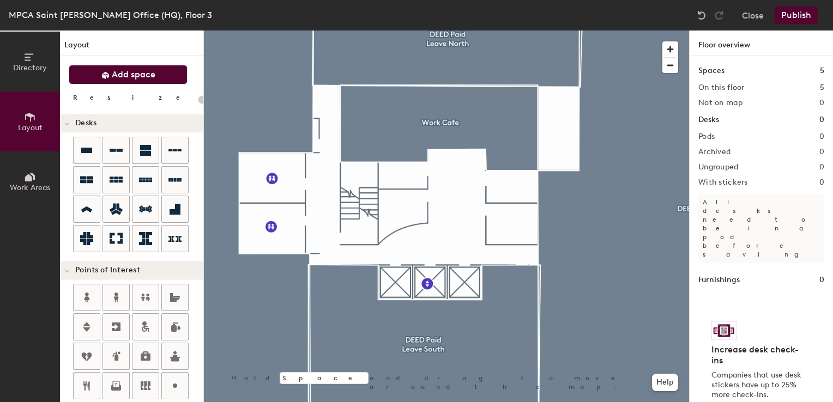
click at [133, 65] on button "Add space" at bounding box center [128, 75] width 119 height 20
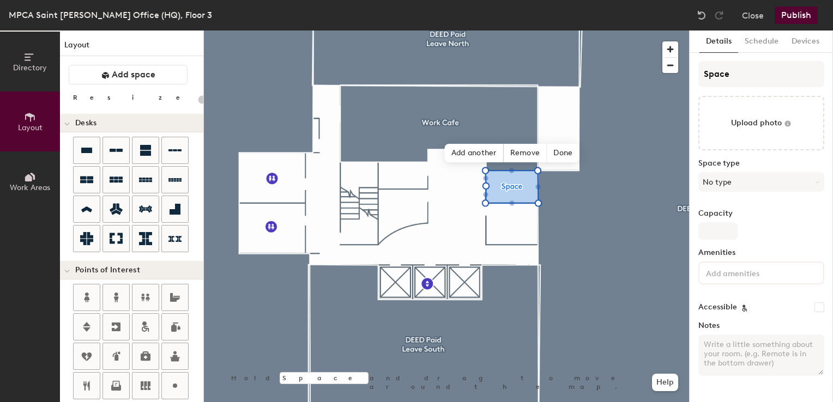
type input "20"
click at [634, 56] on div "Directory Layout Work Areas Layout Add space Resize Desks Points of Interest Fu…" at bounding box center [416, 217] width 833 height 372
type input "D"
type input "20"
type input "DEE"
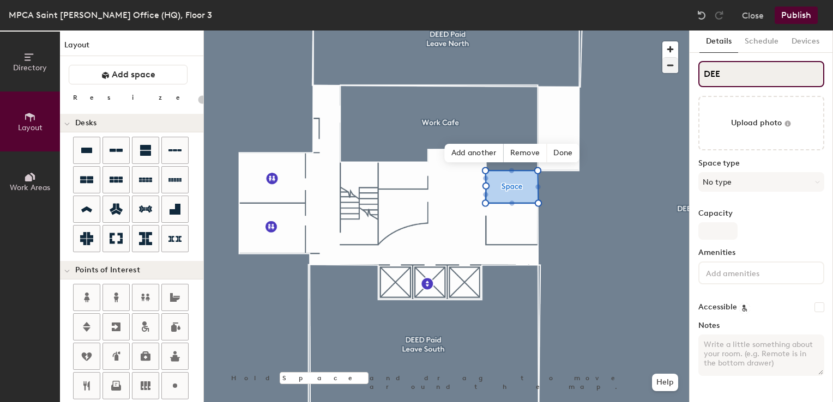
type input "20"
type input "DEED"
type input "20"
type input "DEED F"
type input "20"
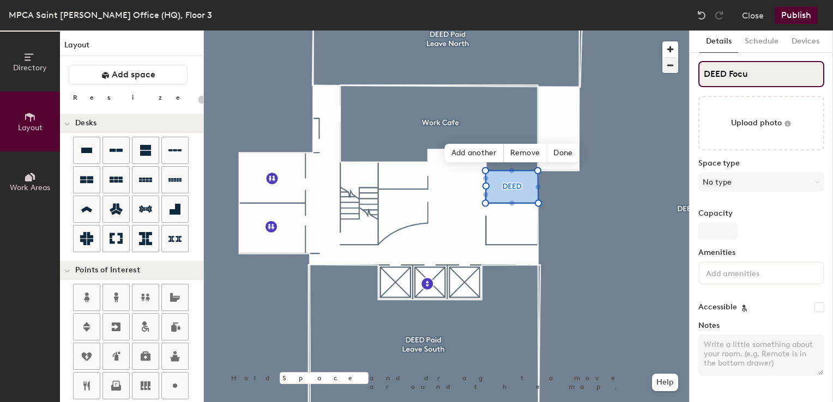
type input "DEED Focus"
type input "20"
type input "DEED Focus"
type input "20"
type input "DEED Focus Room"
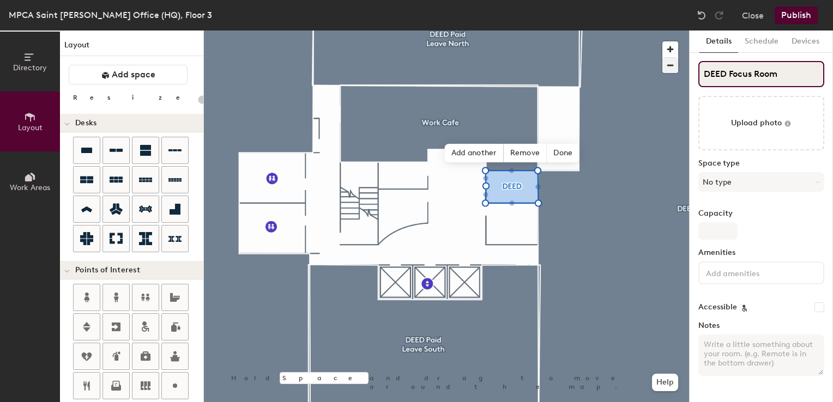
type input "20"
type input "DEED Focus Room 305"
type input "20"
type input "DEED Focus Room 305"
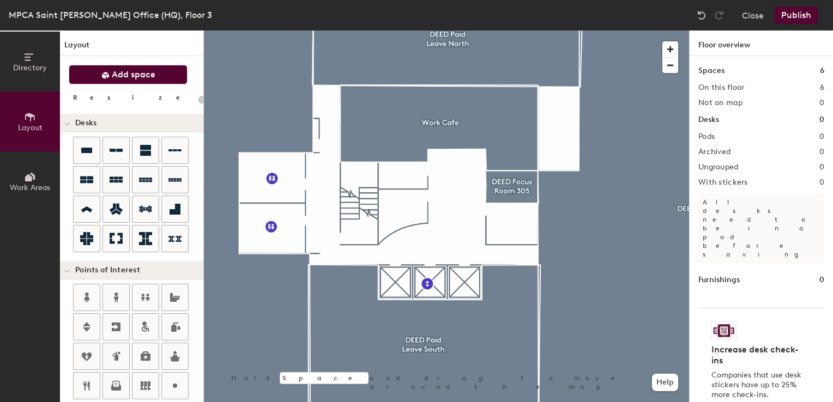
click at [163, 81] on button "Add space" at bounding box center [128, 75] width 119 height 20
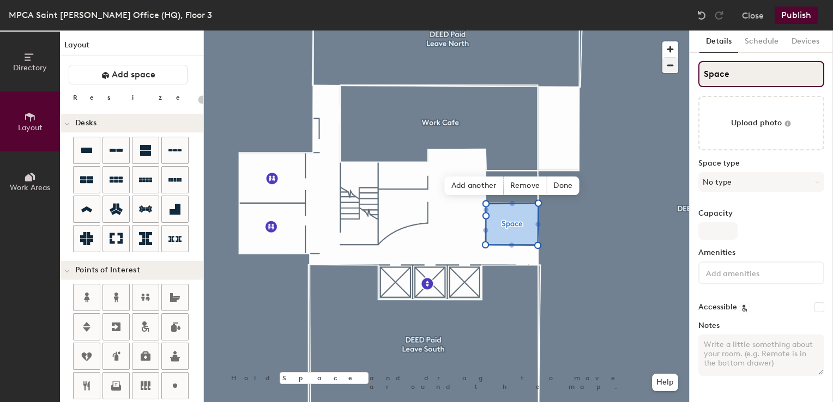
type input "20"
click at [635, 56] on div "Directory Layout Work Areas Layout Add space Resize Desks Points of Interest Fu…" at bounding box center [416, 217] width 833 height 372
type input "D"
type input "20"
type input "DE"
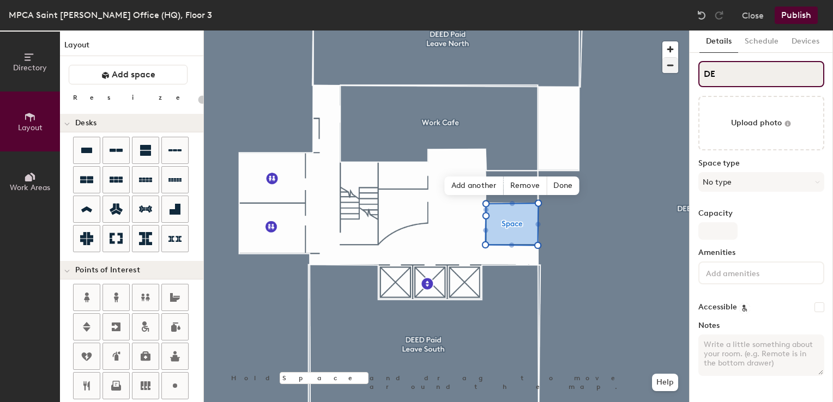
type input "20"
type input "DEED"
type input "20"
type input "DEED R"
type input "20"
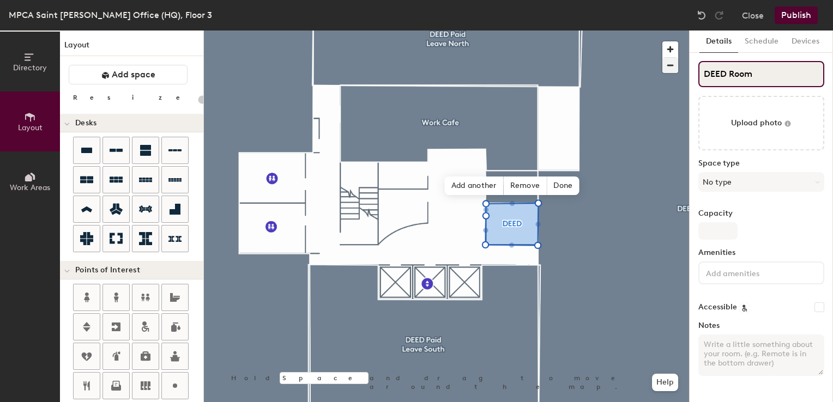
type input "DEED Room"
type input "20"
type input "DEED Room 302"
type input "20"
type input "DEED Room 302"
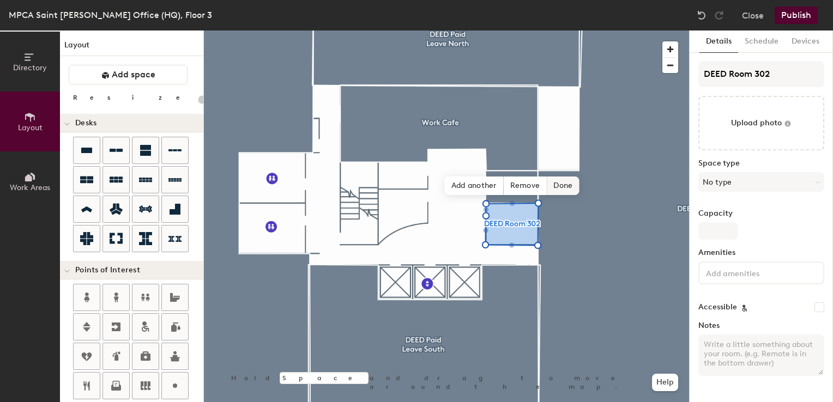
click at [566, 184] on span "Done" at bounding box center [563, 186] width 32 height 19
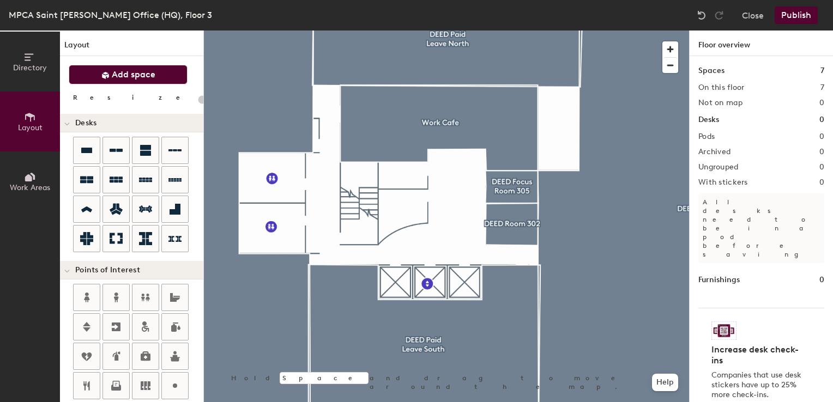
click at [124, 72] on span "Add space" at bounding box center [134, 74] width 44 height 11
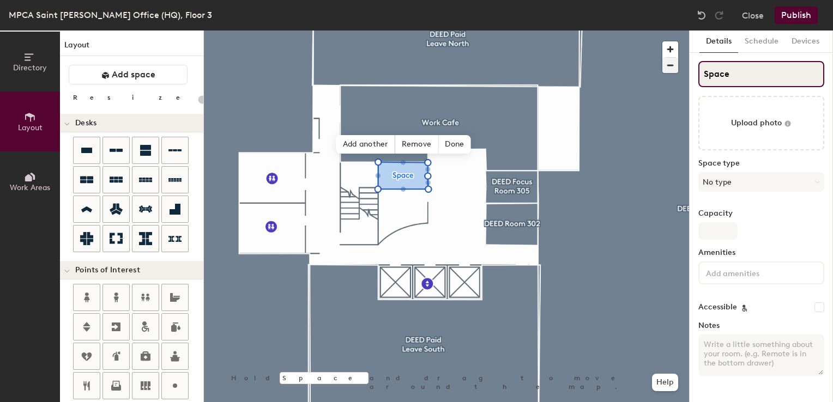
type input "20"
click at [657, 55] on div "Directory Layout Work Areas Layout Add space Resize Desks Points of Interest Fu…" at bounding box center [416, 217] width 833 height 372
type input "D"
type input "20"
type input "DEe"
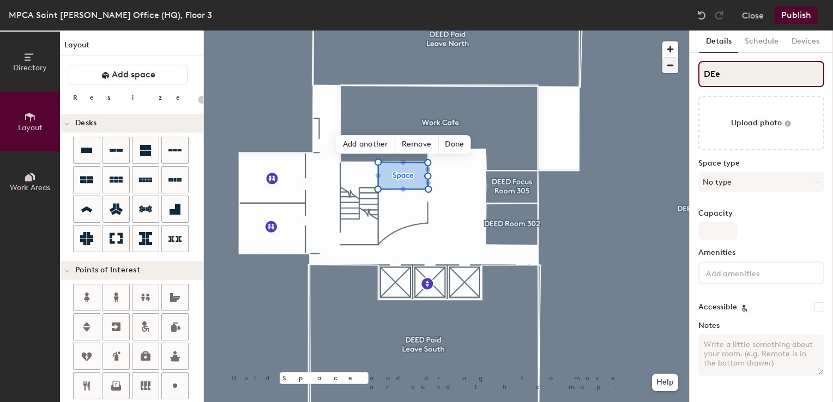
type input "20"
type input "DEed"
type input "20"
type input "DE"
type input "20"
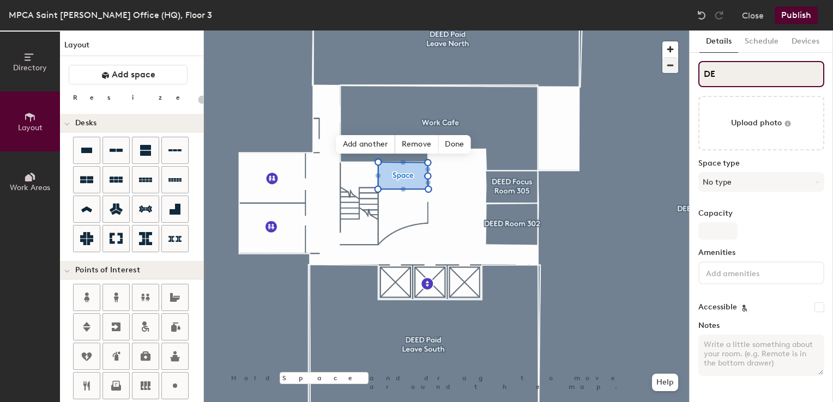
type input "DEE"
type input "20"
type input "DEED"
type input "20"
type input "DEED focu"
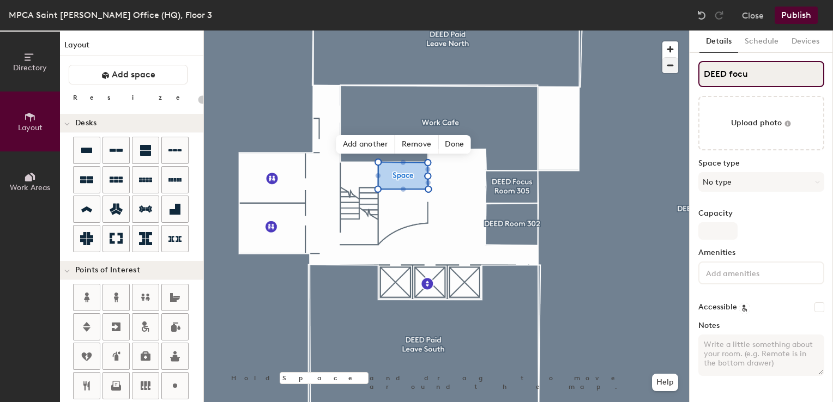
type input "20"
type input "DEED foc"
type input "20"
type input "DEED"
type input "DEED F"
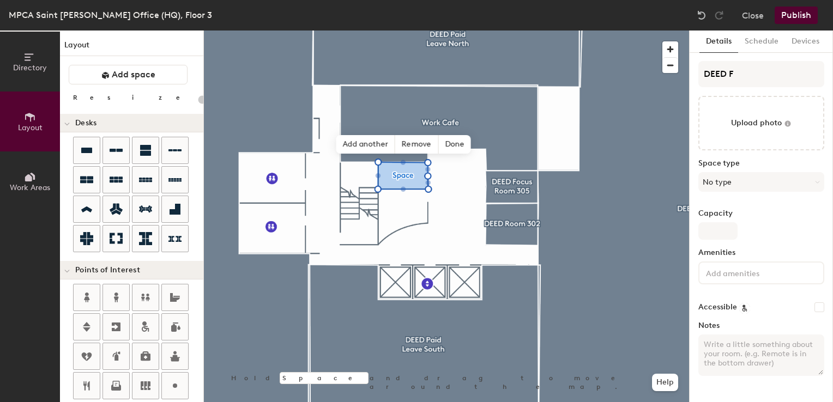
type input "20"
type input "DEED Focus"
type input "20"
type input "DEED Focus R"
type input "20"
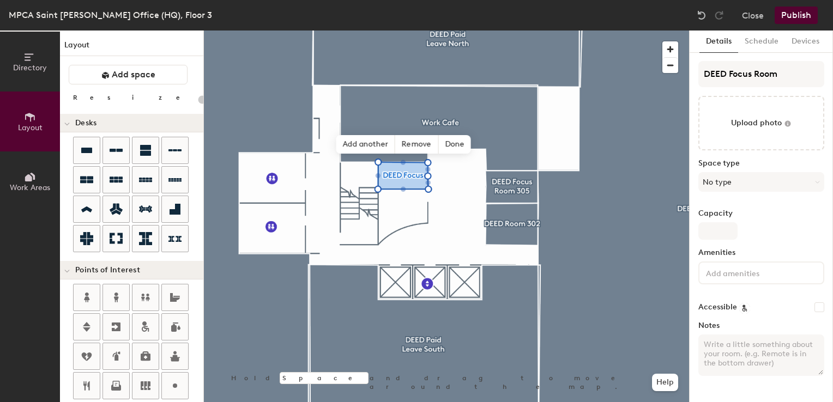
type input "DEED Focus Room"
type input "20"
type input "DEED Focus Room 3"
type input "20"
type input "DEED Focus Room 30"
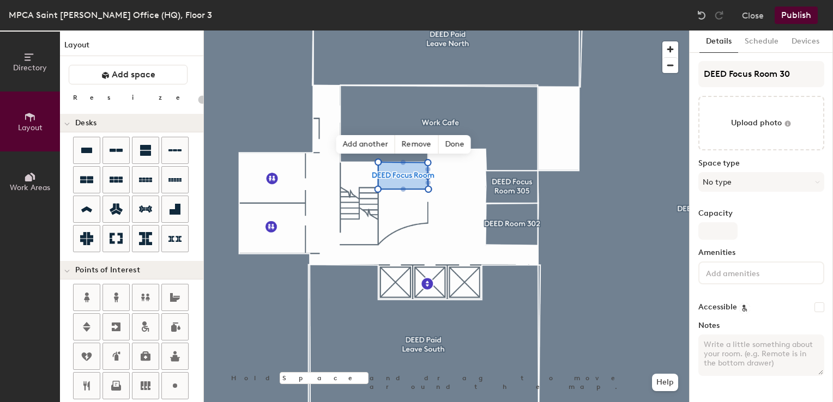
type input "20"
type input "DEED Focus Room 304"
type input "20"
type input "DEED Focus Room 304"
click at [455, 143] on span "Done" at bounding box center [454, 144] width 32 height 19
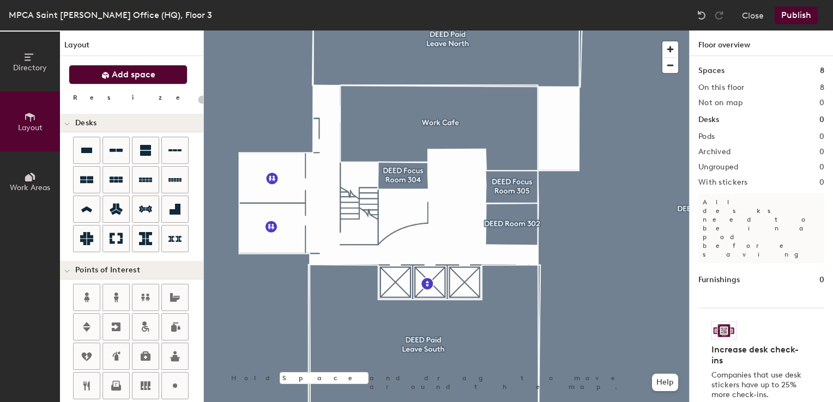
click at [151, 73] on span "Add space" at bounding box center [134, 74] width 44 height 11
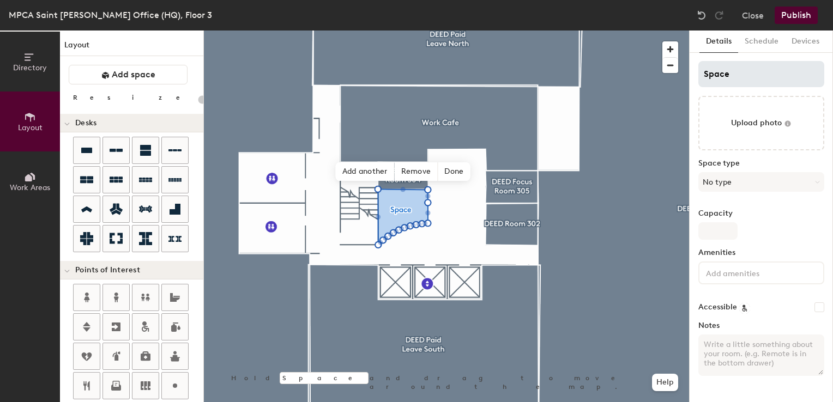
type input "20"
click at [652, 70] on div "Directory Layout Work Areas Layout Add space Resize Desks Points of Interest Fu…" at bounding box center [416, 217] width 833 height 372
type input "D"
type input "20"
type input "[PERSON_NAME]"
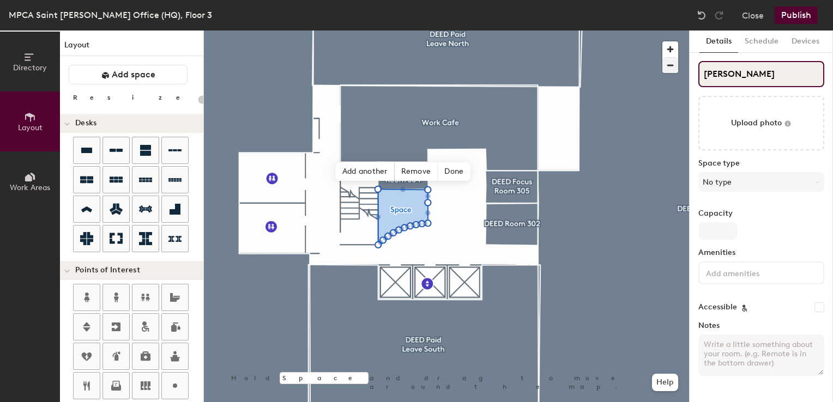
type input "20"
type input "Deed"
type input "20"
type input "D"
type input "20"
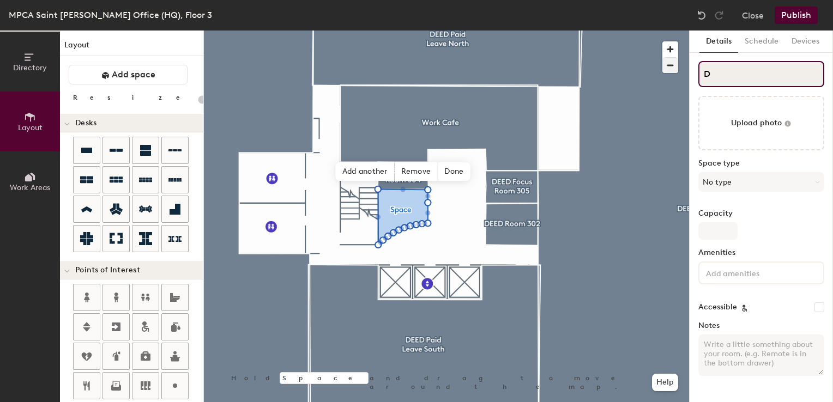
type input "DE"
type input "20"
type input "DEE"
type input "20"
type input "DEED"
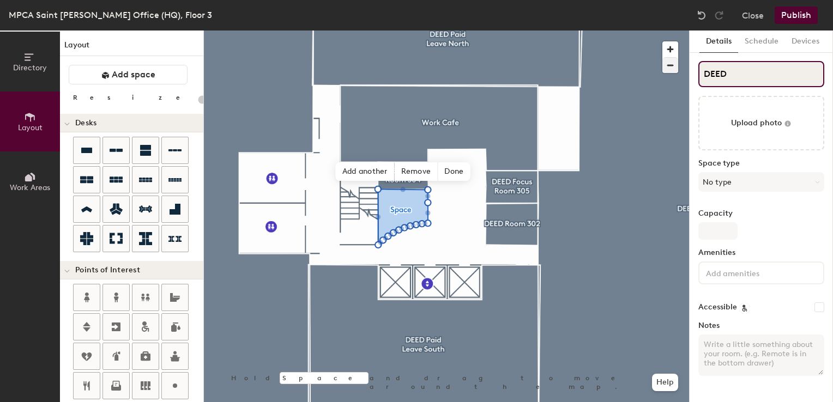
type input "20"
type input "DEED F"
type input "20"
type input "DEED"
type input "20"
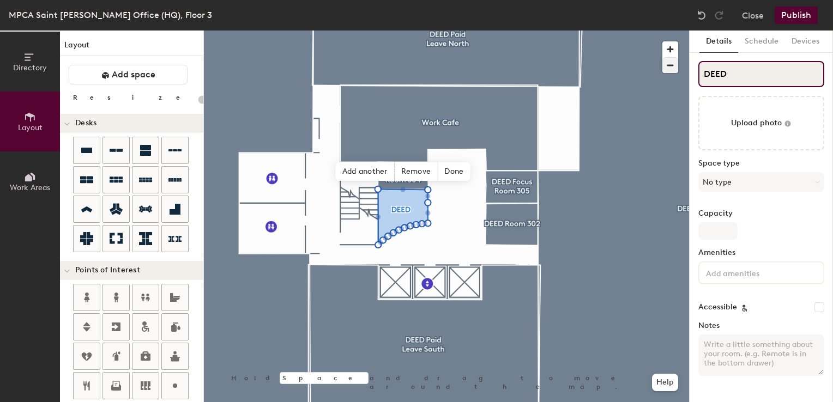
type input "DEED R"
type input "20"
type input "DEED Room"
type input "20"
type input "DEED Room 3"
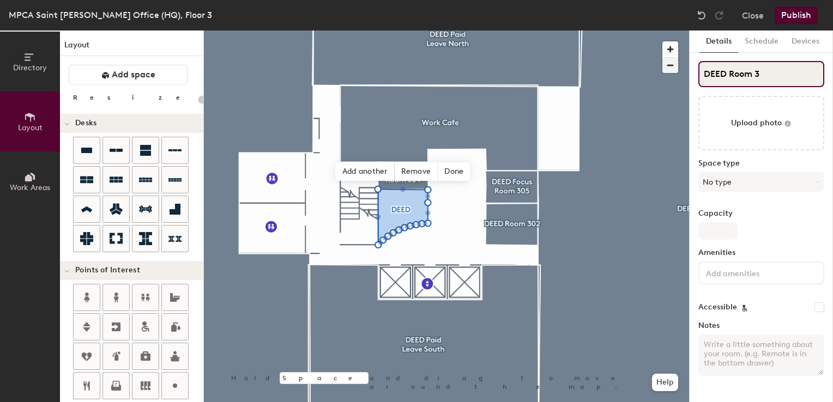
type input "20"
type input "DEED Room 30"
type input "20"
type input "DEED Room 303"
type input "20"
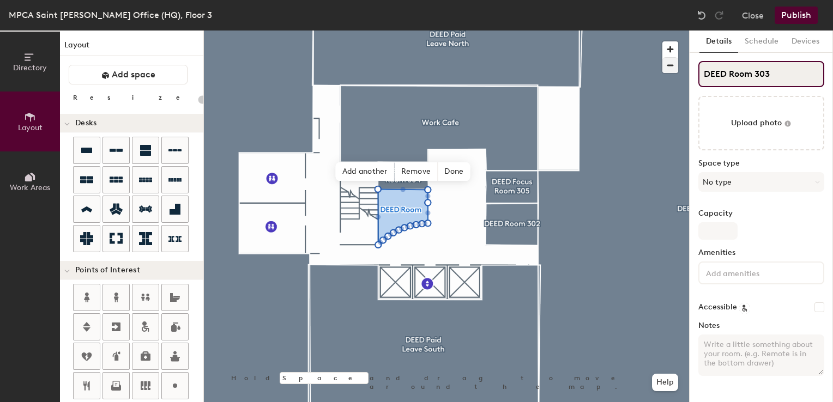
type input "DEED Room 303"
click at [458, 173] on span "Done" at bounding box center [454, 172] width 32 height 19
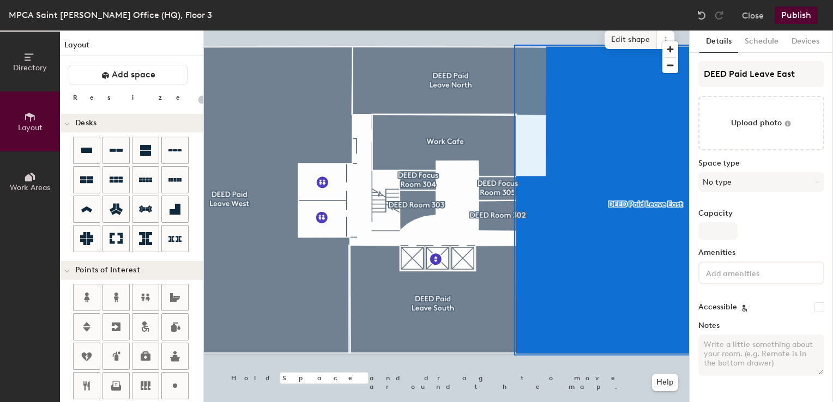
click at [624, 40] on span "Edit shape" at bounding box center [631, 40] width 52 height 19
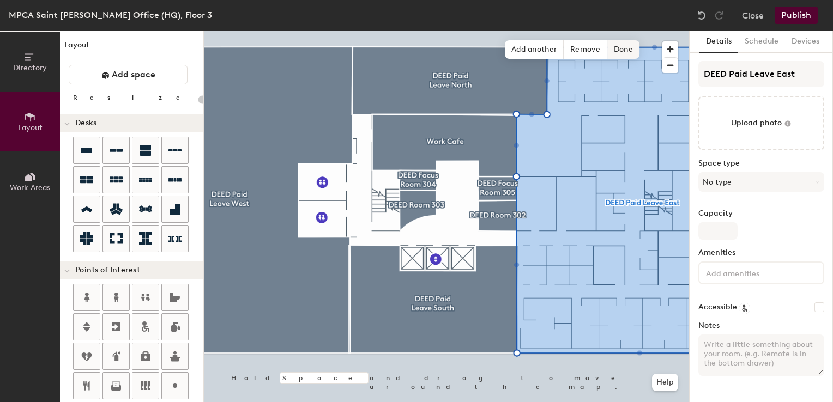
click at [626, 42] on span "Done" at bounding box center [624, 49] width 32 height 19
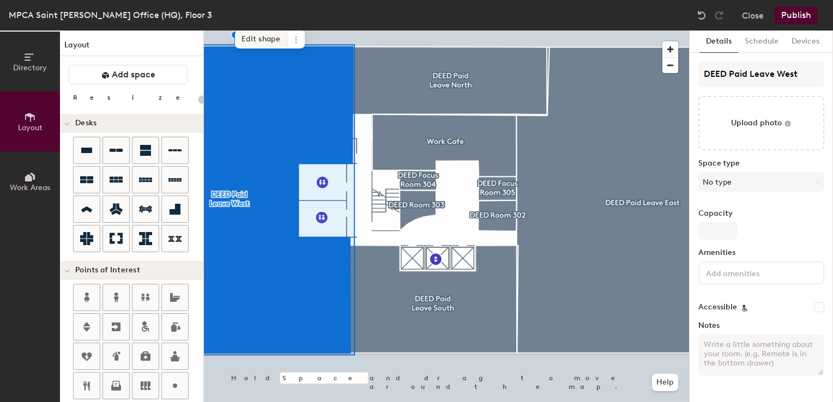
click at [258, 38] on span "Edit shape" at bounding box center [261, 39] width 52 height 19
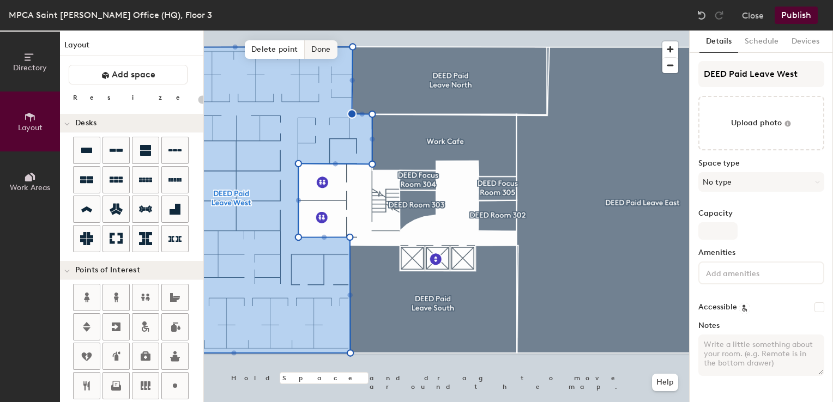
click at [317, 49] on span "Done" at bounding box center [321, 49] width 32 height 19
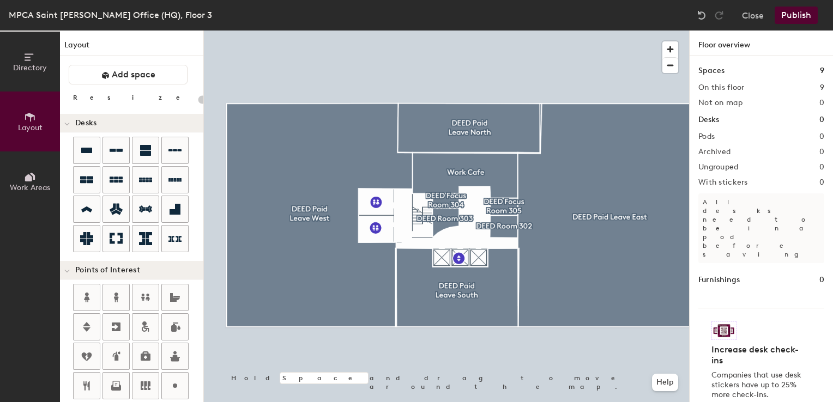
click at [791, 21] on button "Publish" at bounding box center [796, 15] width 43 height 17
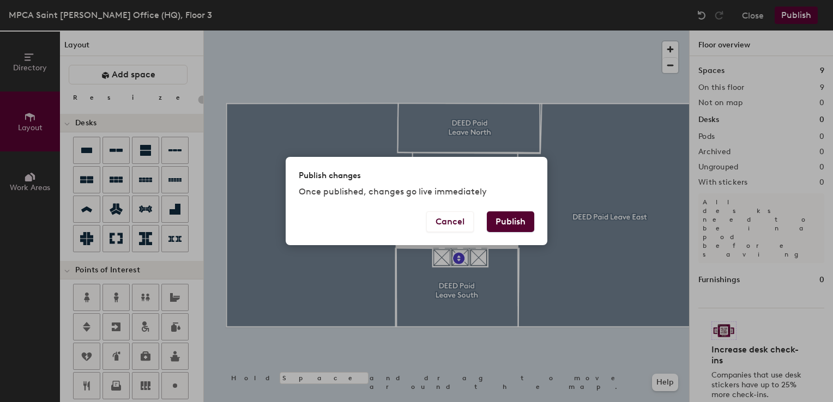
click at [512, 225] on button "Publish" at bounding box center [510, 222] width 47 height 21
type input "20"
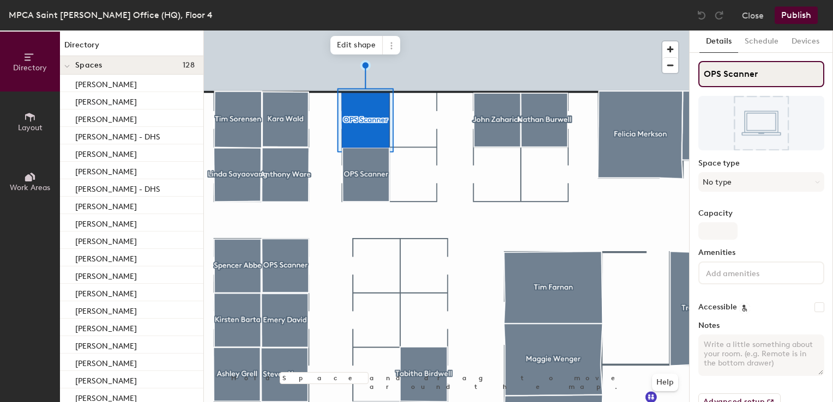
click at [585, 47] on div "Directory Layout Work Areas Directory Spaces 128 [PERSON_NAME] [PERSON_NAME] [P…" at bounding box center [416, 217] width 833 height 372
type input "Data Services Scanning"
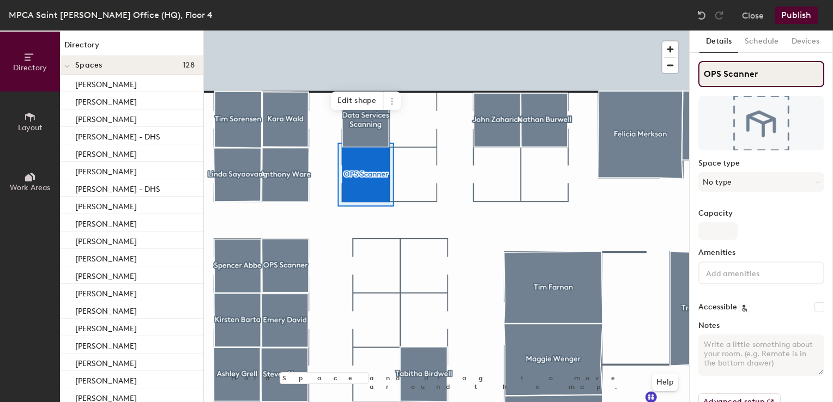
click at [558, 49] on div "Directory Layout Work Areas Directory Spaces 128 Amanda Gorton Amanda Smith Amy…" at bounding box center [416, 217] width 833 height 372
type input "Data Services Scanning"
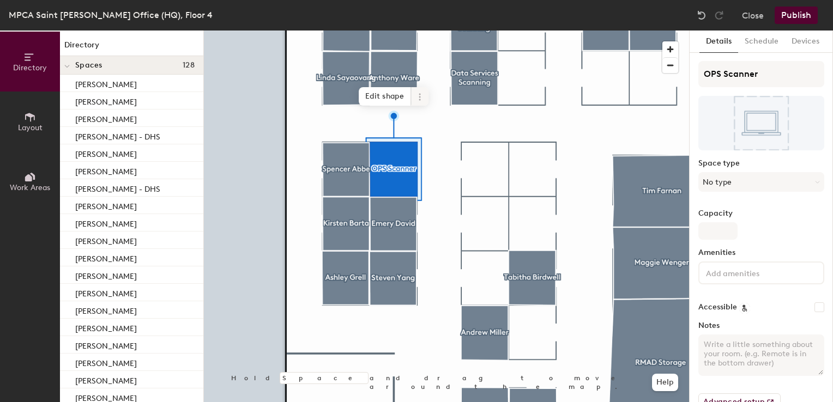
click at [416, 98] on icon at bounding box center [420, 97] width 9 height 9
click at [428, 155] on span "Delete" at bounding box center [459, 159] width 97 height 19
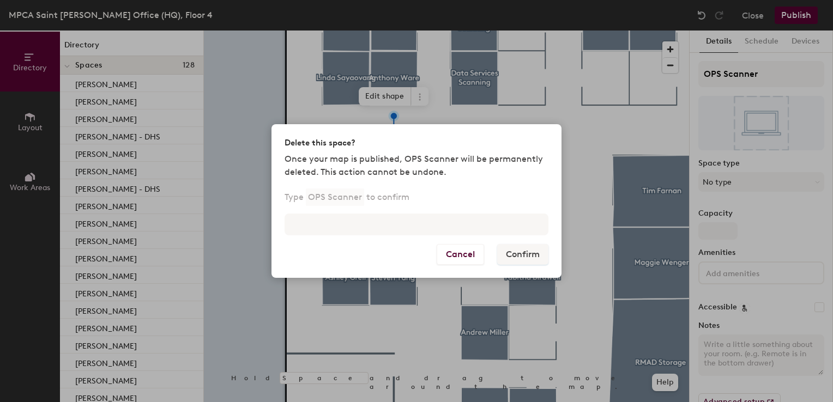
click at [329, 211] on div "Type OPS Scanner to confirm" at bounding box center [417, 218] width 290 height 52
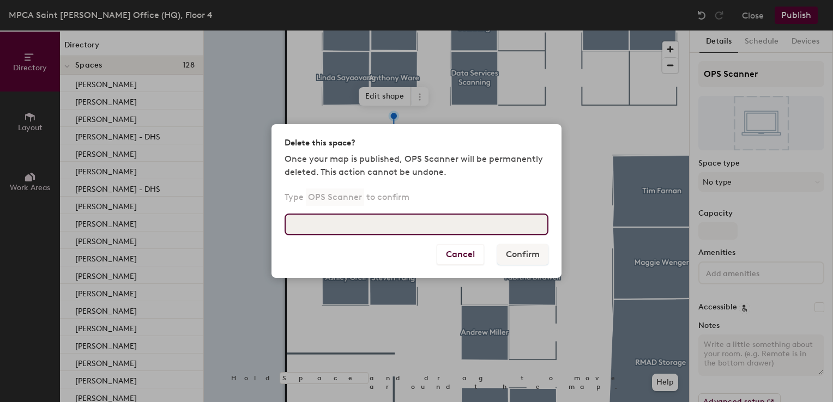
click at [333, 227] on input at bounding box center [417, 225] width 264 height 22
type input "OPS Scanner"
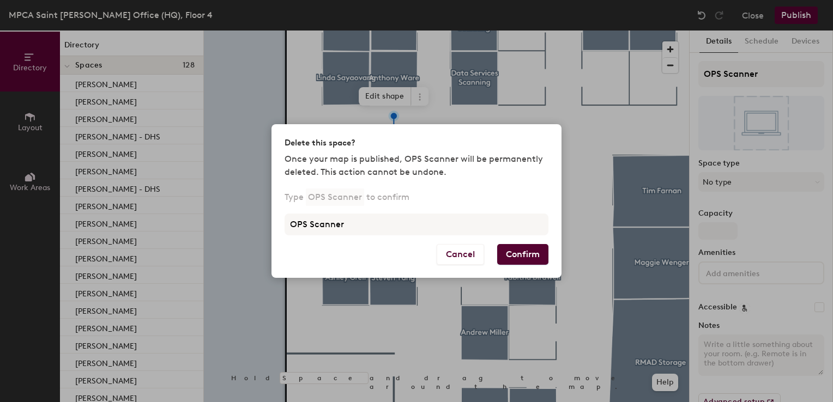
click at [538, 251] on button "Confirm" at bounding box center [522, 254] width 51 height 21
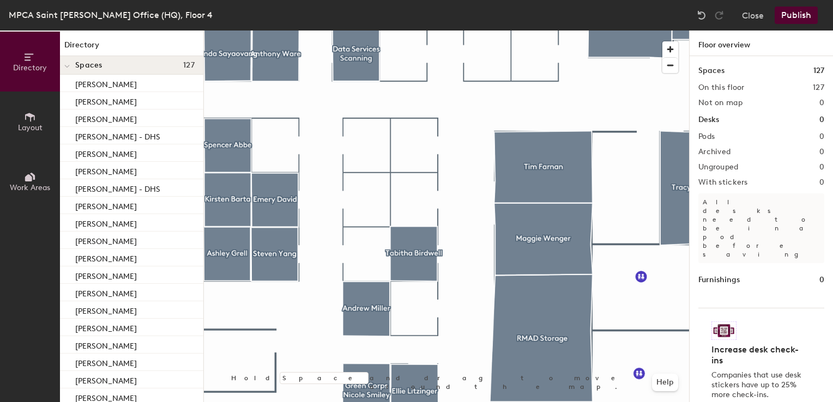
click at [23, 124] on span "Layout" at bounding box center [30, 127] width 25 height 9
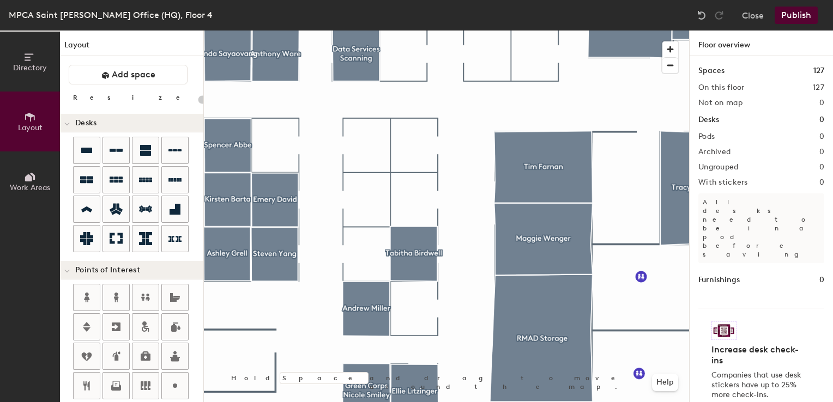
click at [95, 86] on div "Layout Add space Resize Desks Points of Interest Furnishings Seating Tables Boo…" at bounding box center [131, 217] width 143 height 372
click at [103, 75] on icon at bounding box center [105, 75] width 7 height 7
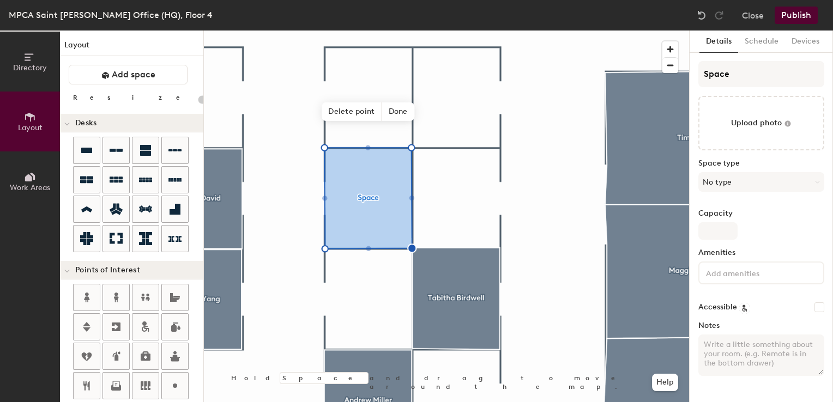
type input "20"
click at [636, 79] on div "Directory Layout Work Areas Layout Add space Resize Desks Points of Interest Fu…" at bounding box center [416, 217] width 833 height 372
type input "Q"
type input "20"
type input "Qui"
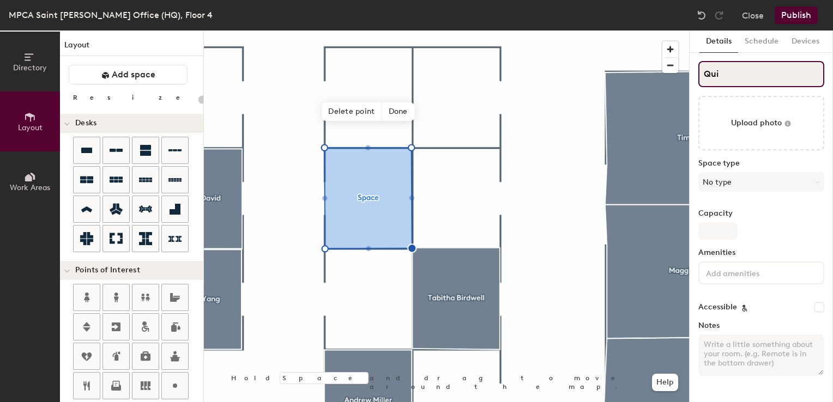
type input "20"
type input "Quin"
type input "20"
type input "Quin"
type input "20"
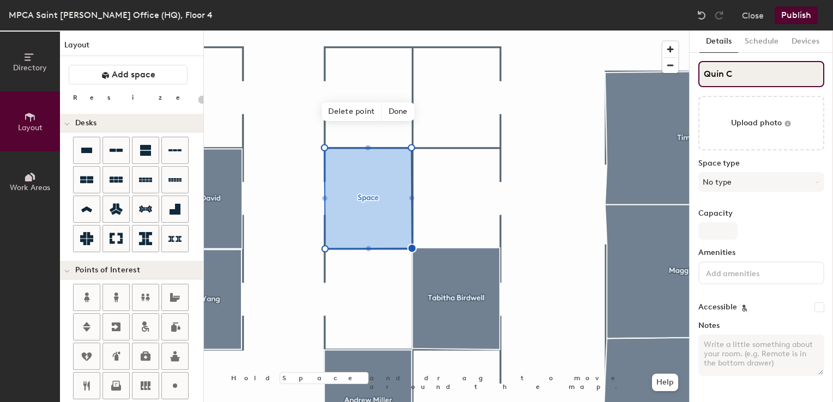
type input "Quin Ca"
type input "20"
type input "Quin Car"
type input "20"
type input "Quin Carr"
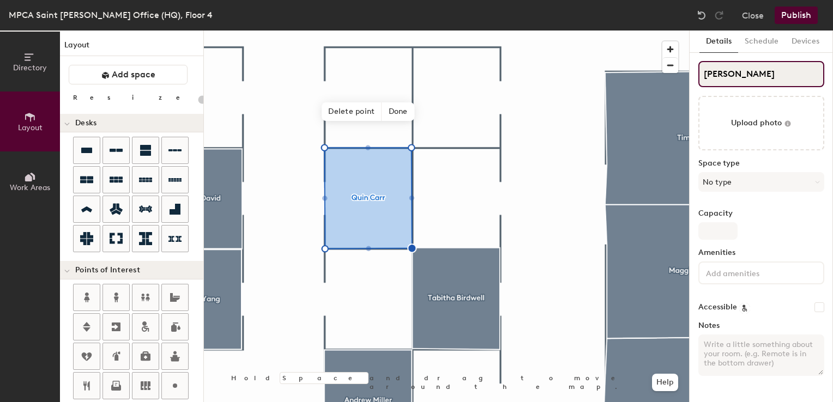
type input "20"
type input "Quin Carr"
click at [393, 115] on span "Done" at bounding box center [398, 112] width 32 height 19
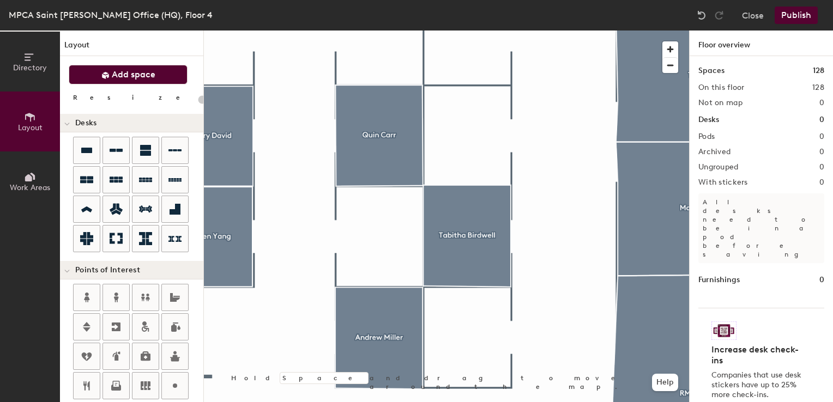
click at [139, 70] on span "Add space" at bounding box center [134, 74] width 44 height 11
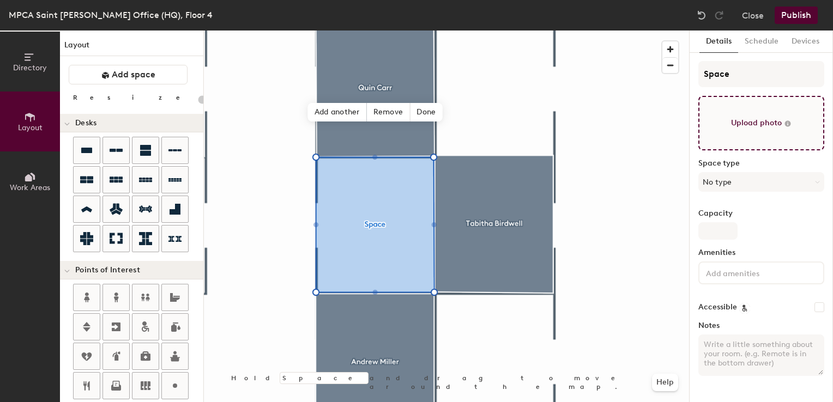
type input "20"
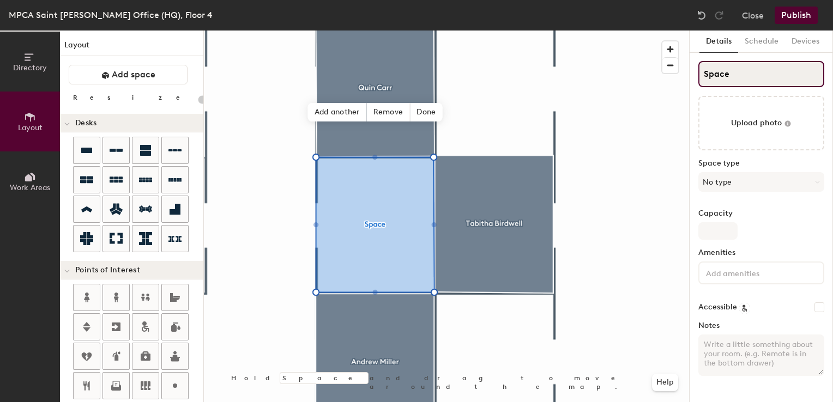
click at [666, 75] on div "Directory Layout Work Areas Layout Add space Resize Desks Points of Interest Fu…" at bounding box center [416, 217] width 833 height 372
type input "K"
type input "20"
type input "Kelly"
type input "20"
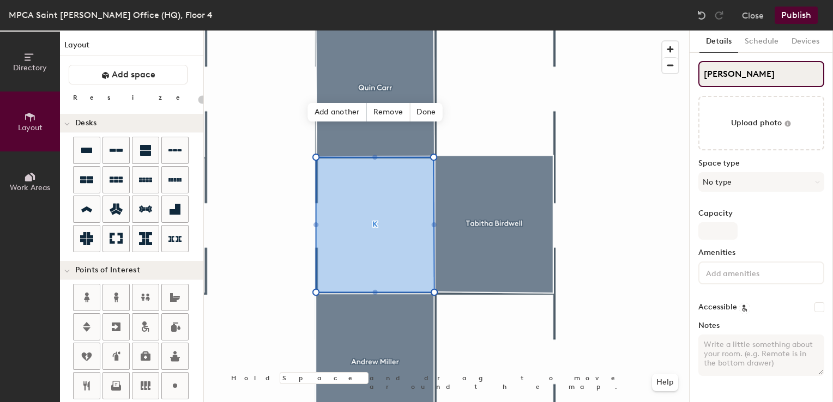
type input "Kelly A"
type input "20"
type input "Kelly Am"
type input "20"
type input "Kelly Amot"
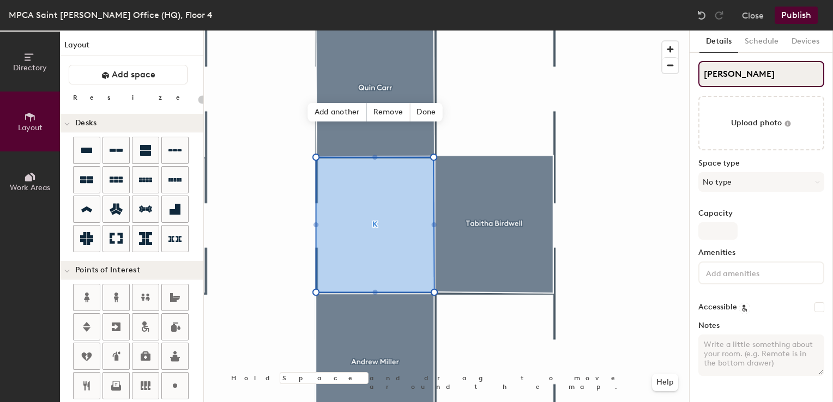
type input "20"
type input "Kelly Amoth"
type input "20"
type input "Kelly Amoth"
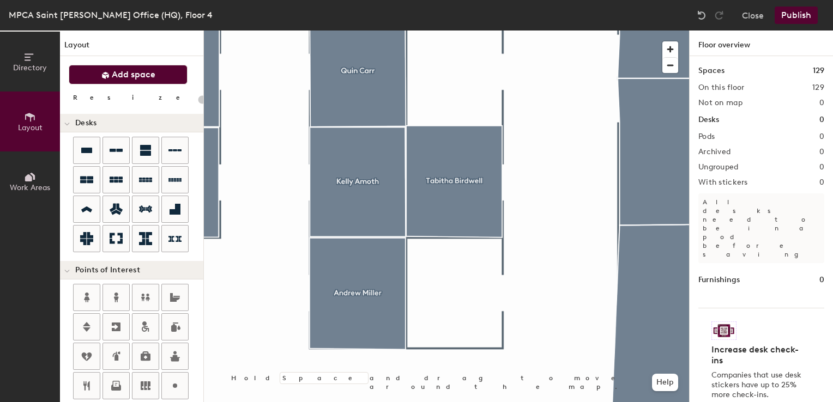
click at [129, 80] on button "Add space" at bounding box center [128, 75] width 119 height 20
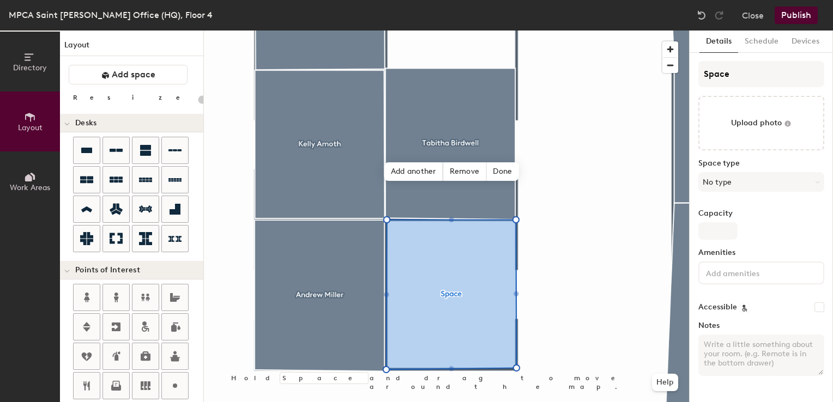
type input "20"
drag, startPoint x: 738, startPoint y: 69, endPoint x: 681, endPoint y: 67, distance: 57.3
click at [681, 66] on div "Directory Layout Work Areas Layout Add space Resize Desks Points of Interest Fu…" at bounding box center [416, 217] width 833 height 372
type input "Y"
type input "20"
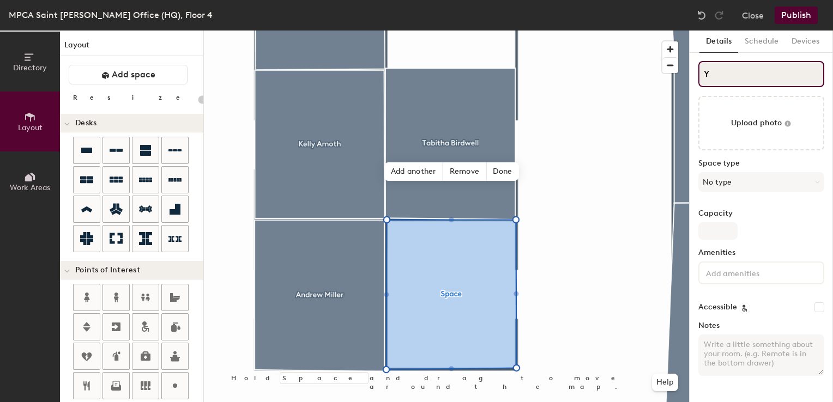
type input "Yo"
type input "20"
type input "Yol"
type input "20"
type input "Yola"
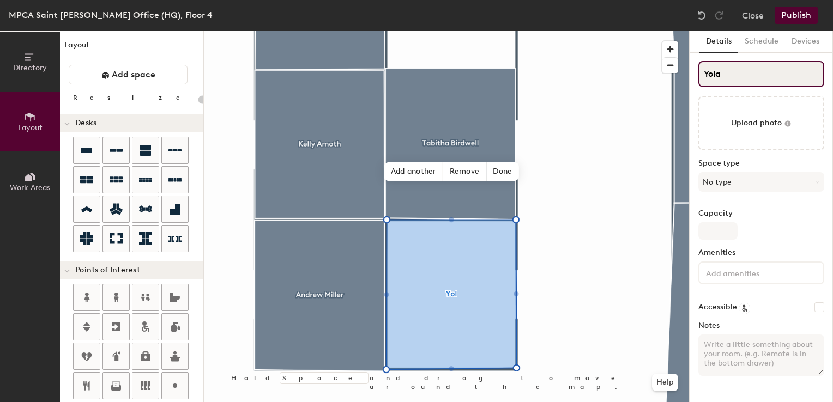
type input "20"
type input "Yolan"
type input "20"
type input "Yolanda"
type input "20"
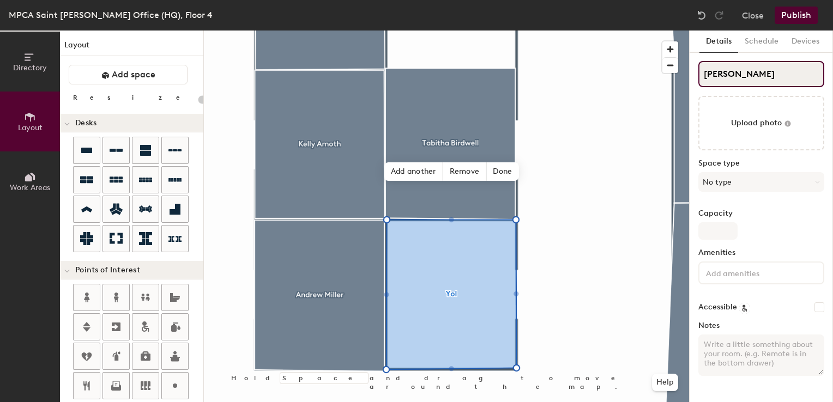
type input "Yolanda L"
type input "20"
type input "Yolanda Le"
type input "20"
type input "Yolanda Let"
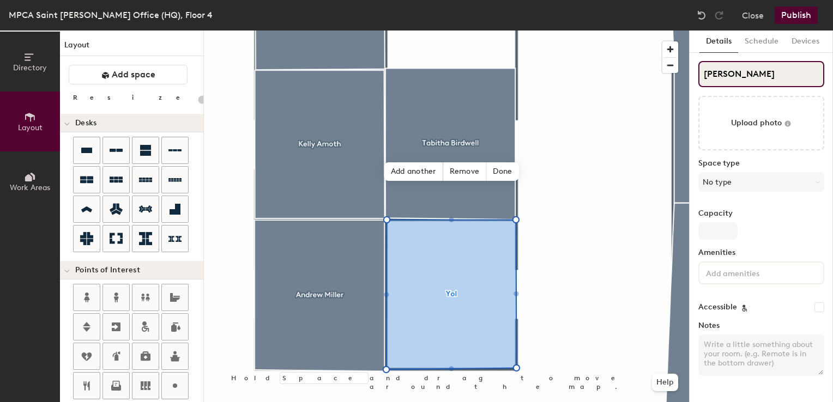
type input "20"
type input "Yolanda Letn"
type input "20"
type input "Yolanda Letne"
type input "20"
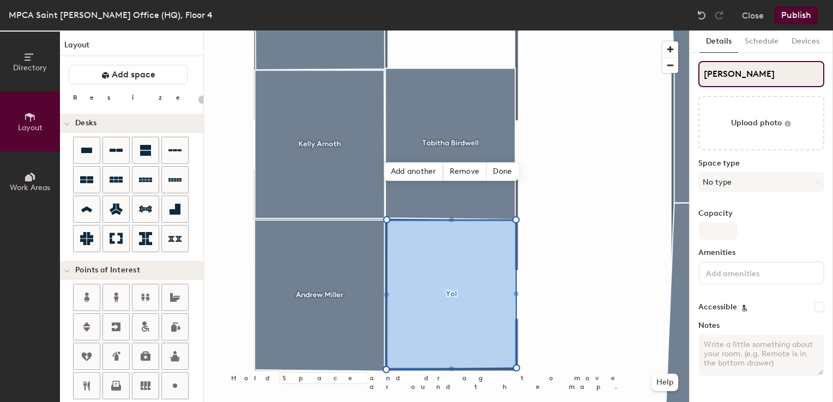
type input "Yolanda Letnes"
type input "20"
type input "Yolanda Letnes"
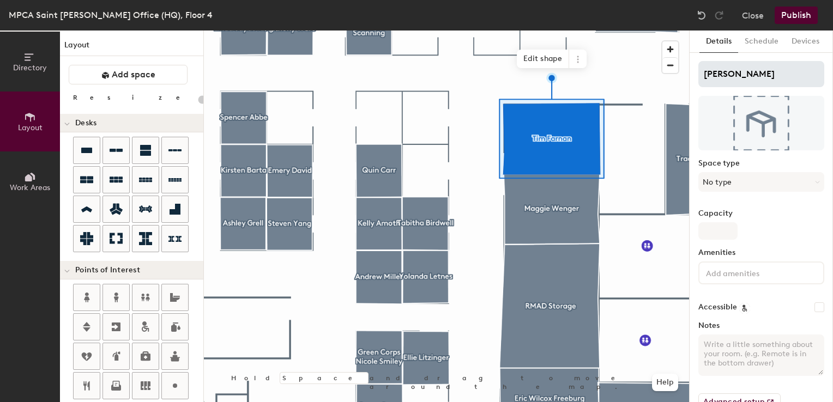
type input "20"
click at [638, 52] on div "Directory Layout Work Areas Layout Add space Resize Desks Points of Interest Fu…" at bounding box center [416, 217] width 833 height 372
type input "A"
type input "20"
type input "Ap"
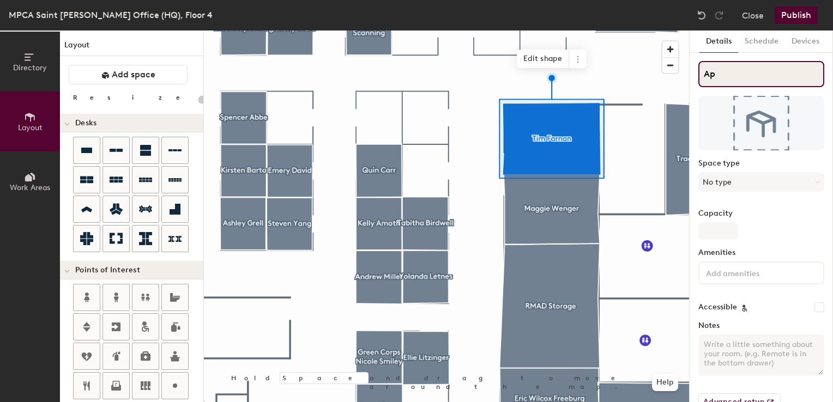
type input "20"
type input "April"
type input "20"
type input "April And"
type input "20"
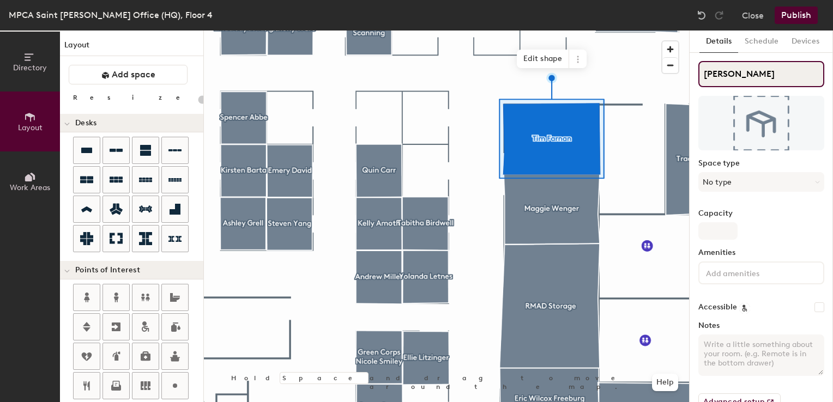
type input "April Andrew"
type input "20"
type input "April Andrews"
type input "20"
type input "April Andrews"
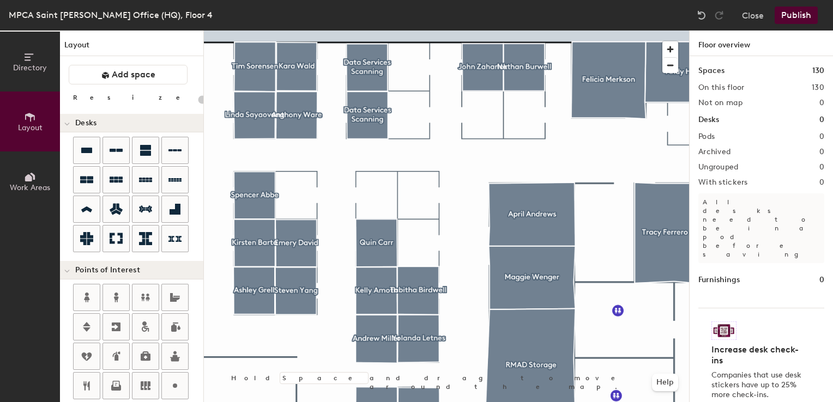
click at [443, 31] on div at bounding box center [446, 31] width 485 height 0
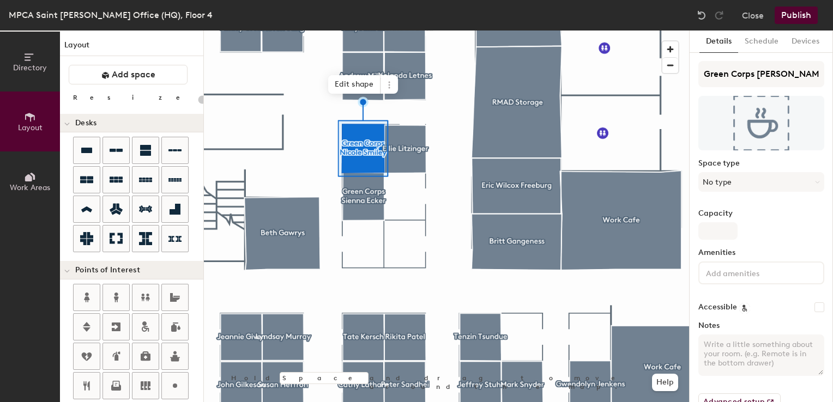
type input "20"
drag, startPoint x: 759, startPoint y: 71, endPoint x: 835, endPoint y: 79, distance: 76.2
click at [833, 79] on html "Skip navigation Schedule Office People Analytics Visits Deliveries Services Man…" at bounding box center [416, 201] width 833 height 402
type input "Green Corps M"
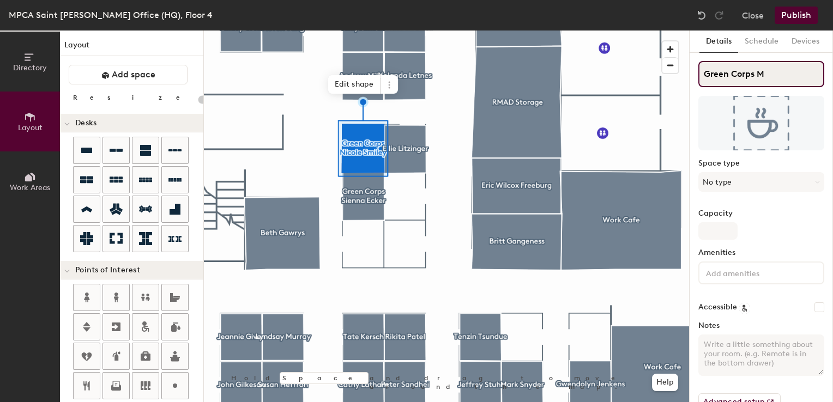
scroll to position [0, 0]
type input "20"
type input "Green Corps Ma"
type input "20"
type input "Green Corps Mari"
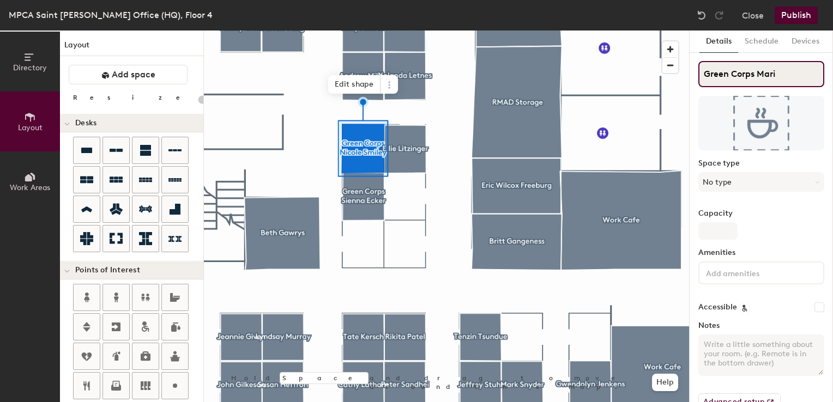
type input "20"
type input "Green Corps Mari F"
type input "20"
type input "Green Corps Mari Fr"
type input "20"
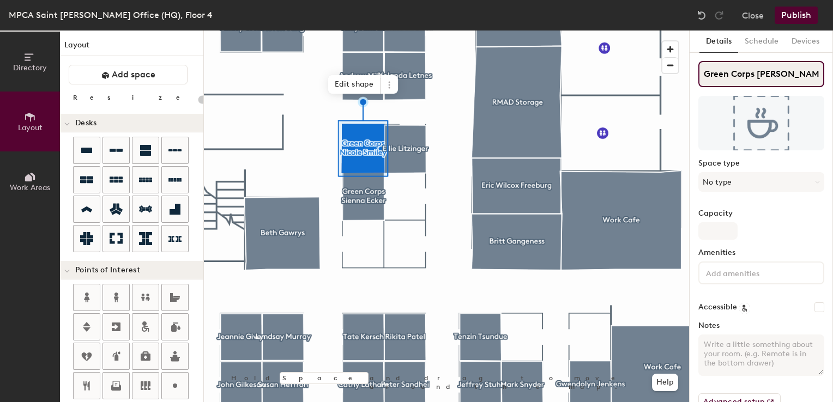
type input "Green Corps Mari Fri"
type input "20"
type input "Green Corps Mari Frie"
type input "20"
type input "Green Corps Mari Friel"
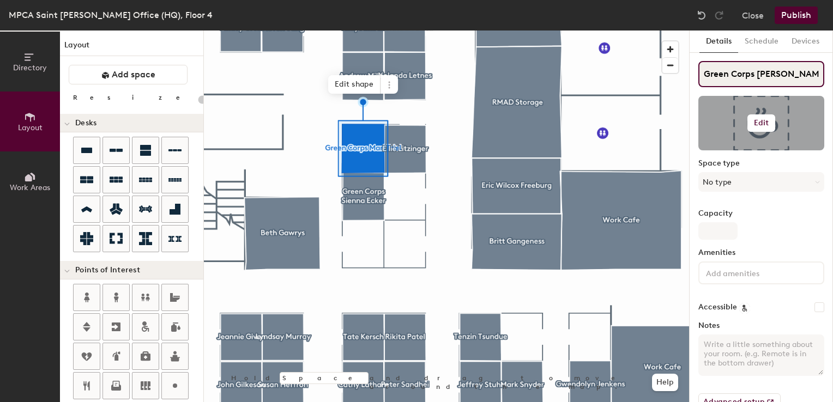
type input "20"
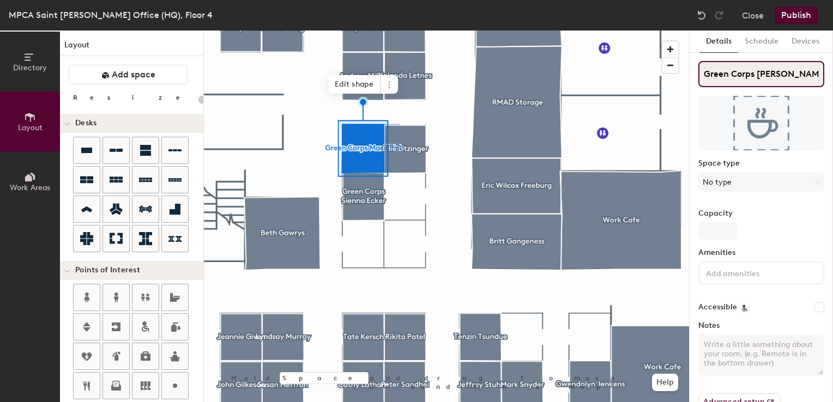
type input "Green Corps Mari Friel"
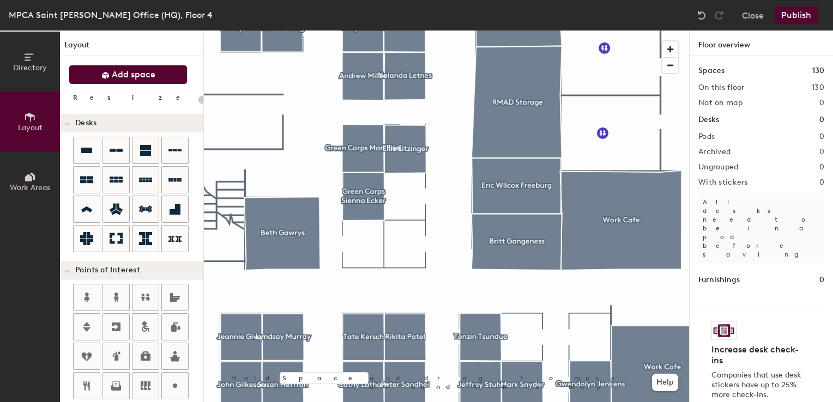
click at [155, 80] on button "Add space" at bounding box center [128, 75] width 119 height 20
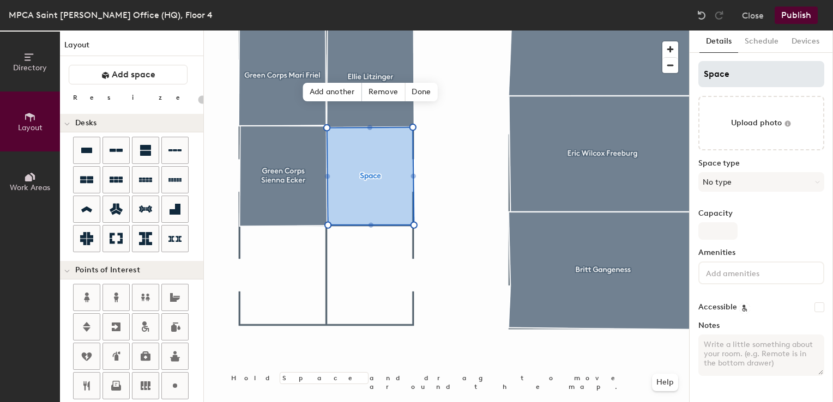
type input "20"
click at [658, 73] on div "Directory Layout Work Areas Layout Add space Resize Desks Points of Interest Fu…" at bounding box center [416, 217] width 833 height 372
type input "A"
type input "20"
type input "Ab"
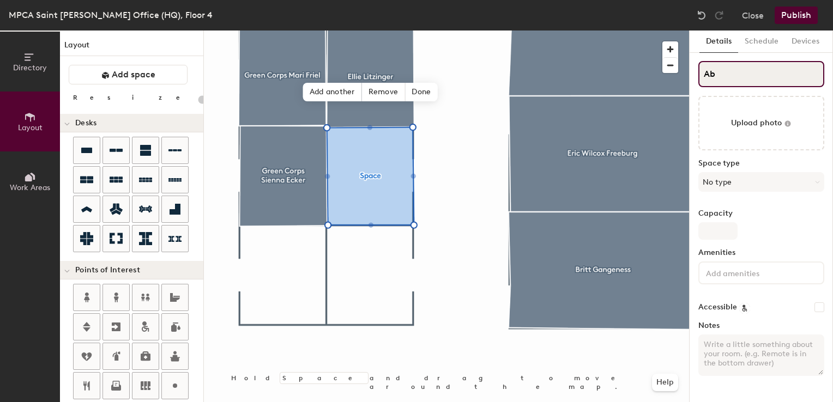
type input "20"
type input "Abe"
type input "20"
type input "Abe Ho"
type input "20"
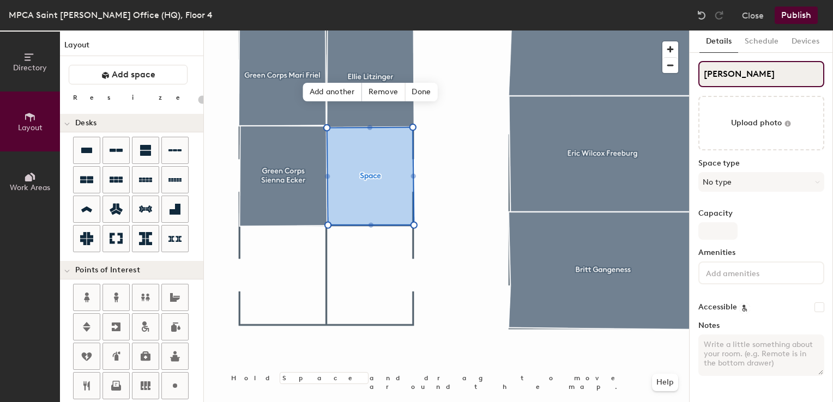
type input "Abe Hol"
type input "20"
type input "Abe Holt"
type input "20"
type input "Abe Holte"
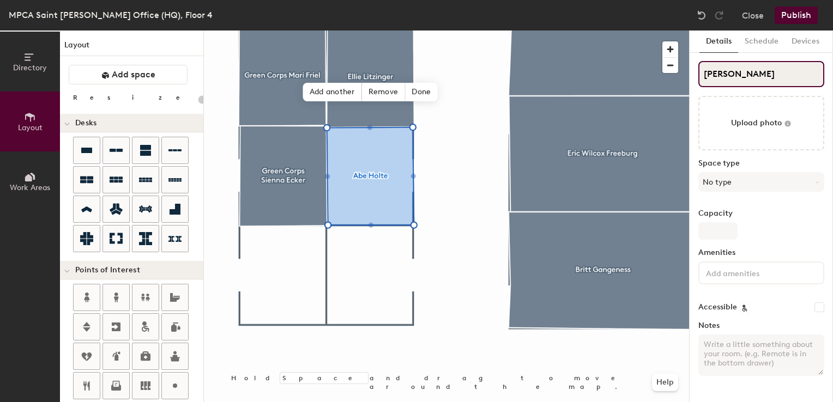
type input "20"
type input "Abe Holte"
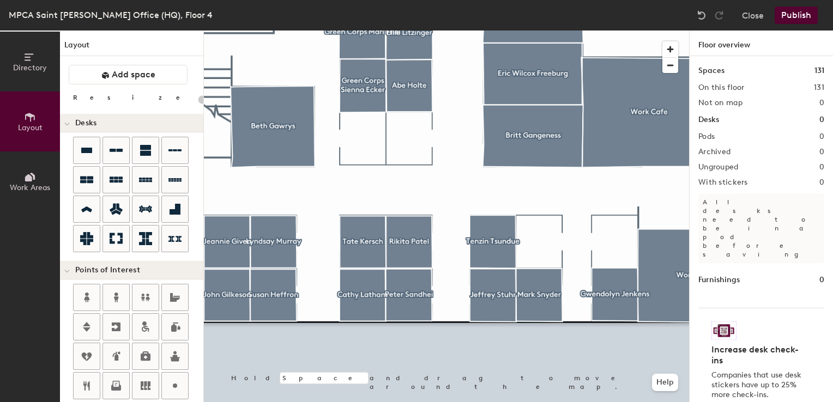
click at [285, 31] on div at bounding box center [446, 31] width 485 height 0
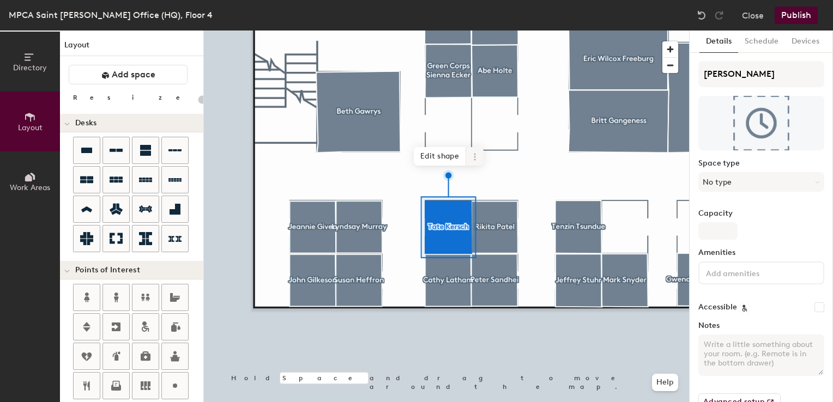
click at [472, 154] on icon at bounding box center [475, 157] width 9 height 9
type input "20"
click at [482, 222] on span "Delete" at bounding box center [514, 219] width 97 height 19
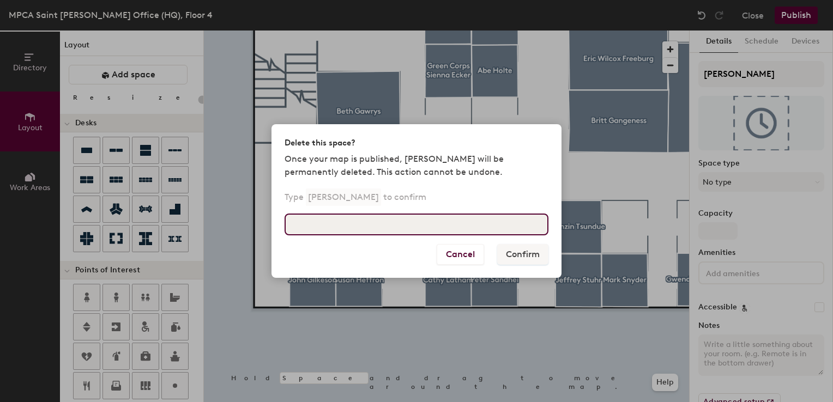
click at [440, 227] on input at bounding box center [417, 225] width 264 height 22
type input "Tate Kersch"
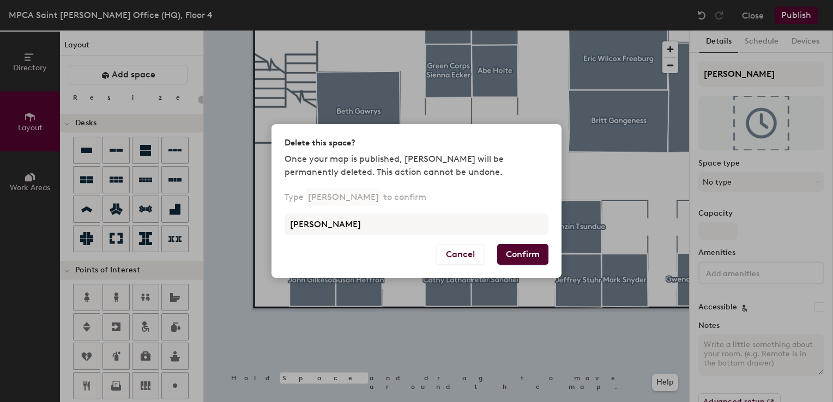
click at [508, 246] on button "Confirm" at bounding box center [522, 254] width 51 height 21
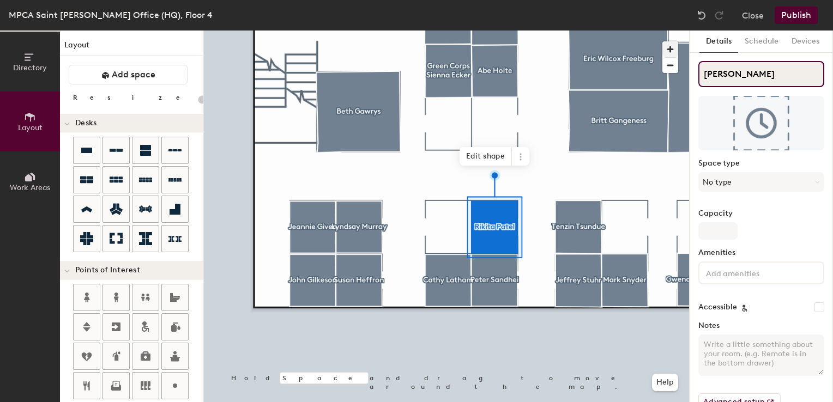
type input "20"
click at [647, 45] on div "Directory Layout Work Areas Layout Add space Resize Desks Points of Interest Fu…" at bounding box center [416, 217] width 833 height 372
type input "E"
type input "20"
type input "Er"
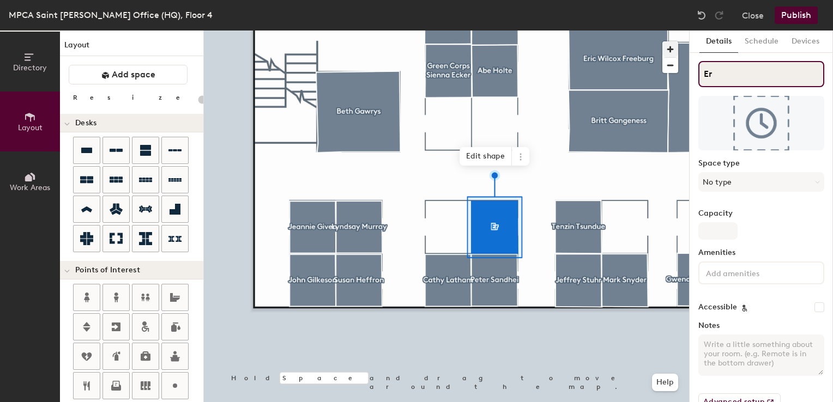
type input "20"
type input "Erin"
type input "20"
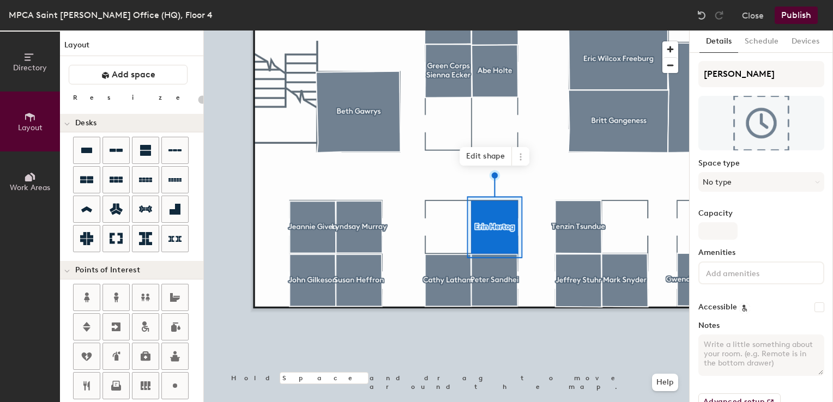
type input "[PERSON_NAME]"
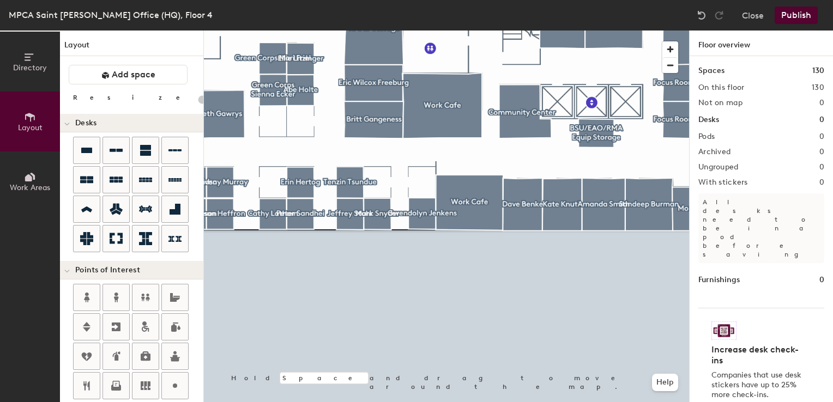
click at [510, 31] on div at bounding box center [446, 31] width 485 height 0
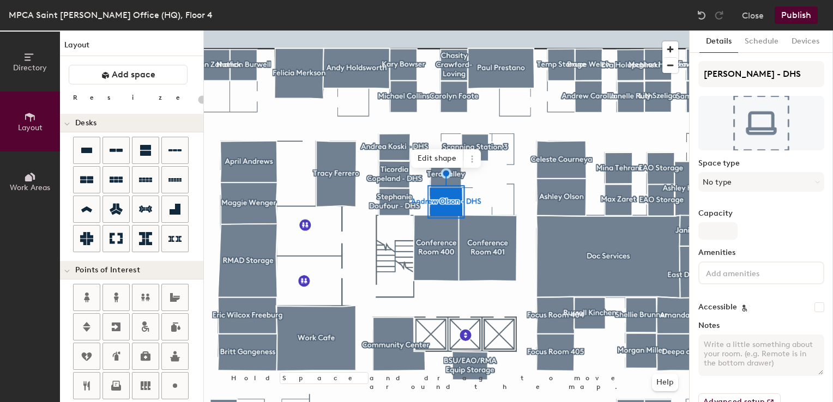
type input "20"
click at [611, 74] on div "Directory Layout Work Areas Layout Add space Resize Desks Points of Interest Fu…" at bounding box center [416, 217] width 833 height 372
type input "D"
type input "20"
type input "Data"
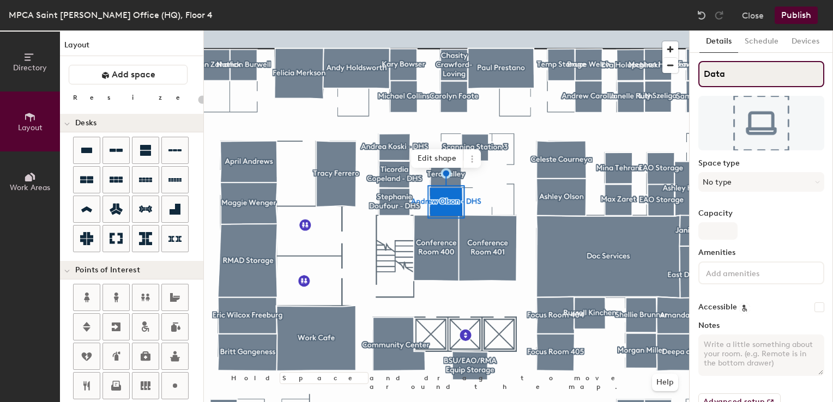
type input "20"
type input "Data S"
type input "20"
type input "Data Ser"
type input "20"
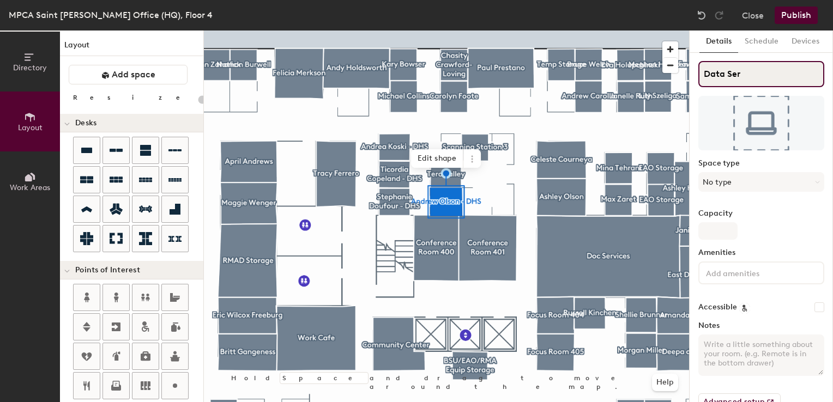
type input "Data Serv"
type input "20"
type input "Data Service"
type input "20"
type input "Data Services"
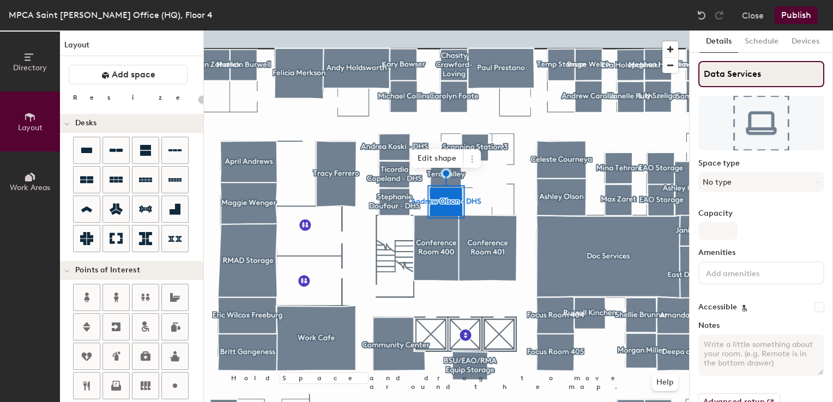
type input "20"
type input "Data Services Sca"
type input "20"
type input "Data Services Scanning"
type input "20"
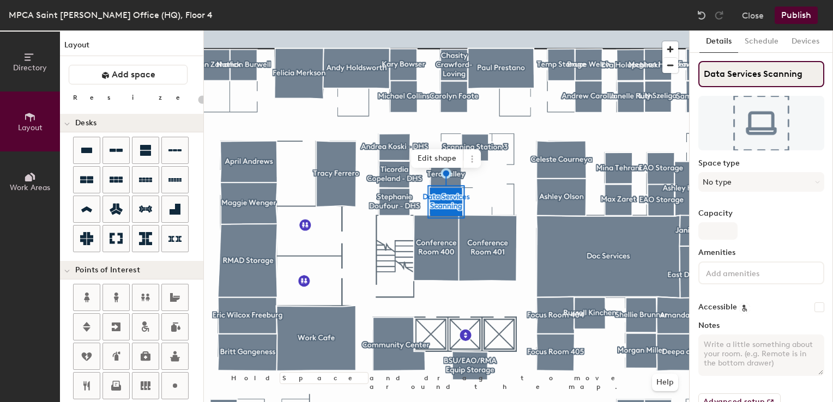
type input "Data Services Scanning"
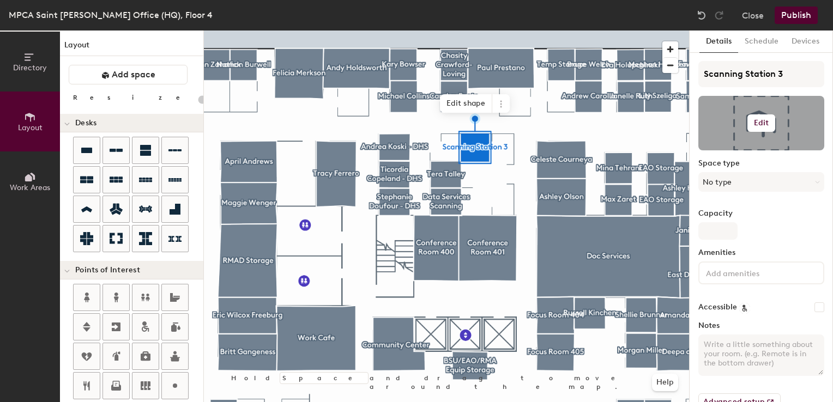
type input "20"
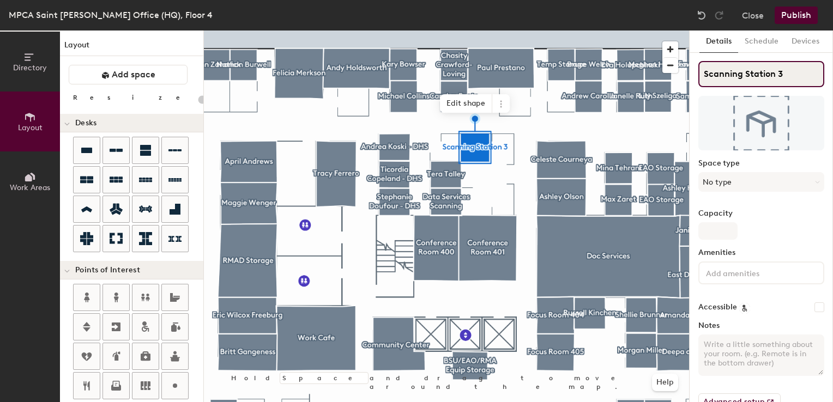
drag, startPoint x: 788, startPoint y: 73, endPoint x: 708, endPoint y: 80, distance: 79.9
click at [708, 80] on input "Scanning Station 3" at bounding box center [762, 74] width 126 height 26
type input "S"
type input "20"
type input "SH"
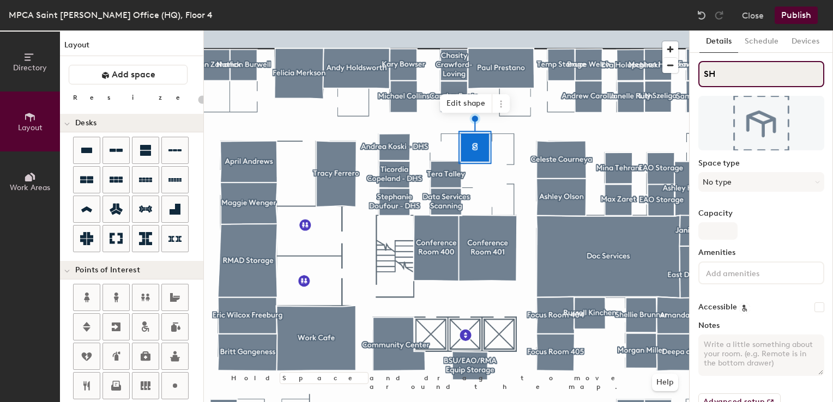
type input "20"
type input "S"
type input "20"
type input "Sh"
type input "20"
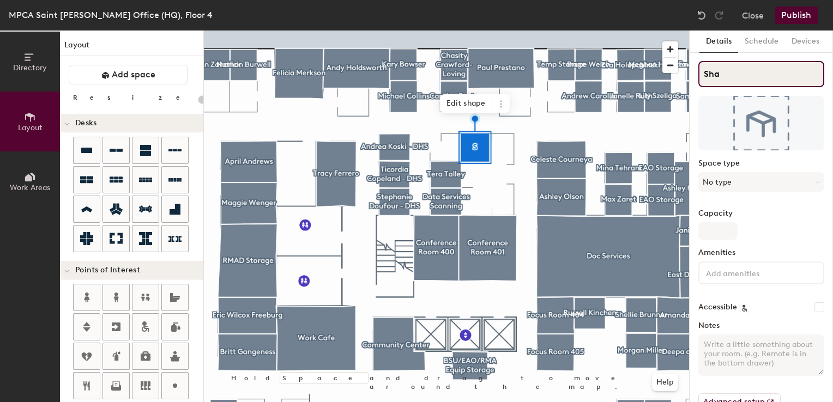
type input "Shar"
type input "20"
type input "Share"
type input "20"
type input "Shared"
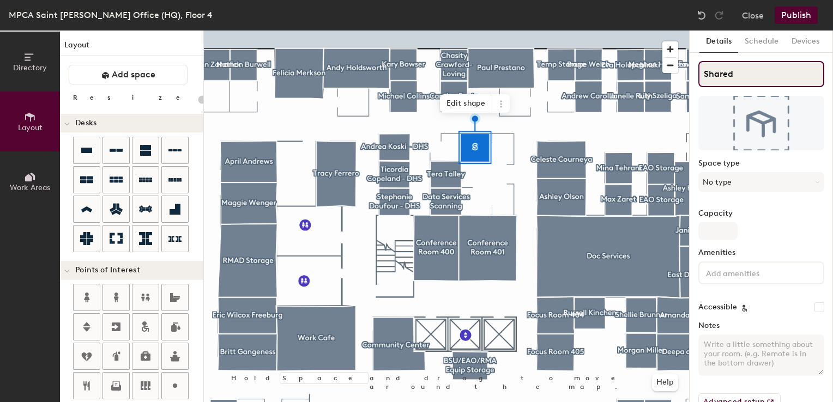
type input "20"
type input "Shared S"
type input "20"
type input "Shared Scan"
type input "20"
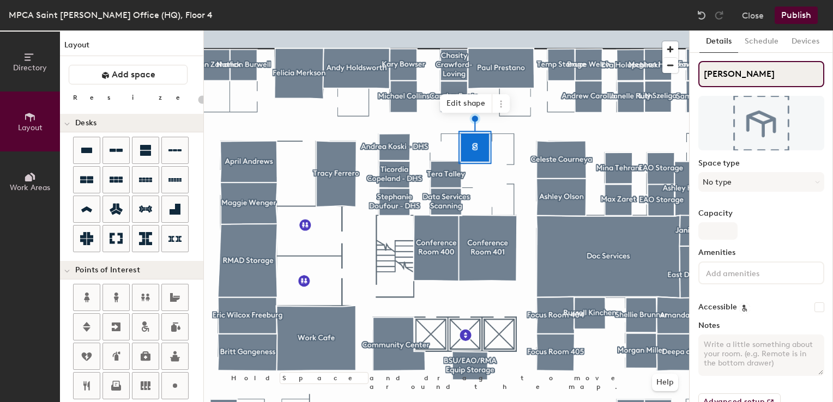
type input "Shared Scanning"
type input "20"
type input "Shared Scanning"
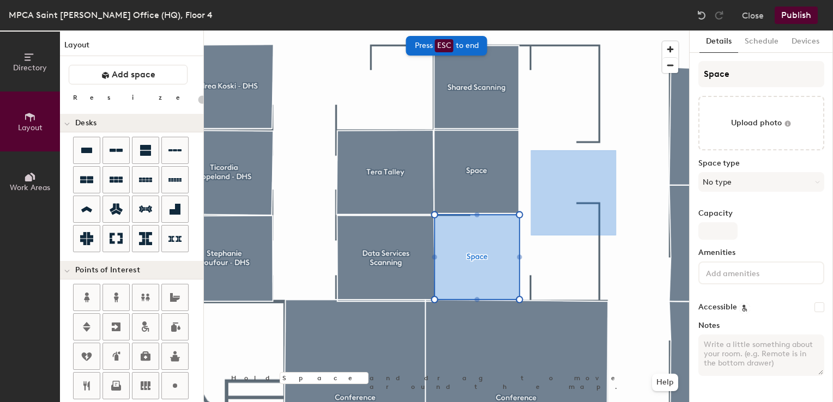
type input "20"
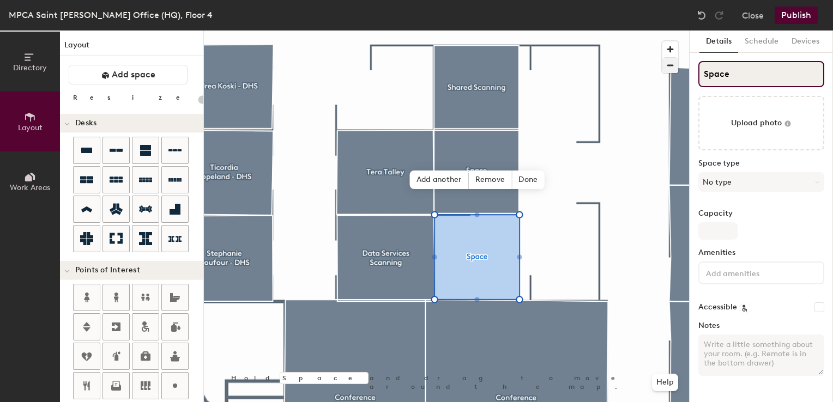
click at [630, 72] on div "Directory Layout Work Areas Layout Add space Resize Desks Points of Interest Fu…" at bounding box center [416, 217] width 833 height 372
type input "IRM"
type input "20"
type input "IRM"
type input "20"
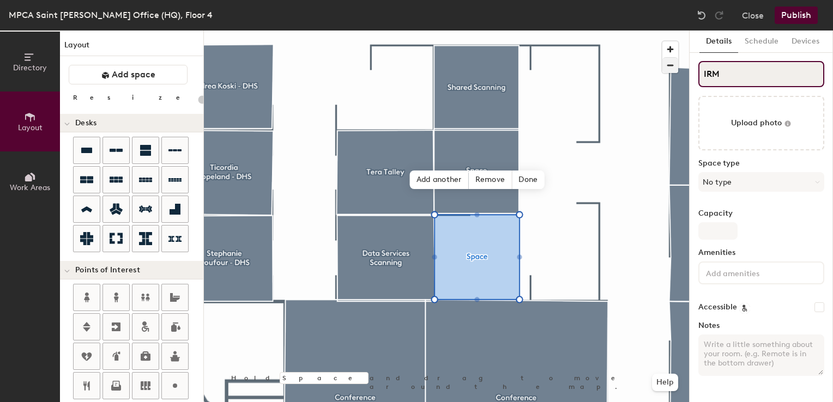
type input "IRM S"
type input "20"
type input "IRM Scan"
type input "20"
type input "IRM Scanning"
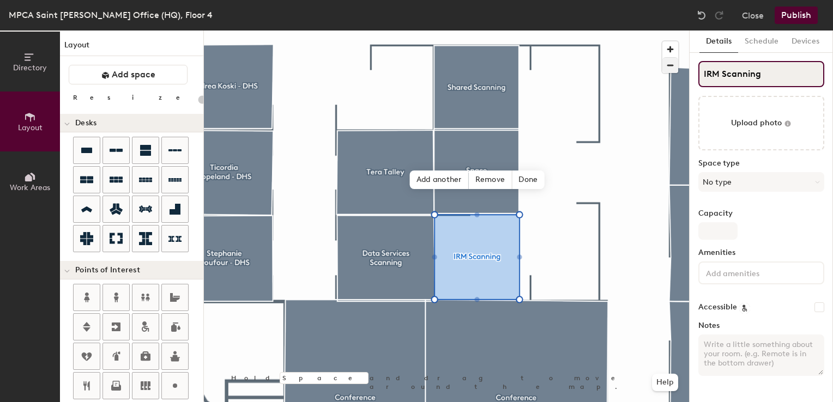
type input "20"
type input "IRM Scanning"
click at [534, 180] on span "Done" at bounding box center [528, 180] width 32 height 19
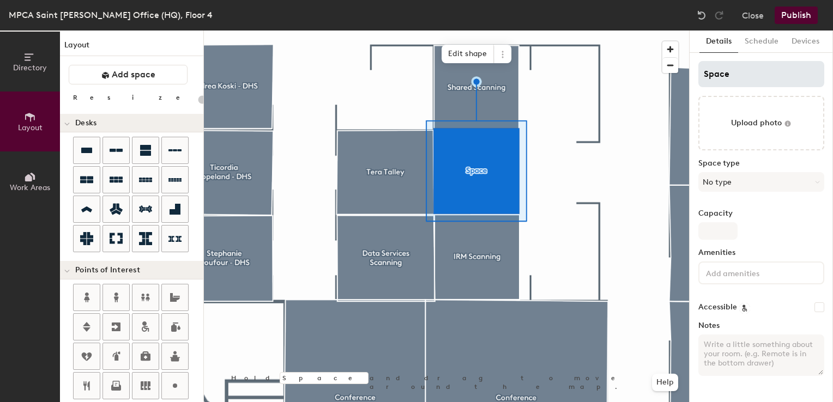
type input "20"
click at [561, 55] on div "Directory Layout Work Areas Layout Add space Resize Desks Points of Interest Fu…" at bounding box center [416, 217] width 833 height 372
type input "S"
type input "20"
type input "Shar"
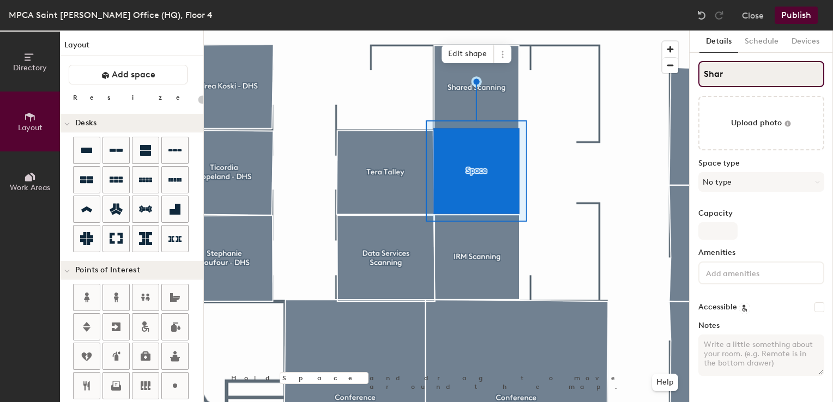
type input "20"
type input "Share"
type input "20"
type input "Shared"
type input "20"
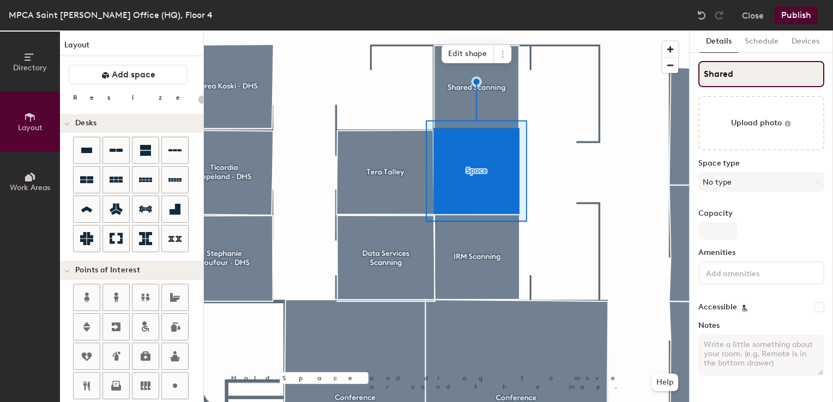
type input "Shared S"
type input "20"
type input "Shared Sca"
type input "20"
type input "Shared Scanning"
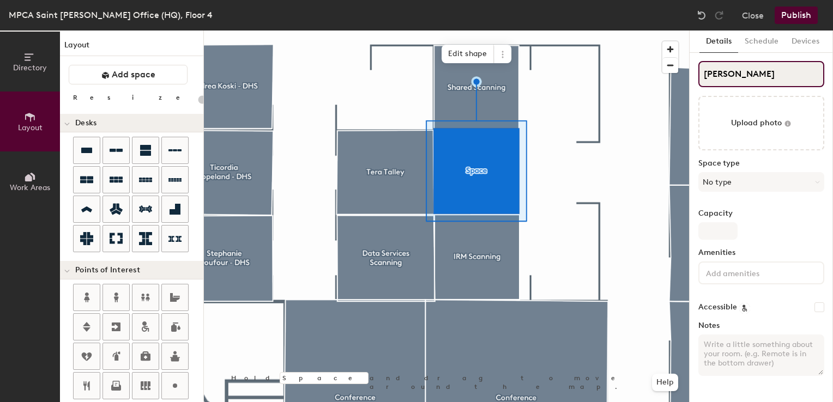
type input "20"
type input "Shared Scanning"
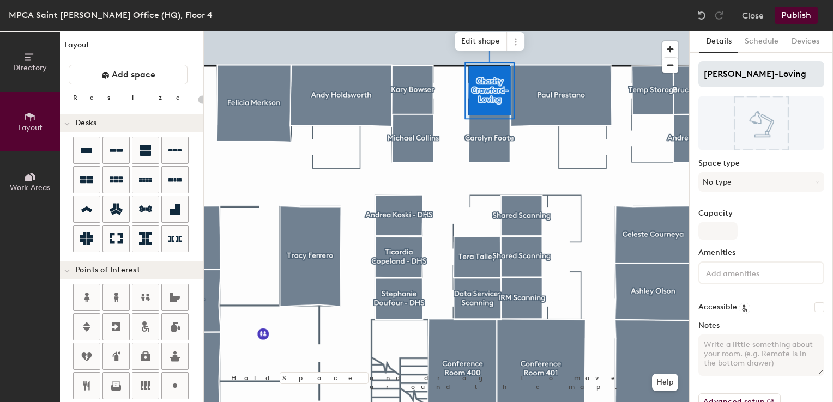
type input "20"
click at [804, 75] on input "Chasity Crawford-Loving" at bounding box center [762, 74] width 126 height 26
type input "E"
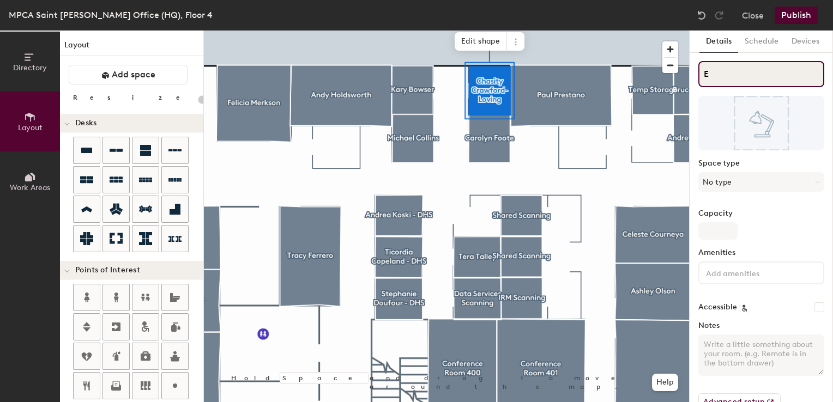
type input "20"
type input "Er"
type input "20"
type input "Erin"
type input "20"
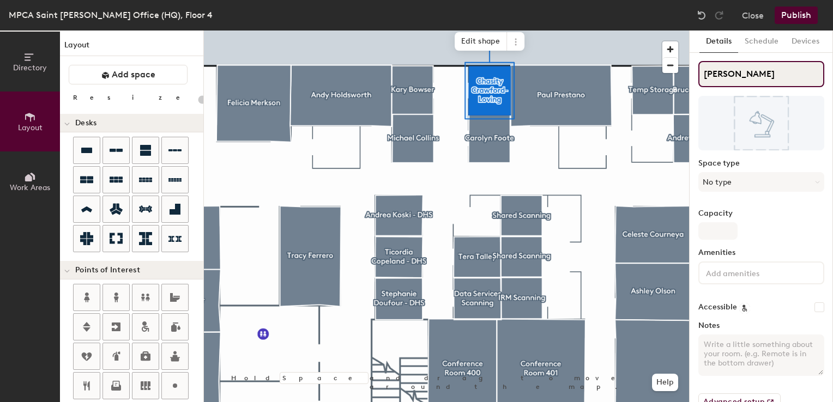
type input "Erin Y"
type input "20"
type input "Erin Yar"
type input "20"
type input "Erin Yari"
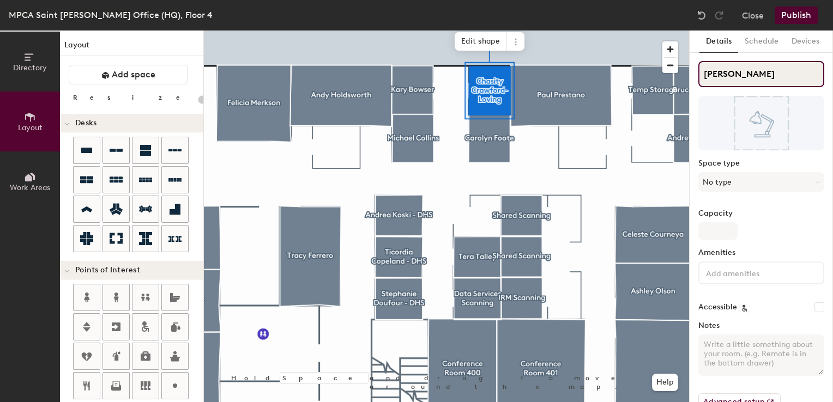
type input "20"
type input "Erin Yarit"
type input "20"
type input "Erin Yaritz"
type input "20"
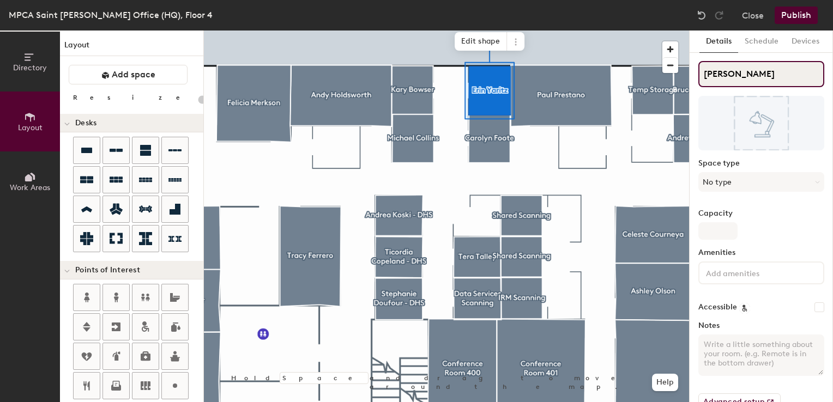
type input "Erin Yarit"
type input "20"
type input "Erin Yar"
type input "20"
type input "Erin Yari"
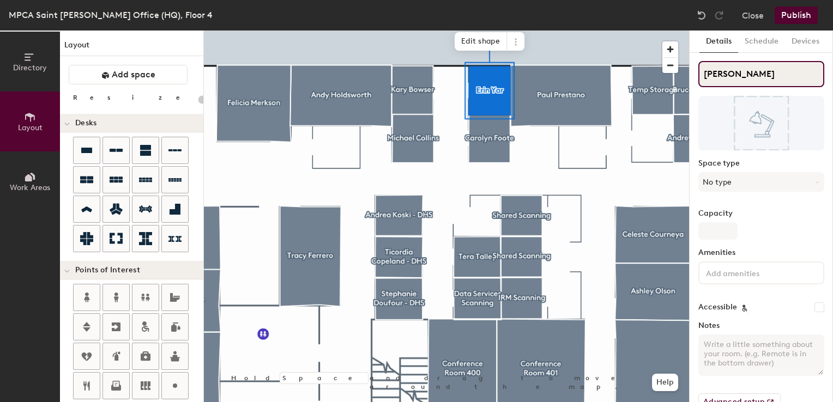
type input "20"
type input "Erin Yarit"
type input "20"
type input "Erin Yaritz"
type input "20"
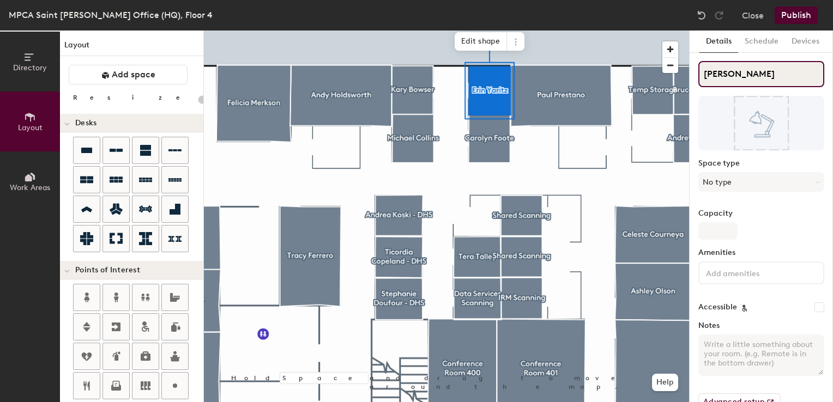
type input "Erin Yaritz"
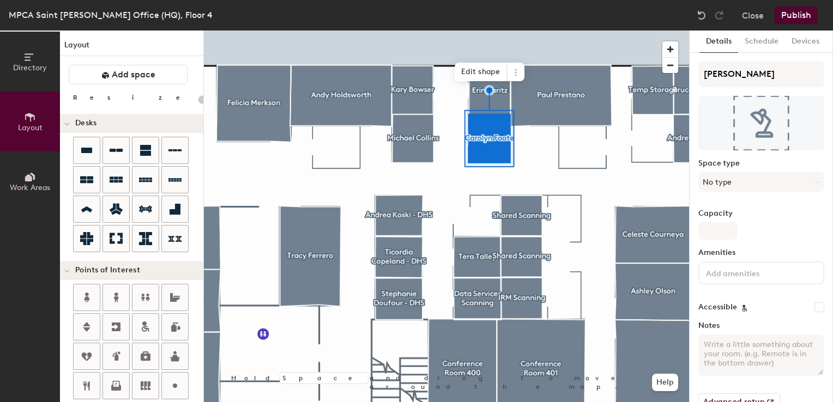
type input "20"
click at [646, 64] on div "Directory Layout Work Areas Layout Add space Resize Desks Points of Interest Fu…" at bounding box center [416, 217] width 833 height 372
type input "A"
type input "20"
type input "Al"
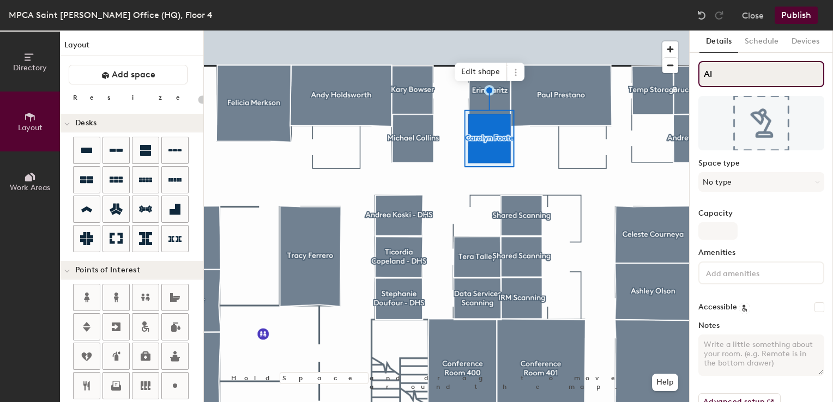
type input "20"
type input "Ale"
type input "20"
type input "Alex"
type input "20"
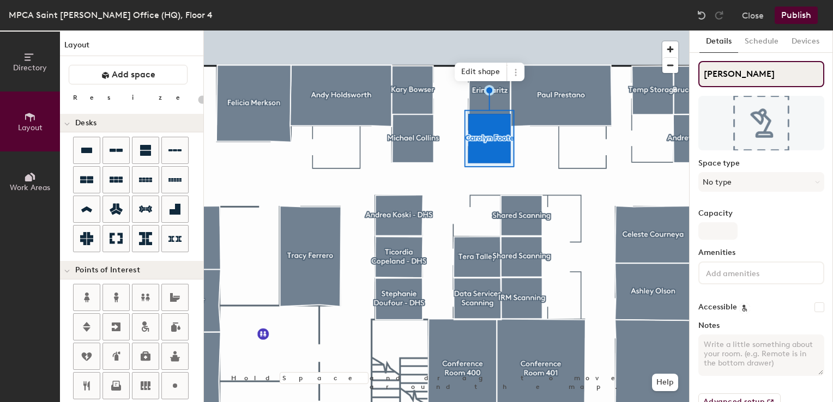
type input "Alexis"
type input "20"
type input "Alexis"
type input "20"
type input "Alexis C"
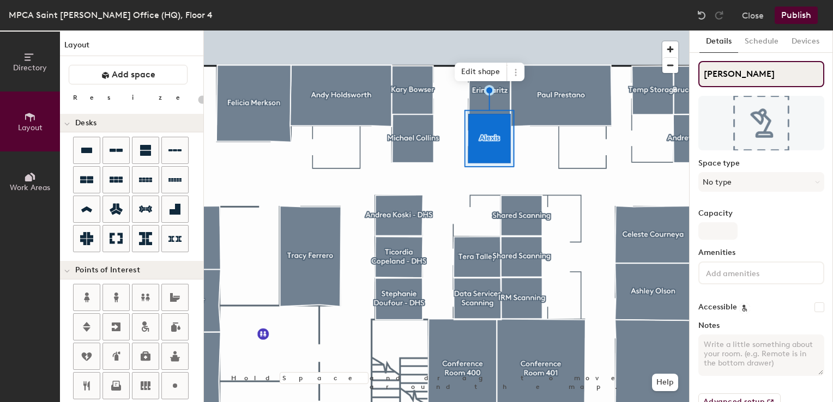
type input "20"
type input "Alexis Cr"
type input "20"
type input "Alexis Craf"
type input "20"
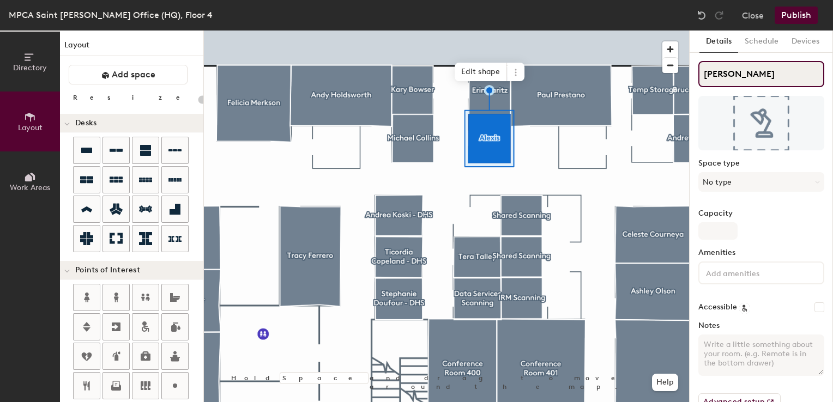
type input "Alexis Craft"
type input "20"
type input "Alexis Craft-"
type input "20"
type input "Alexis Craft-Ch"
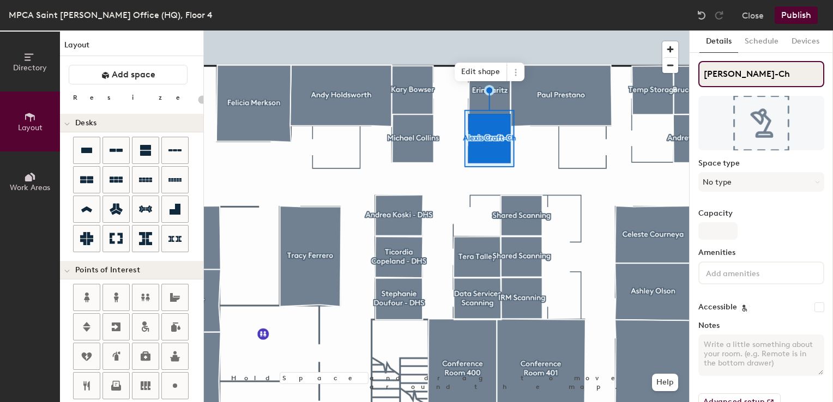
type input "20"
type input "Alexis Craft-Che"
type input "20"
type input "Alexis Craft-Chen"
type input "20"
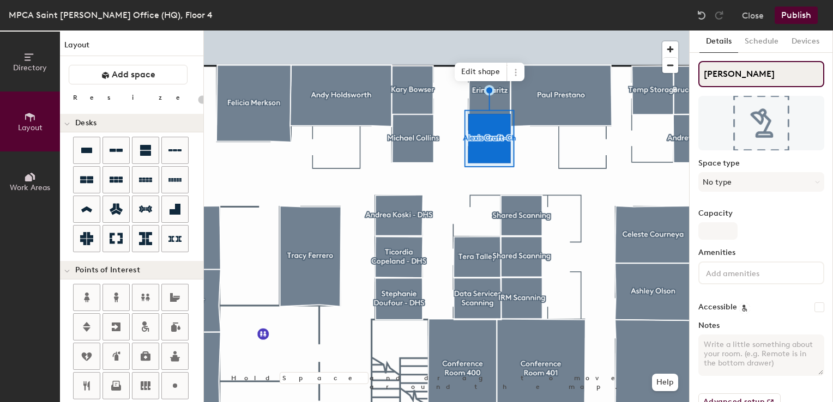
type input "Alexis Craft-Chene"
type input "20"
type input "Alexis Craft-Cheney"
type input "20"
type input "Alexis Craft-Cheney"
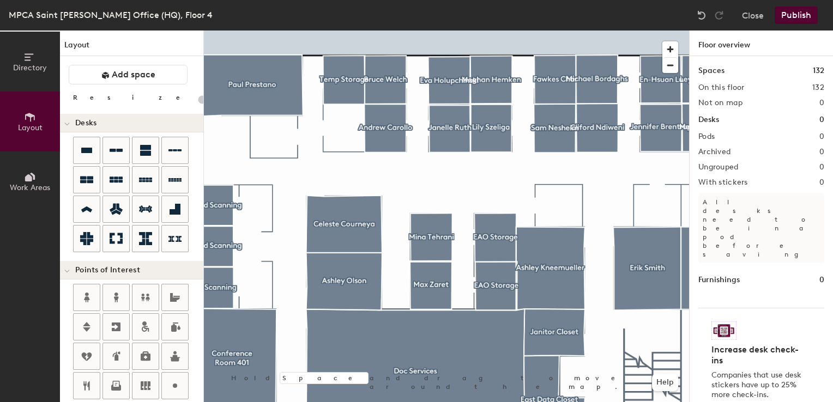
click at [332, 31] on div at bounding box center [446, 31] width 485 height 0
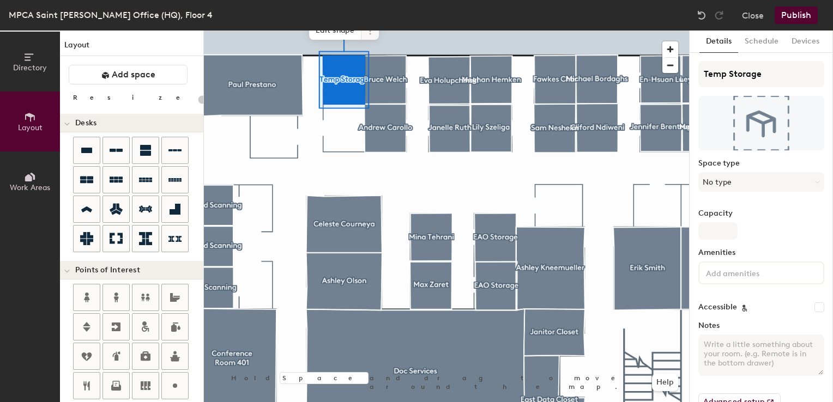
type input "20"
click at [370, 38] on span at bounding box center [370, 30] width 17 height 19
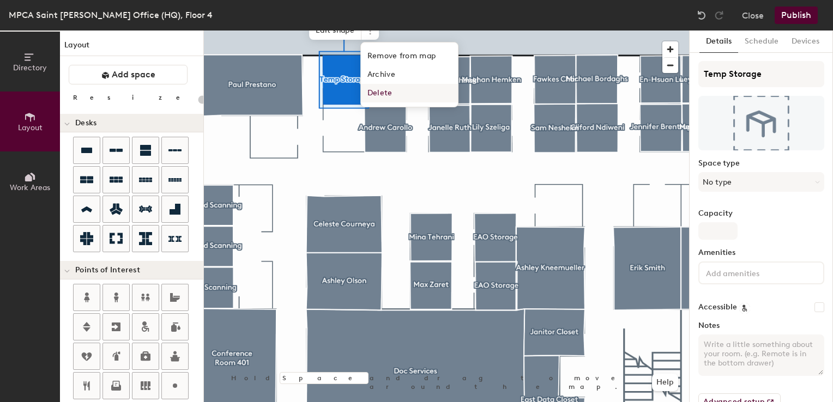
click at [389, 92] on span "Delete" at bounding box center [409, 93] width 97 height 19
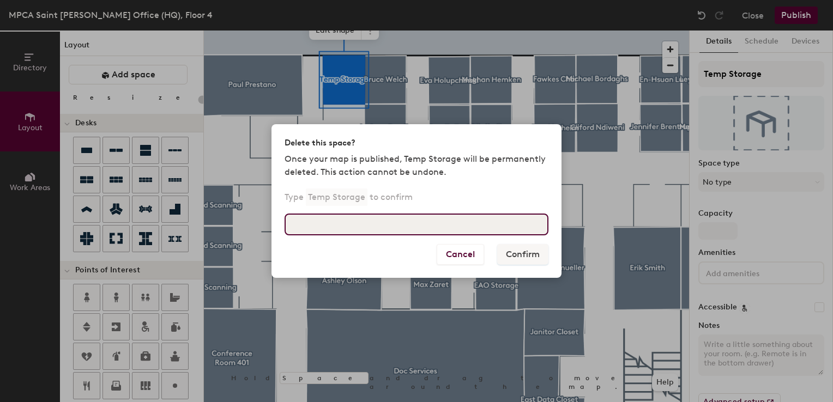
click at [363, 221] on input at bounding box center [417, 225] width 264 height 22
type input "Temp Storage"
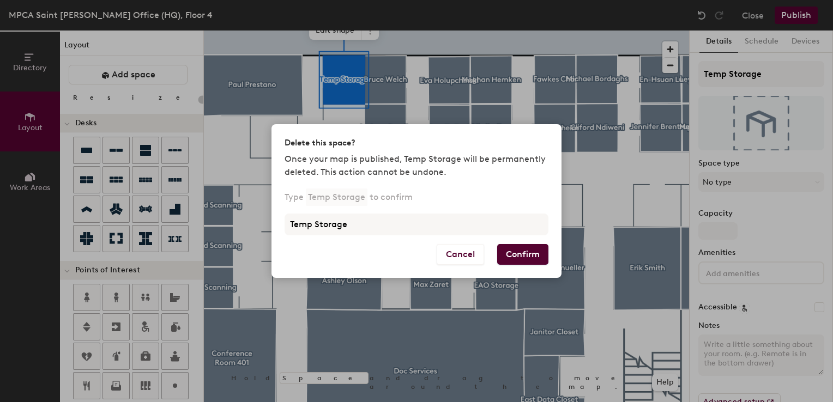
click at [518, 257] on button "Confirm" at bounding box center [522, 254] width 51 height 21
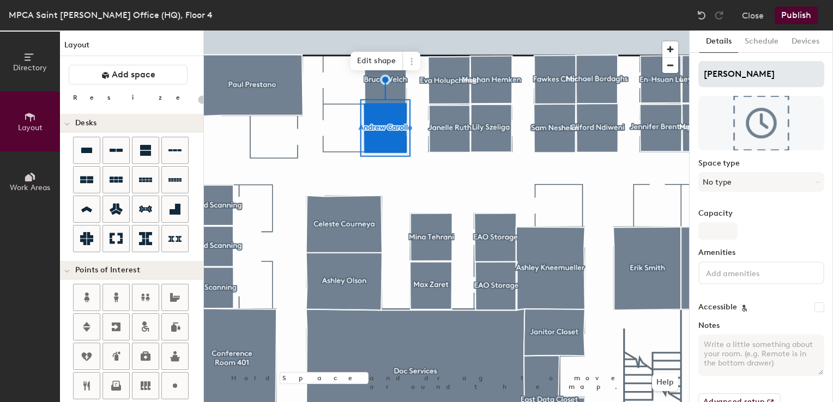
type input "20"
click at [594, 58] on div "Directory Layout Work Areas Layout Add space Resize Desks Points of Interest Fu…" at bounding box center [416, 217] width 833 height 372
type input "K"
type input "20"
type input "Ka"
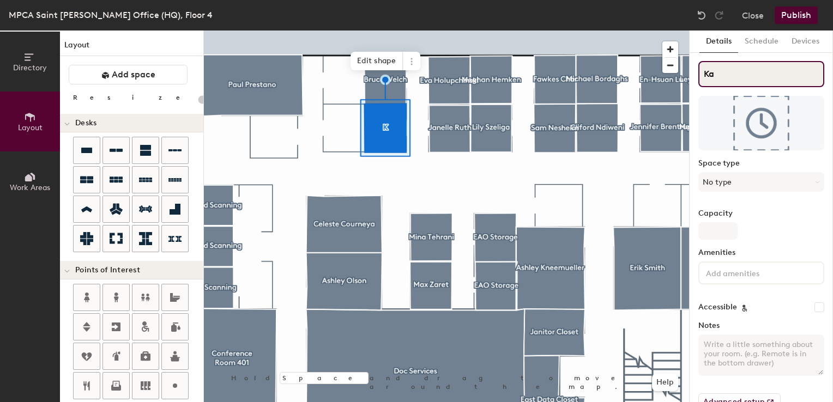
type input "20"
type input "Kai"
type input "20"
type input "Kaity"
type input "20"
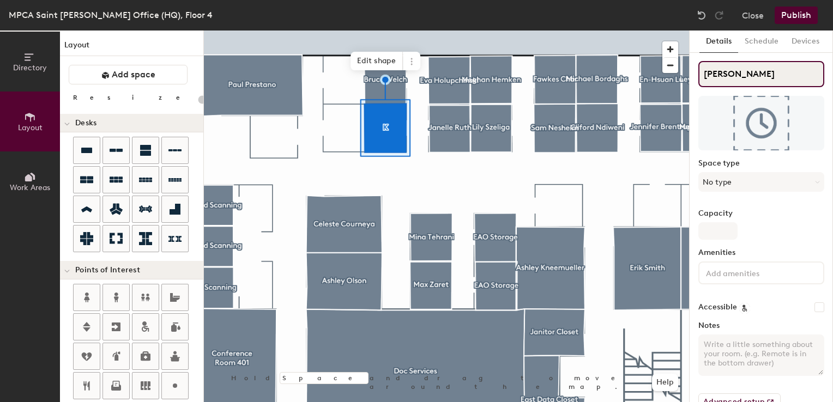
type input "Kaity Tayl"
type input "20"
type input "Kaity Taylor"
type input "20"
type input "Kaity Taylor"
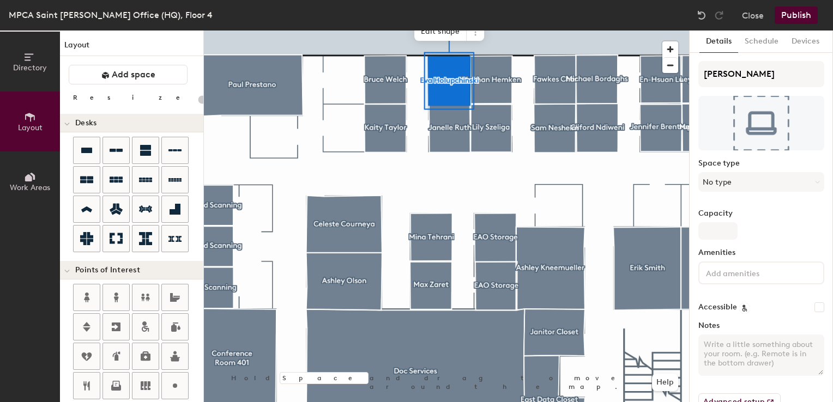
type input "20"
click at [593, 59] on div "Directory Layout Work Areas Layout Add space Resize Desks Points of Interest Fu…" at bounding box center [416, 217] width 833 height 372
type input "D"
type input "20"
type input "Da"
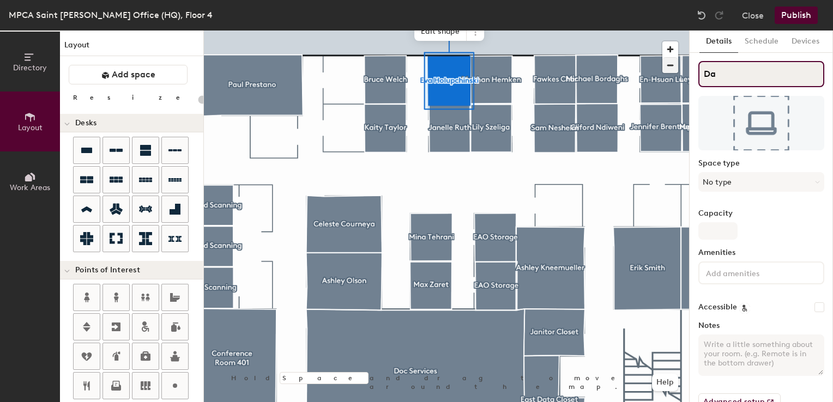
type input "20"
type input "Dav"
type input "20"
type input "Davi"
type input "20"
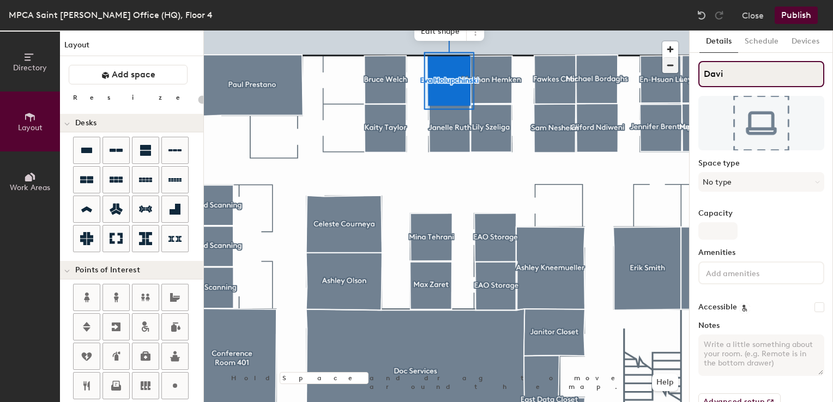
type input "David"
type input "20"
type input "David"
type input "20"
type input "David D"
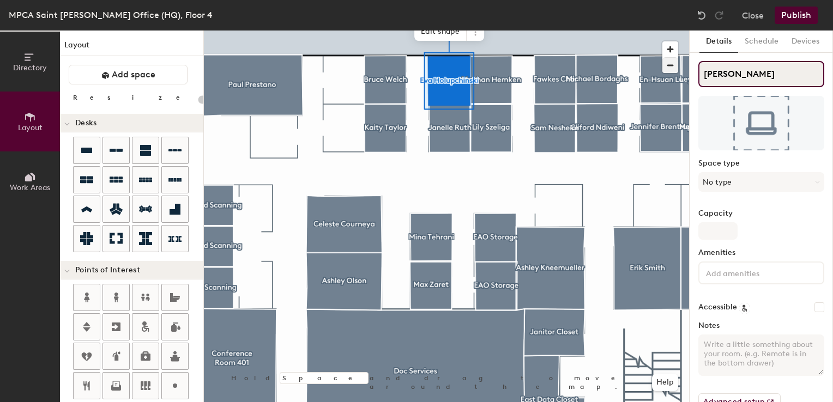
type input "20"
type input "David Du"
type input "20"
type input "David Duf"
type input "20"
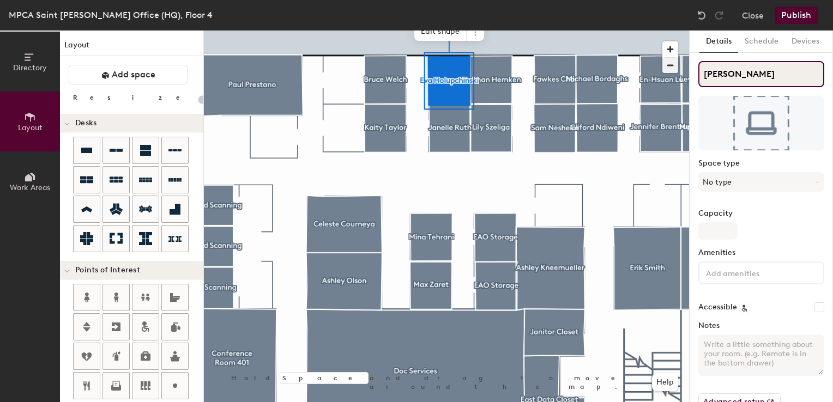
type input "David Duff"
type input "20"
type input "David Duffe"
type input "20"
type input "David Duff"
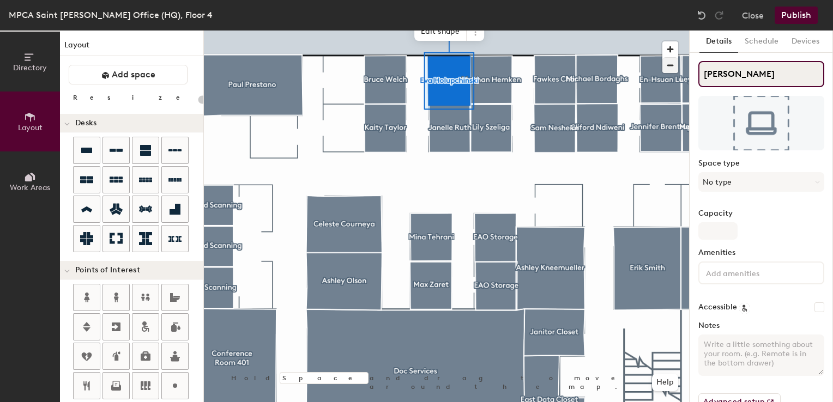
type input "20"
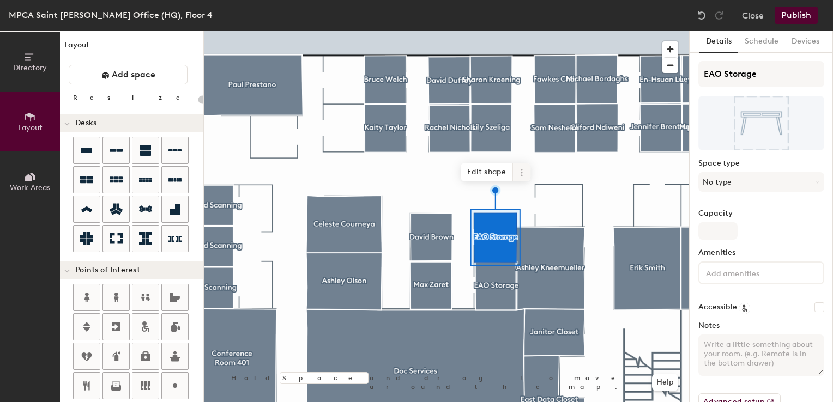
type input "20"
click at [525, 181] on span at bounding box center [521, 172] width 17 height 19
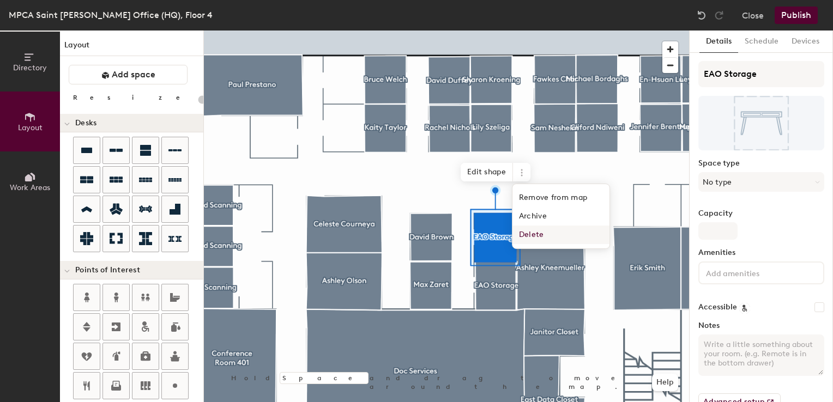
click at [542, 236] on span "Delete" at bounding box center [561, 235] width 97 height 19
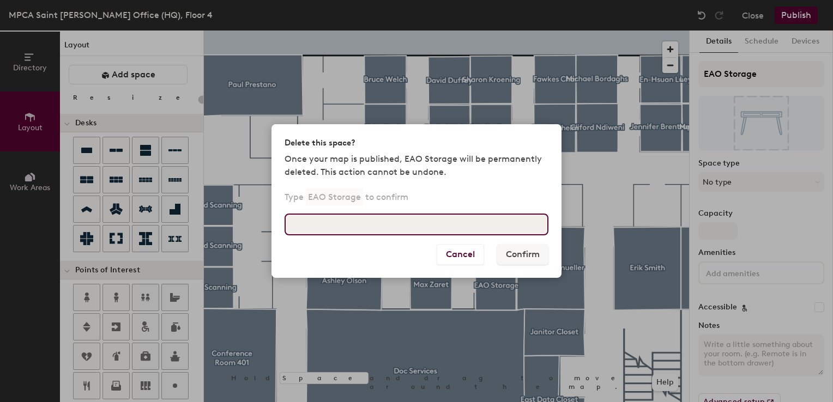
click at [372, 225] on input at bounding box center [417, 225] width 264 height 22
type input "EAO Storage"
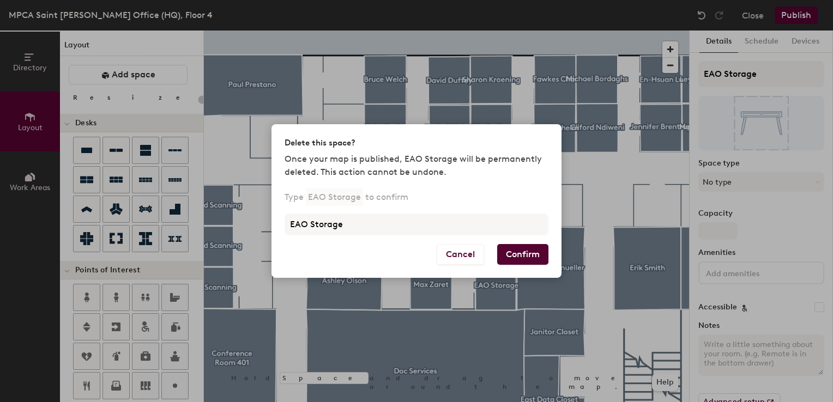
click at [496, 250] on div "Cancel Confirm" at bounding box center [417, 261] width 290 height 34
click at [528, 252] on button "Confirm" at bounding box center [522, 254] width 51 height 21
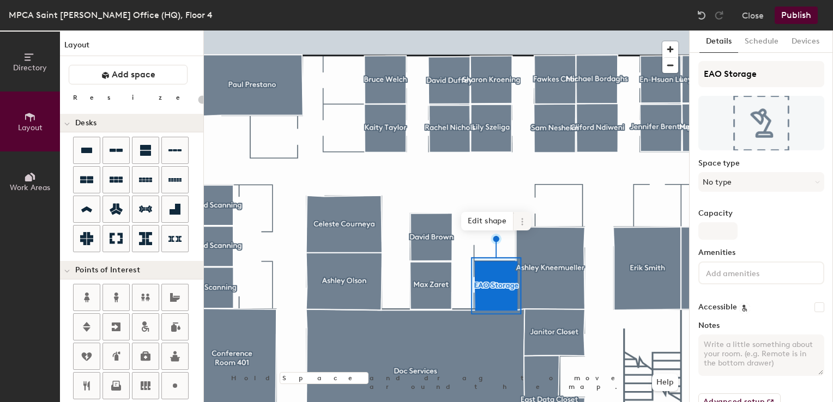
click at [526, 224] on icon at bounding box center [522, 222] width 9 height 9
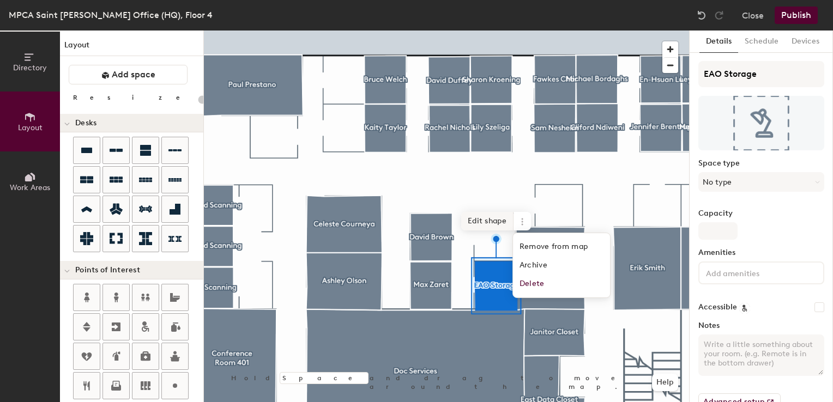
type input "20"
click at [530, 284] on span "Delete" at bounding box center [561, 284] width 97 height 19
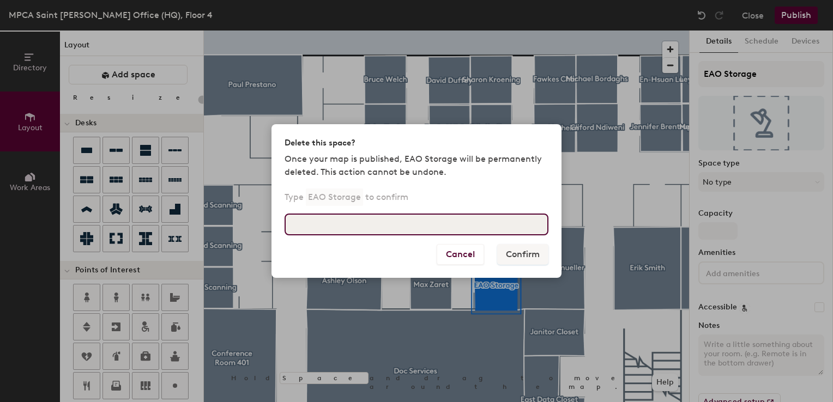
click at [393, 223] on input at bounding box center [417, 225] width 264 height 22
type input "EAO Storage"
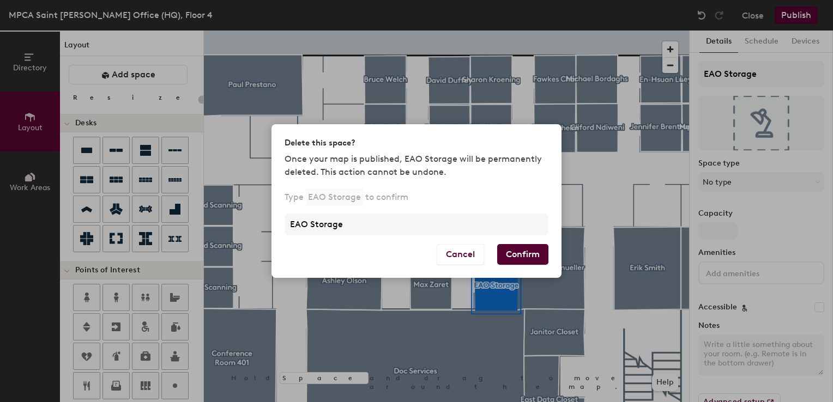
click at [504, 250] on button "Confirm" at bounding box center [522, 254] width 51 height 21
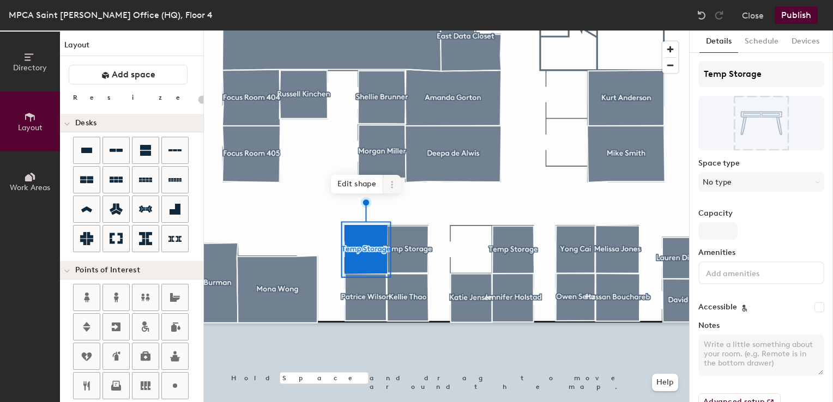
type input "20"
click at [393, 184] on icon at bounding box center [392, 185] width 2 height 2
click at [407, 250] on span "Delete" at bounding box center [431, 247] width 97 height 19
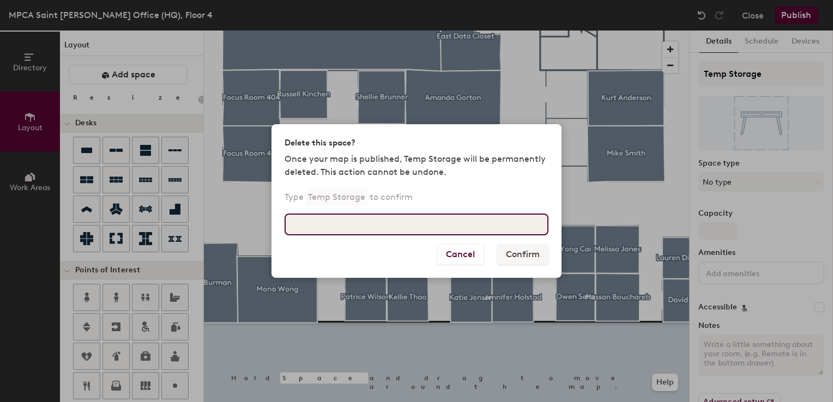
click at [332, 224] on input at bounding box center [417, 225] width 264 height 22
type input "Temp Storage"
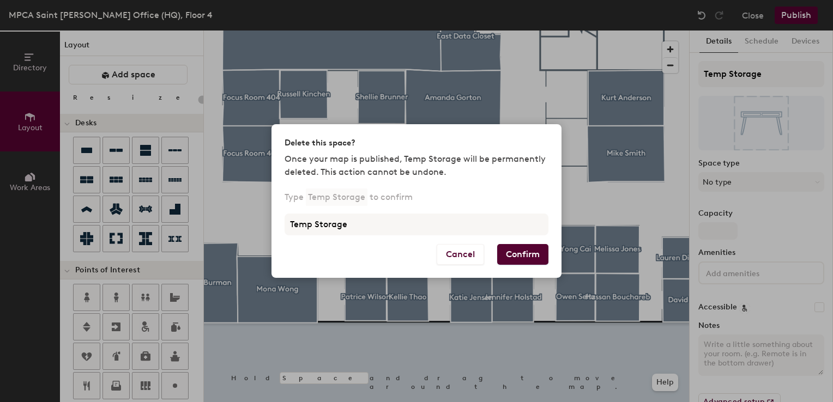
click at [520, 255] on button "Confirm" at bounding box center [522, 254] width 51 height 21
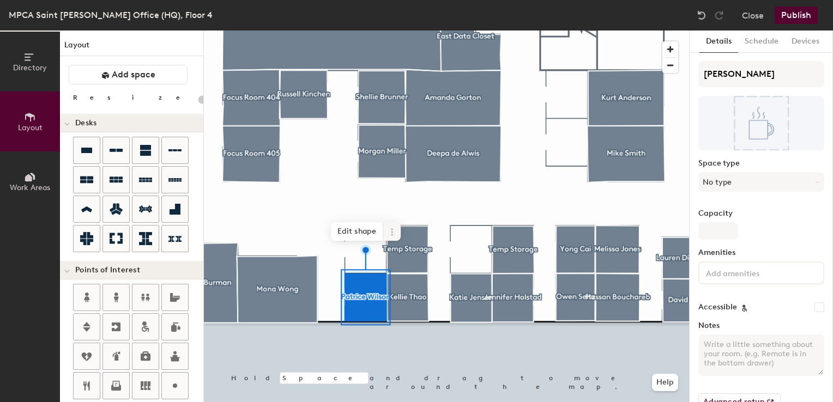
click at [391, 232] on icon at bounding box center [392, 232] width 2 height 2
type input "20"
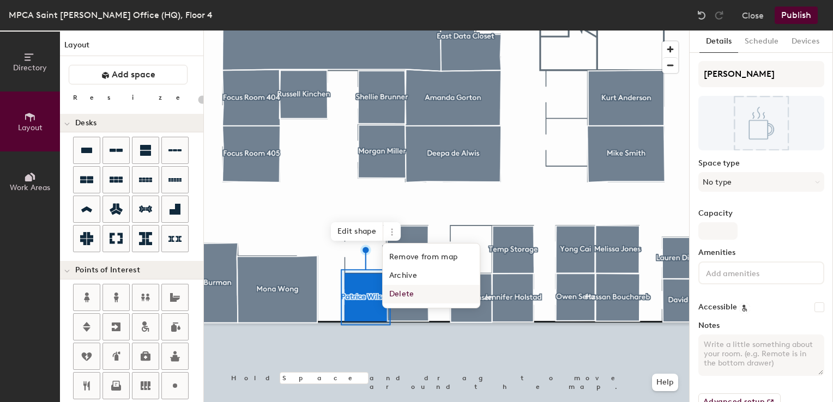
click at [402, 291] on span "Delete" at bounding box center [431, 294] width 97 height 19
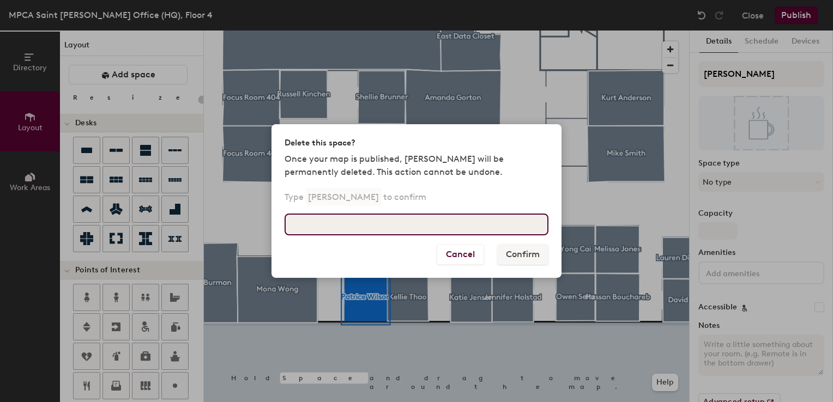
click at [395, 220] on input at bounding box center [417, 225] width 264 height 22
type input "[PERSON_NAME]"
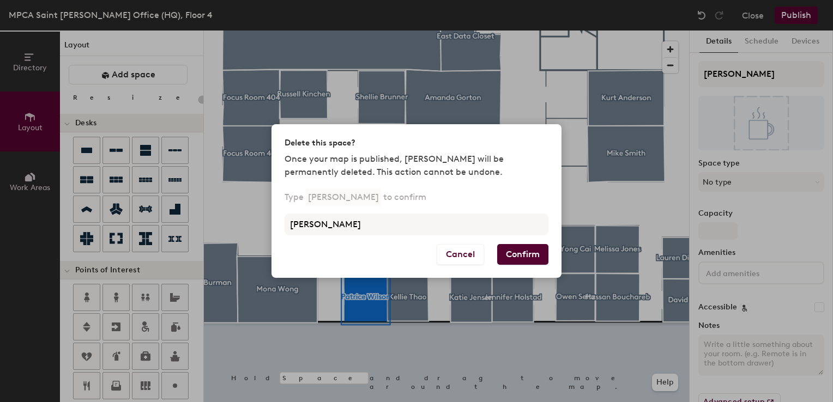
click at [501, 246] on button "Confirm" at bounding box center [522, 254] width 51 height 21
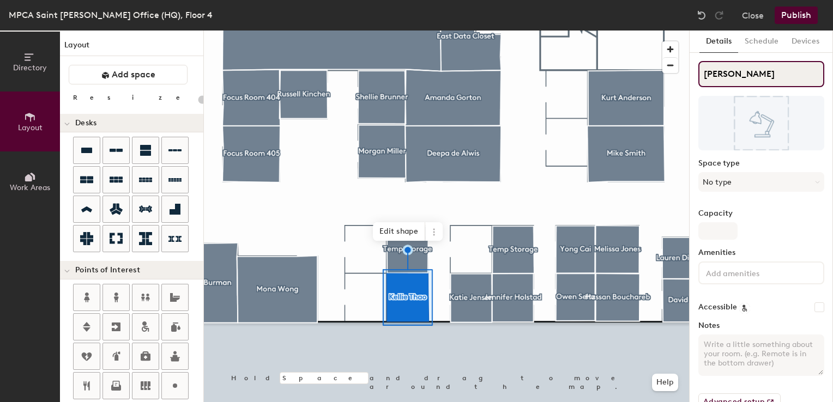
type input "20"
click at [532, 43] on div "Directory Layout Work Areas Layout Add space Resize Desks Points of Interest Fu…" at bounding box center [416, 217] width 833 height 372
type input "J"
type input "20"
type input "Je"
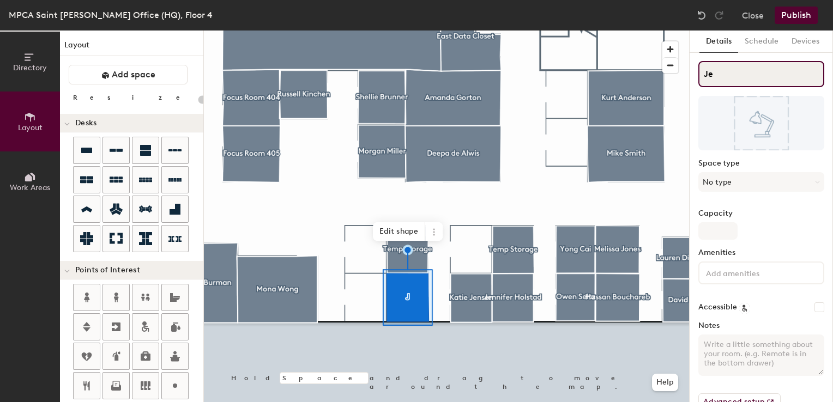
type input "20"
type input "[PERSON_NAME]"
type input "20"
type input "[PERSON_NAME]"
type input "20"
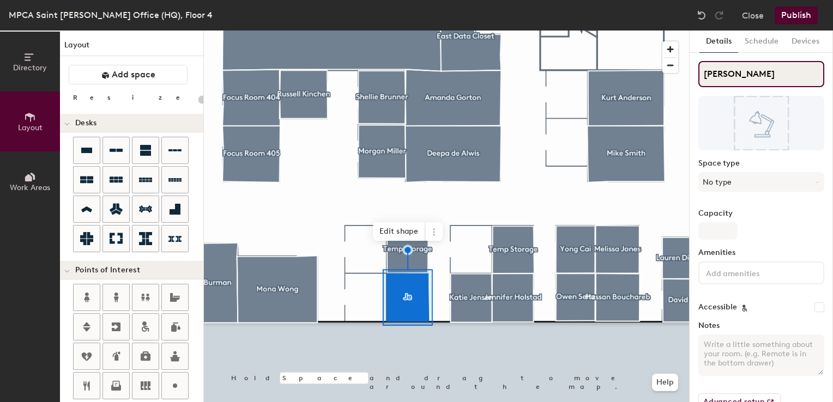
type input "[PERSON_NAME]"
type input "20"
type input "[PERSON_NAME]"
type input "20"
type input "[PERSON_NAME]"
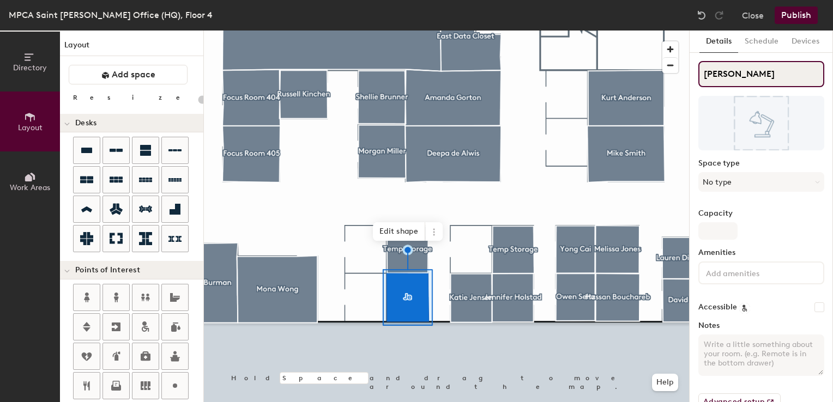
type input "20"
type input "[PERSON_NAME]"
type input "20"
type input "[PERSON_NAME]"
type input "20"
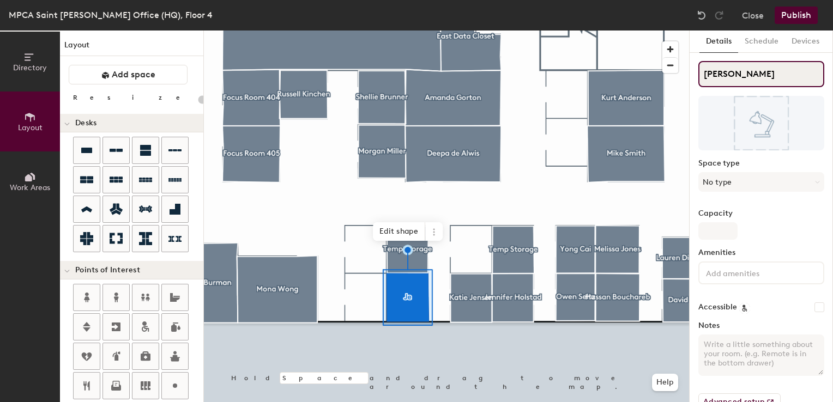
type input "[PERSON_NAME]"
type input "20"
type input "[PERSON_NAME]"
type input "20"
type input "[PERSON_NAME]"
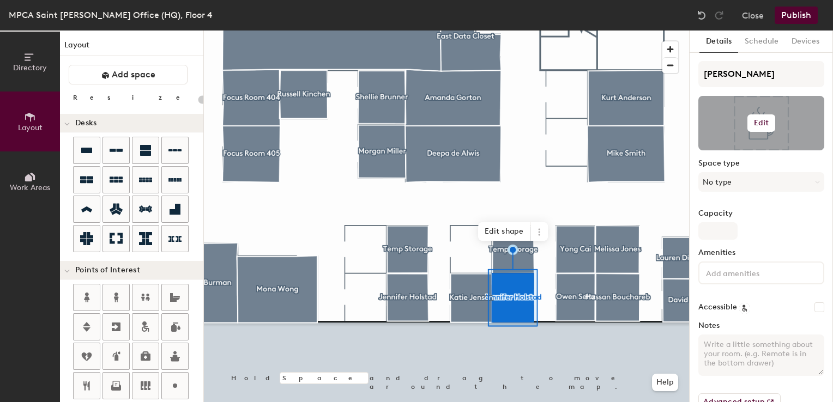
type input "20"
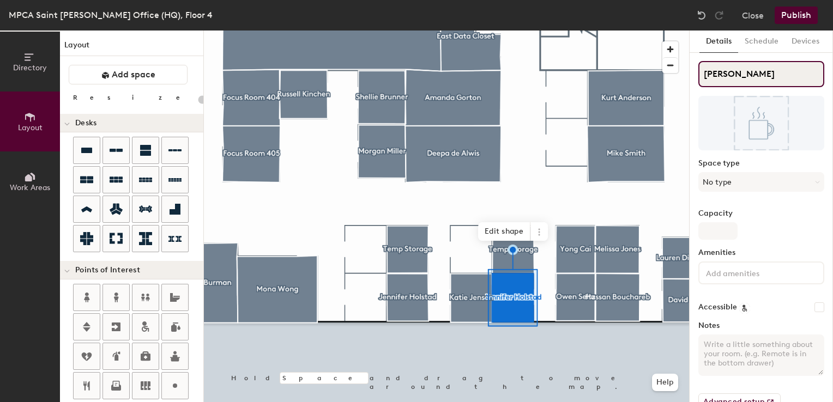
drag, startPoint x: 783, startPoint y: 80, endPoint x: 689, endPoint y: 80, distance: 93.8
click at [690, 81] on div "Details Schedule Devices [PERSON_NAME] Space type No type Capacity Amenities Ac…" at bounding box center [761, 217] width 143 height 372
type input "N"
type input "20"
type input "Na"
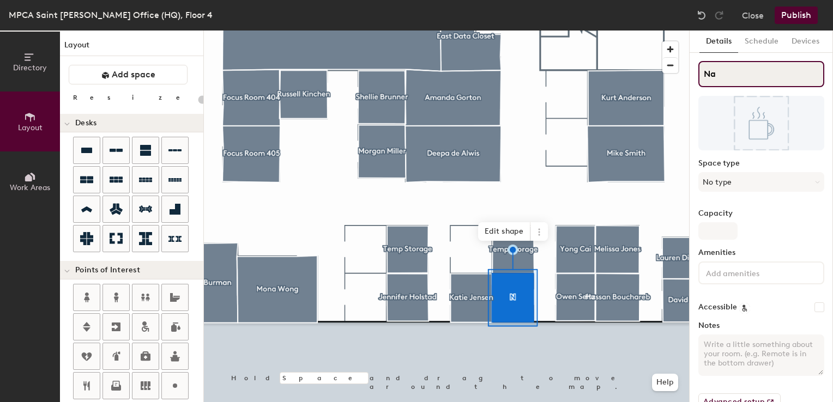
type input "20"
type input "Nath"
type input "20"
type input "[PERSON_NAME]"
type input "20"
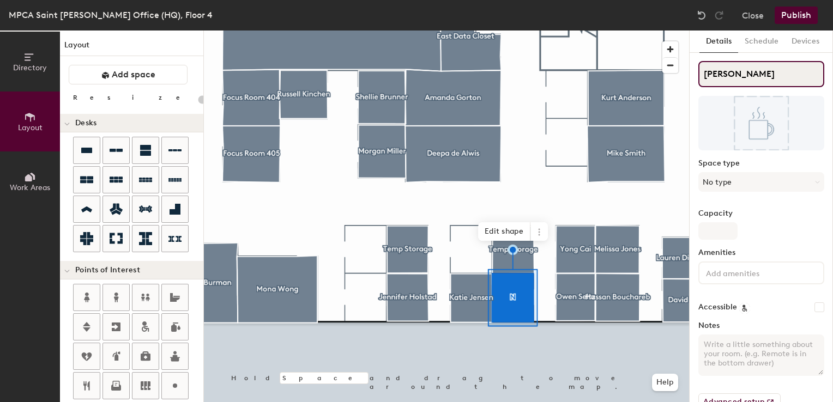
type input "[PERSON_NAME]"
type input "20"
type input "[PERSON_NAME]"
type input "20"
type input "[PERSON_NAME]"
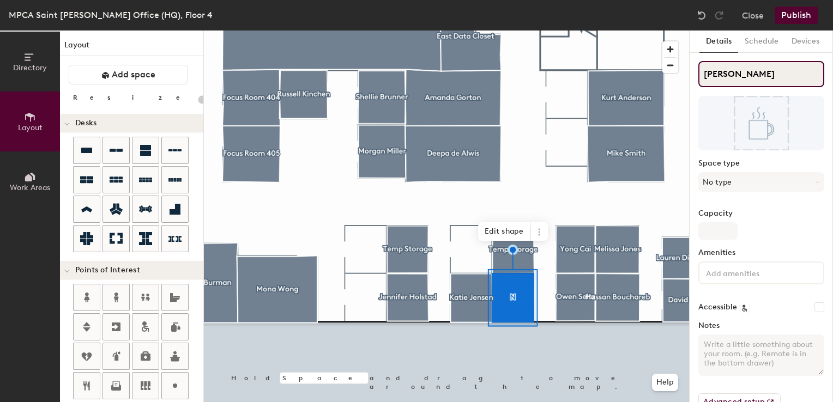
type input "20"
type input "[PERSON_NAME]"
type input "20"
type input "[PERSON_NAME]"
type input "20"
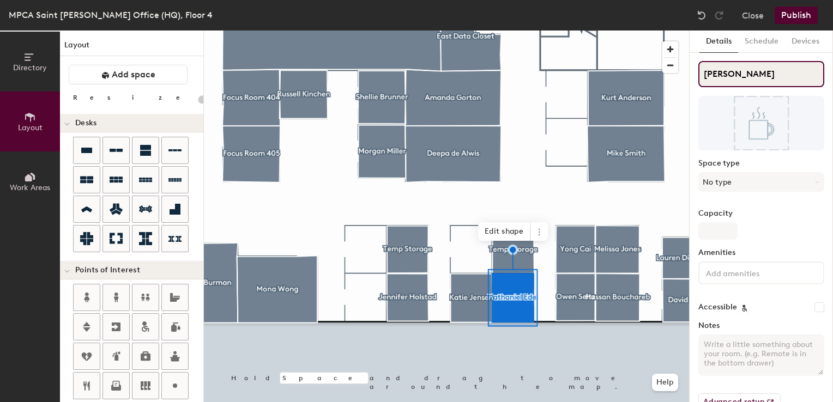
type input "[PERSON_NAME]"
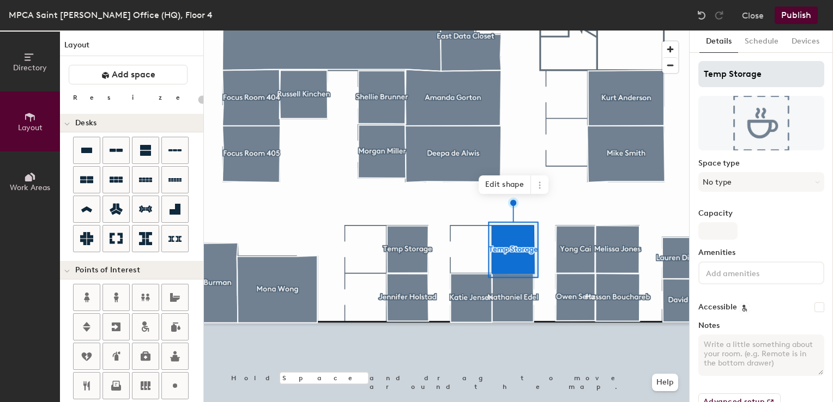
type input "20"
click at [615, 59] on div "Directory Layout Work Areas Layout Add space Resize Desks Points of Interest Fu…" at bounding box center [416, 217] width 833 height 372
type input "M"
type input "20"
type input "Min"
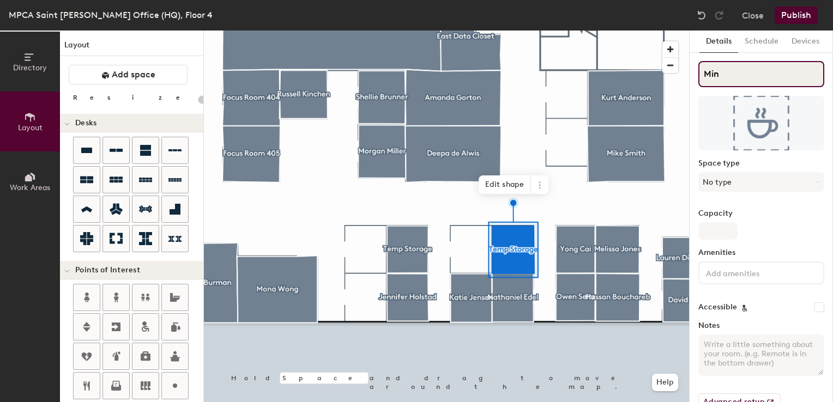
type input "20"
type input "[PERSON_NAME]"
type input "20"
type input "[PERSON_NAME]"
type input "20"
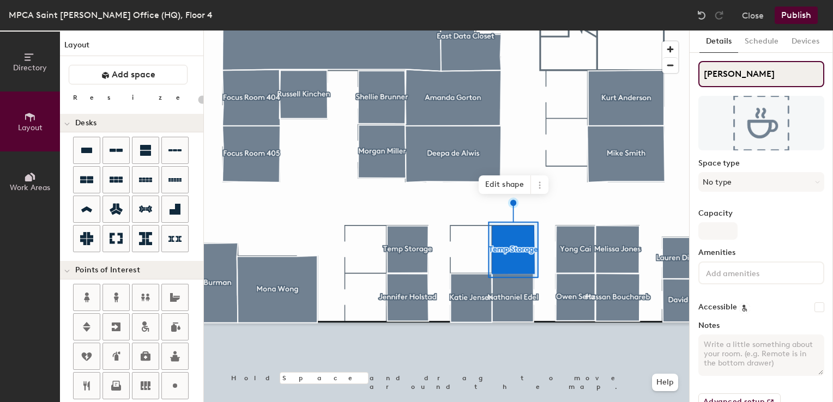
type input "[PERSON_NAME]"
type input "20"
type input "[PERSON_NAME]"
type input "20"
type input "[PERSON_NAME]"
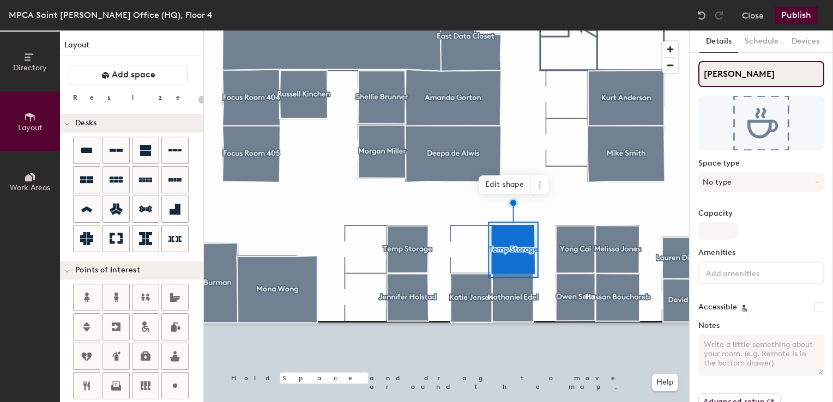
type input "20"
type input "[PERSON_NAME]"
type input "20"
type input "[PERSON_NAME]"
type input "20"
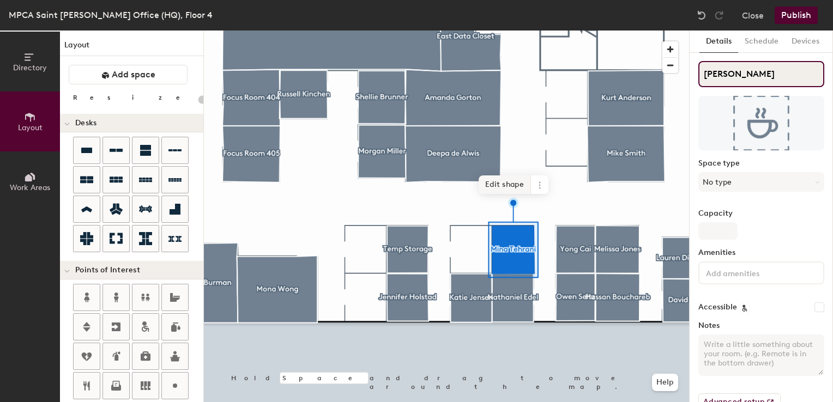
type input "[PERSON_NAME]"
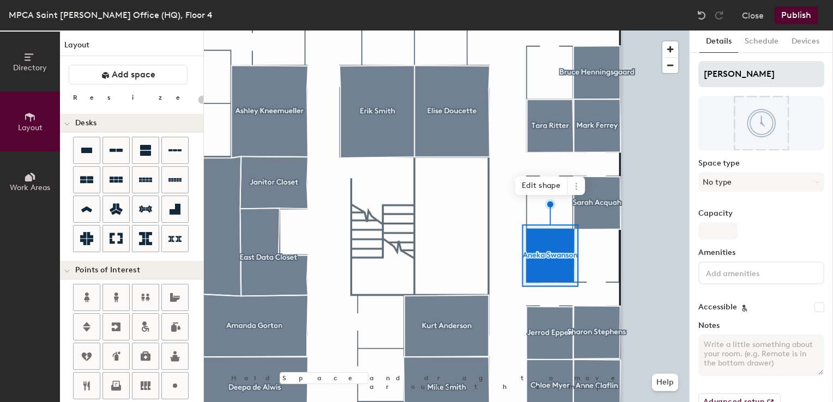
type input "20"
click at [635, 68] on div "Directory Layout Work Areas Layout Add space Resize Desks Points of Interest Fu…" at bounding box center [416, 217] width 833 height 372
type input "M"
type input "20"
type input "Me"
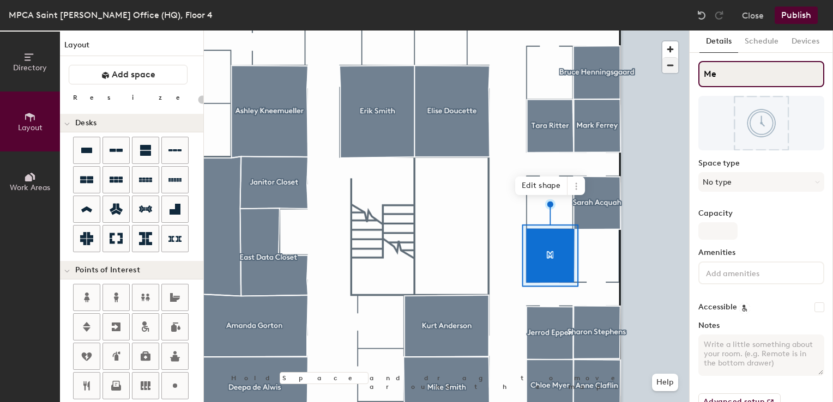
type input "20"
type input "[PERSON_NAME]"
type input "20"
type input "Megh"
type input "20"
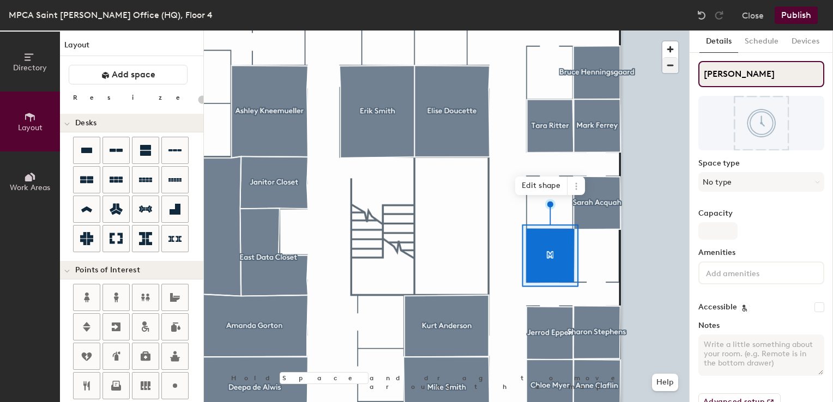
type input "[PERSON_NAME]"
type input "20"
type input "[PERSON_NAME]"
type input "20"
type input "[PERSON_NAME]"
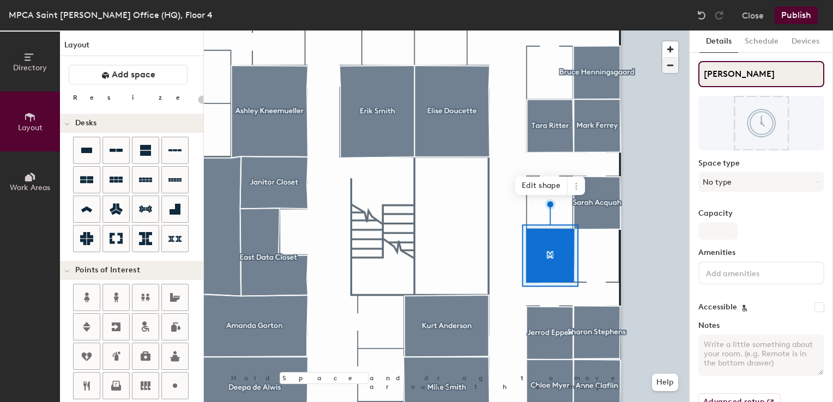
type input "20"
type input "[PERSON_NAME]"
type input "20"
type input "[PERSON_NAME]"
type input "20"
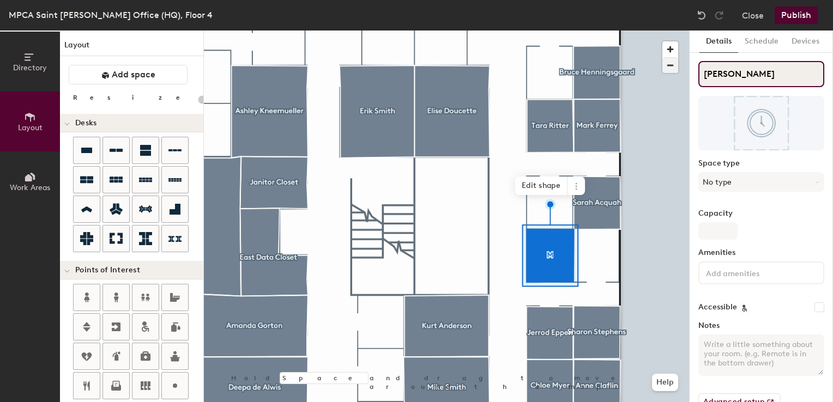
type input "[PERSON_NAME]"
type input "20"
type input "[PERSON_NAME]"
type input "20"
type input "[PERSON_NAME]"
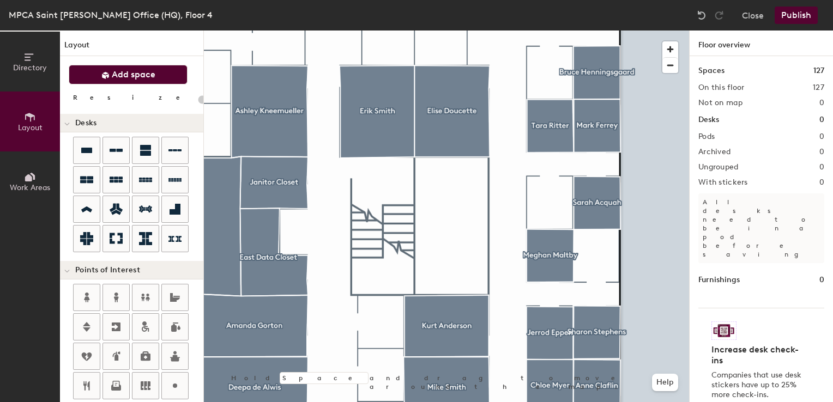
click at [128, 83] on button "Add space" at bounding box center [128, 75] width 119 height 20
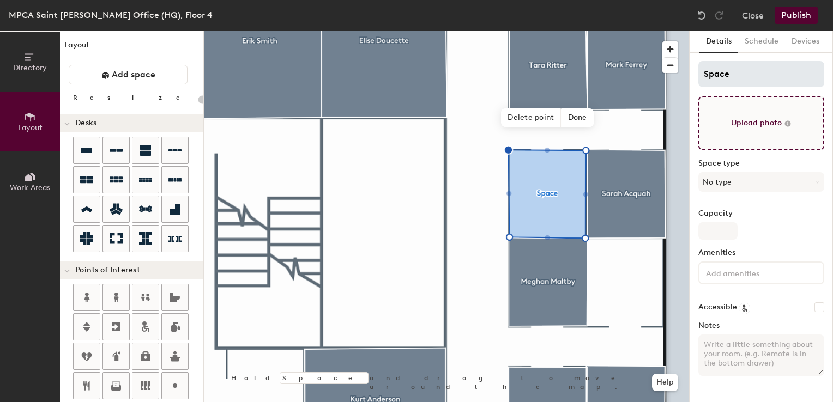
type input "20"
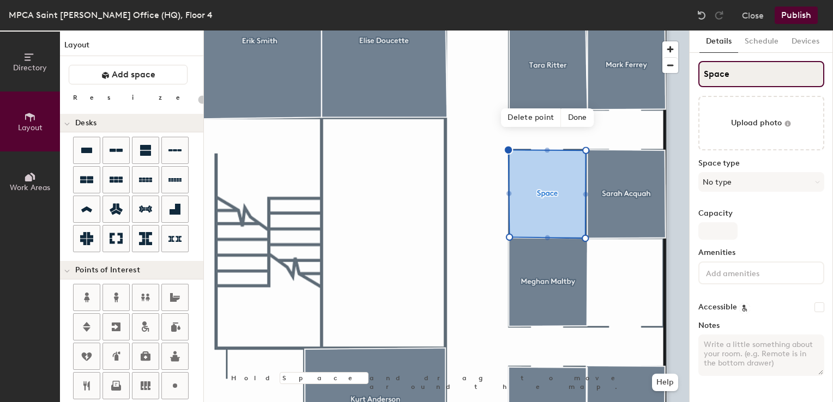
drag, startPoint x: 755, startPoint y: 69, endPoint x: 691, endPoint y: 71, distance: 63.8
click at [691, 71] on div "Details Schedule Devices Space Upload photo Space type No type Capacity Ameniti…" at bounding box center [761, 217] width 143 height 372
type input "P"
type input "20"
type input "[PERSON_NAME]"
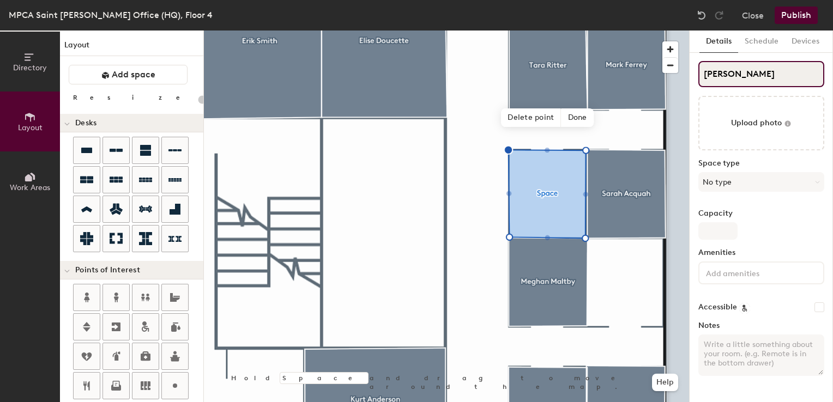
type input "20"
type input "[PERSON_NAME]"
type input "20"
type input "[PERSON_NAME]"
type input "20"
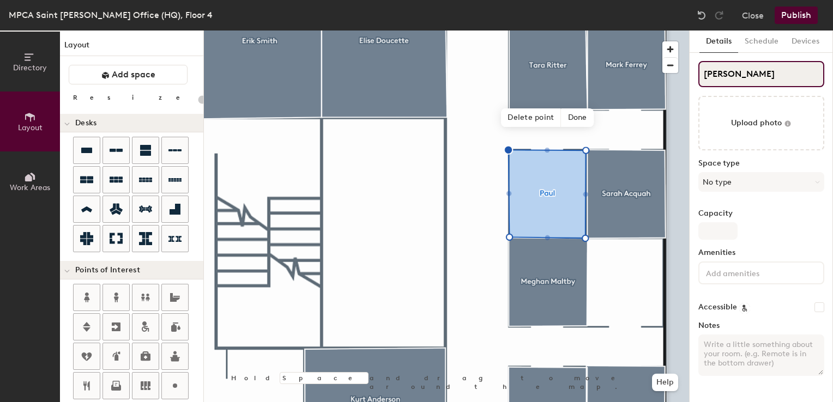
type input "[PERSON_NAME]"
type input "20"
type input "[PERSON_NAME]"
type input "20"
type input "[PERSON_NAME]"
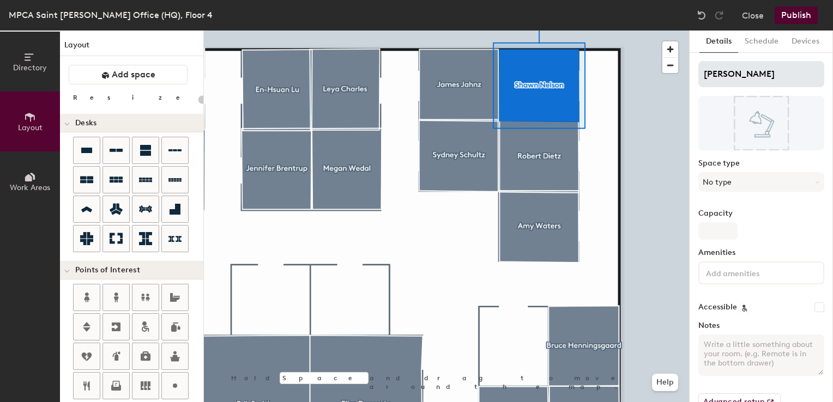
type input "20"
click at [659, 77] on div "Directory Layout Work Areas Layout Add space Resize Desks Points of Interest Fu…" at bounding box center [416, 217] width 833 height 372
type input "J"
type input "20"
type input "Joh"
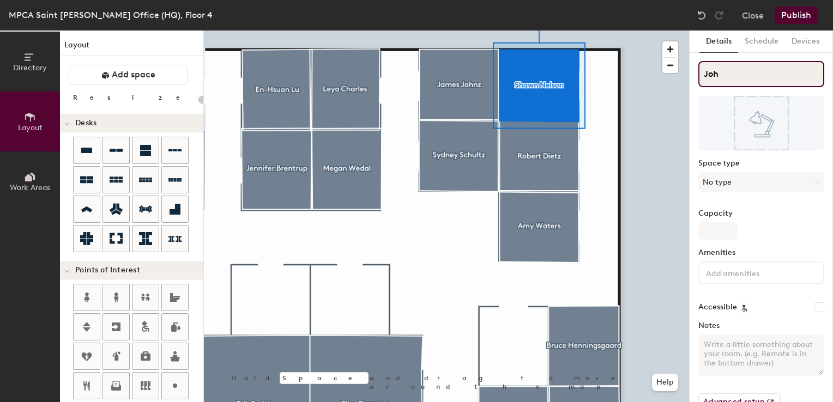
type input "20"
type input "[PERSON_NAME]"
type input "20"
type input "[PERSON_NAME]"
type input "20"
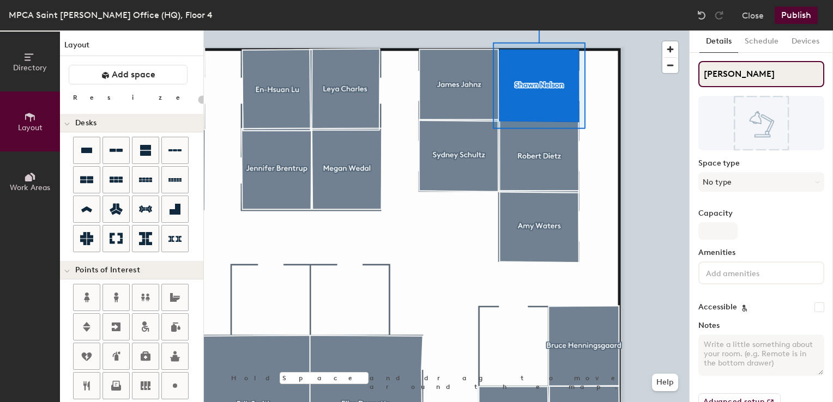
type input "[PERSON_NAME]"
type input "20"
type input "[PERSON_NAME]"
type input "20"
type input "[PERSON_NAME]"
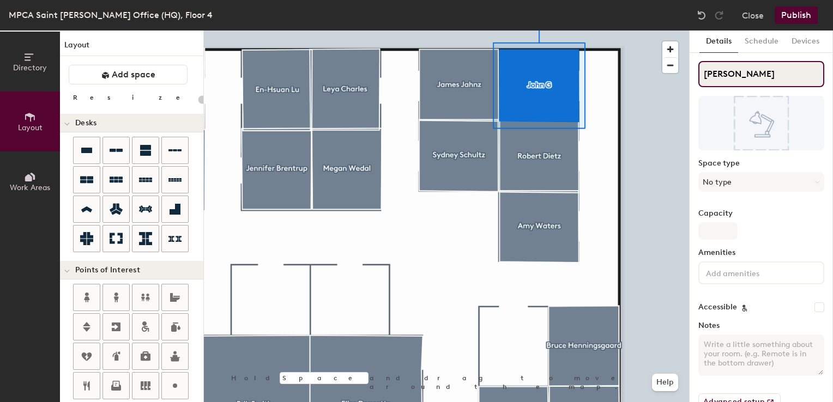
type input "20"
type input "[PERSON_NAME]"
type input "20"
type input "[PERSON_NAME]"
type input "20"
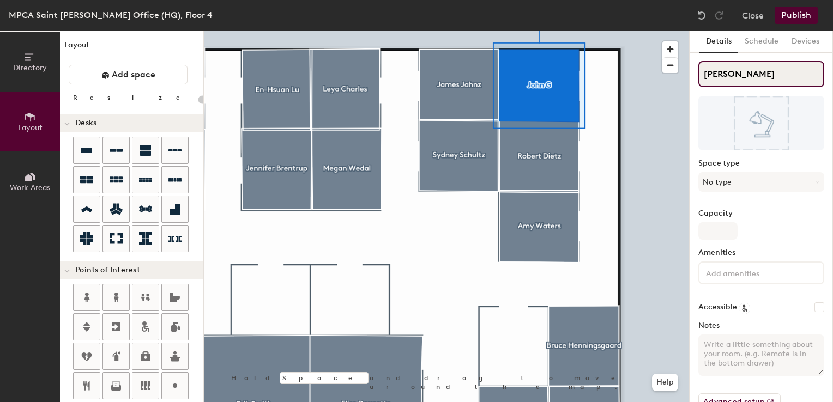
type input "[PERSON_NAME]"
type input "20"
type input "[PERSON_NAME]"
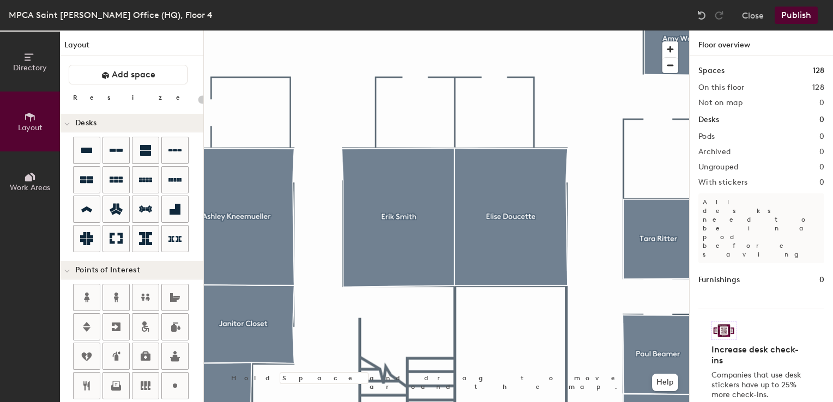
drag, startPoint x: 765, startPoint y: 73, endPoint x: 459, endPoint y: -3, distance: 314.7
click at [459, 0] on html "Skip navigation Schedule Office People Analytics Visits Deliveries Services Man…" at bounding box center [416, 201] width 833 height 402
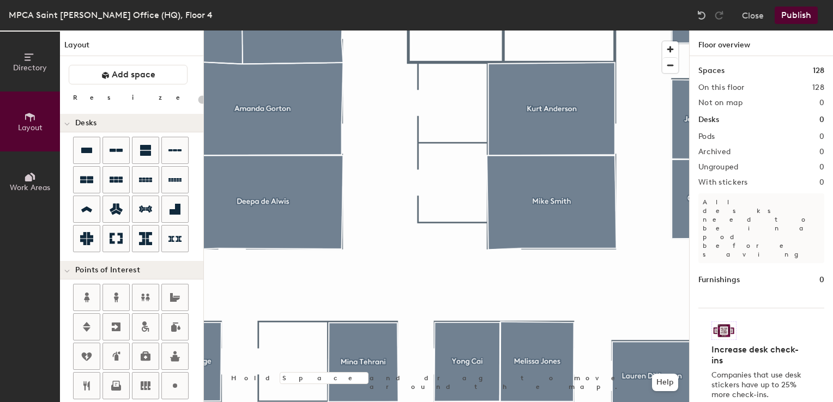
click at [794, 12] on button "Publish" at bounding box center [796, 15] width 43 height 17
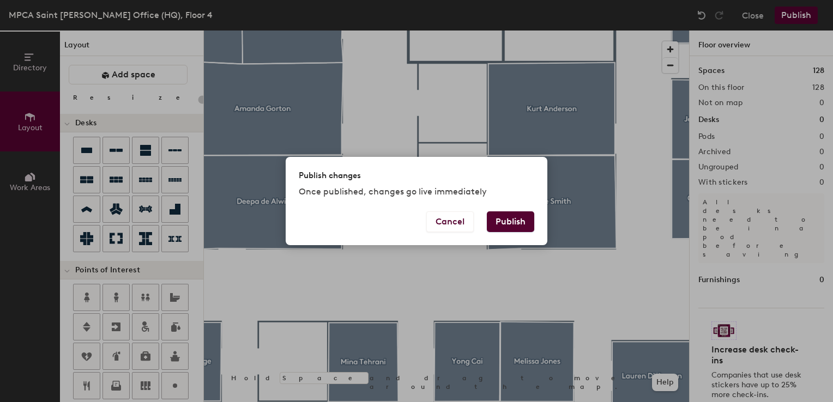
click at [516, 222] on button "Publish" at bounding box center [510, 222] width 47 height 21
type input "20"
